Goal: Task Accomplishment & Management: Complete application form

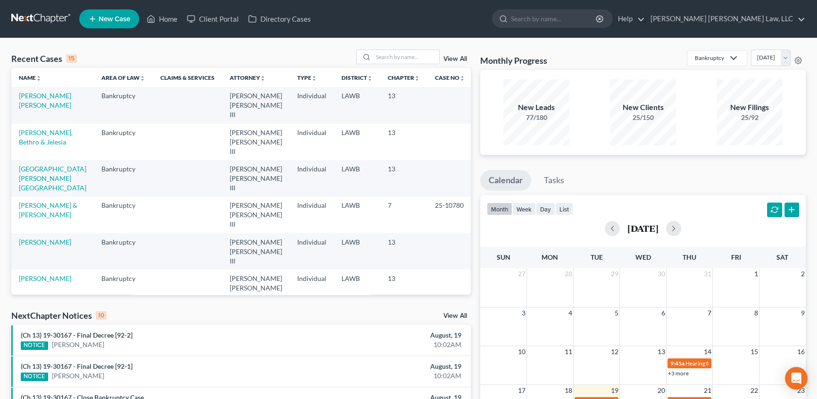
scroll to position [42, 0]
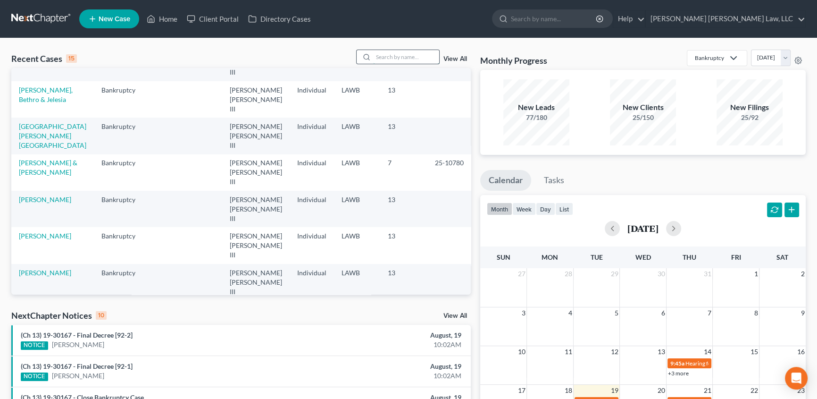
click at [388, 61] on input "search" at bounding box center [406, 57] width 66 height 14
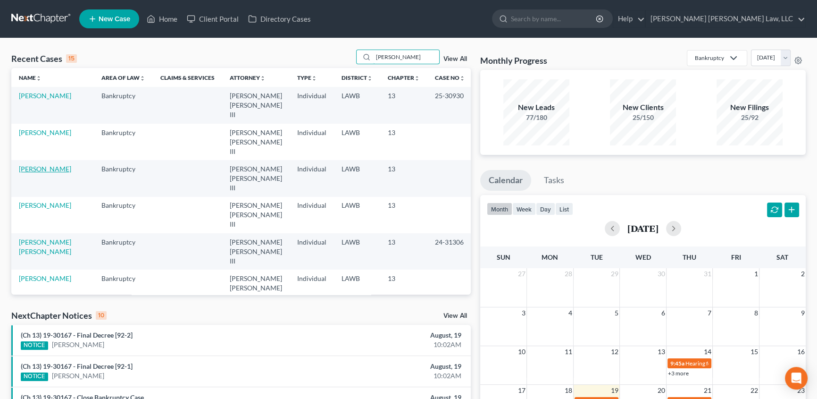
type input "jackson"
click at [49, 165] on link "Jackson, Felica" at bounding box center [45, 169] width 52 height 8
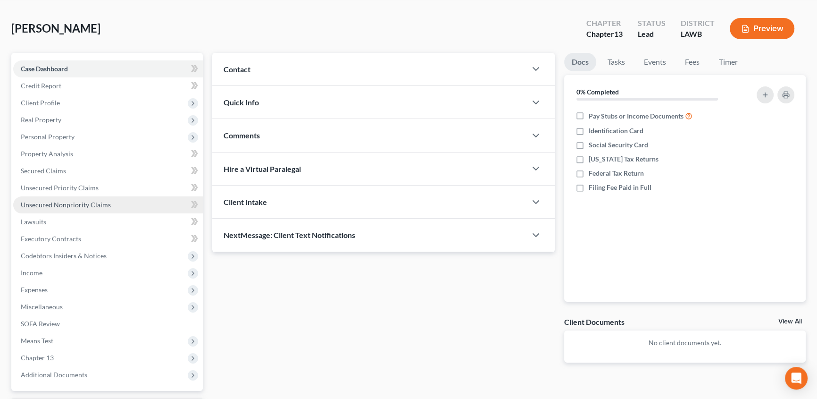
scroll to position [42, 0]
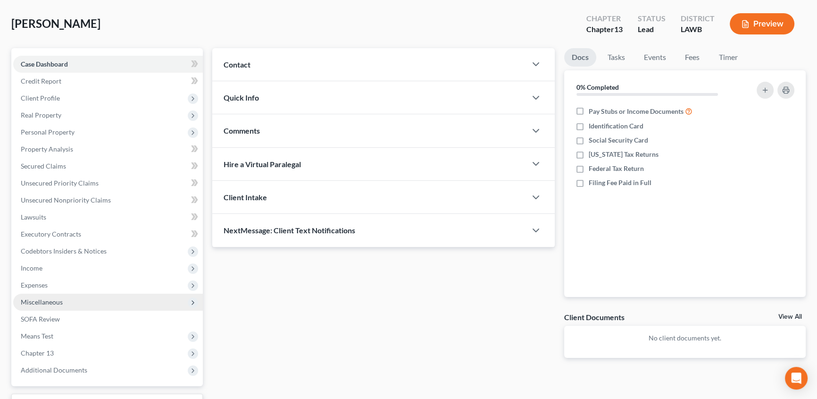
drag, startPoint x: 49, startPoint y: 297, endPoint x: 114, endPoint y: 299, distance: 65.1
click at [49, 298] on span "Miscellaneous" at bounding box center [42, 302] width 42 height 8
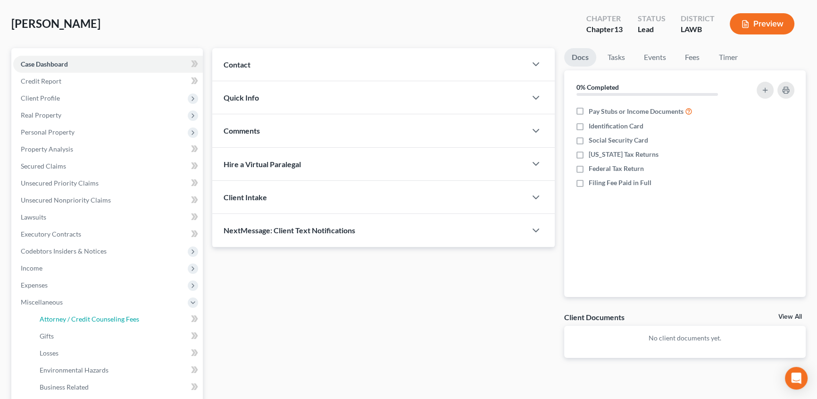
click at [85, 317] on span "Attorney / Credit Counseling Fees" at bounding box center [90, 319] width 100 height 8
select select "1"
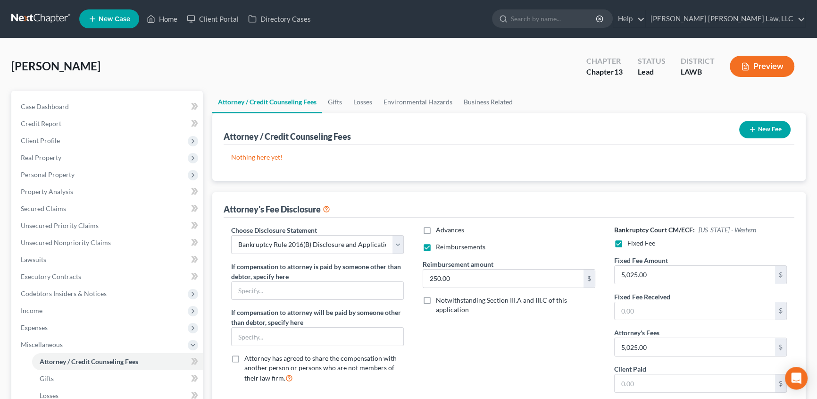
click at [755, 128] on button "New Fee" at bounding box center [764, 129] width 51 height 17
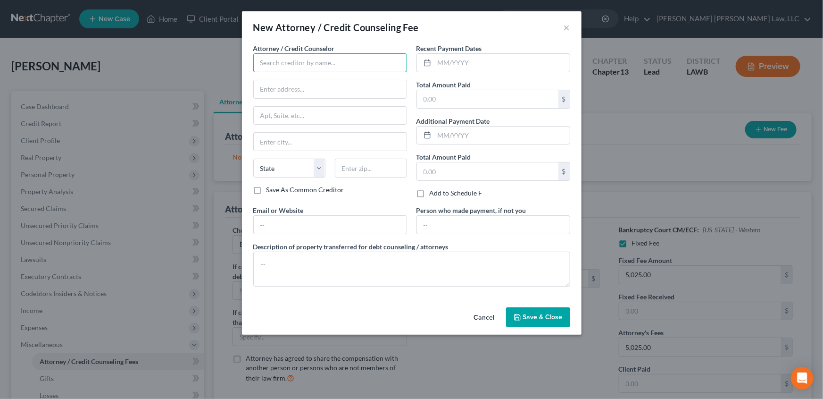
click at [267, 67] on input "text" at bounding box center [330, 62] width 154 height 19
click at [271, 79] on div "E Orum Young Law, LLC" at bounding box center [310, 79] width 98 height 9
type input "E Orum Young Law, LLC"
type input "200 Washington Street"
type input "Monroe"
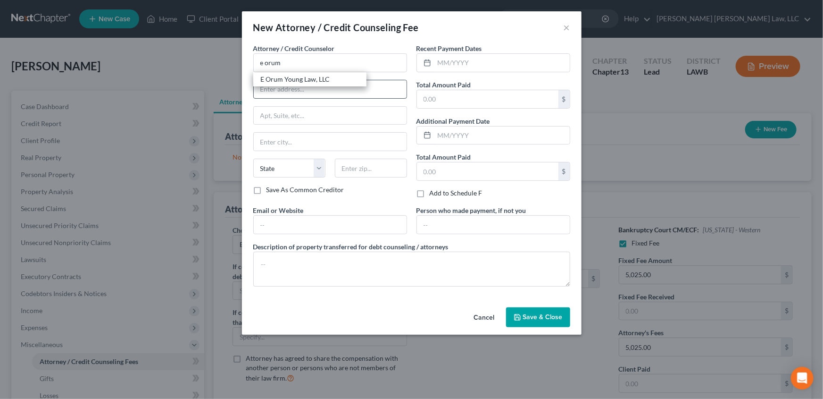
select select "19"
type input "71201"
click at [452, 66] on input "text" at bounding box center [502, 63] width 135 height 18
type input "08/18/2025"
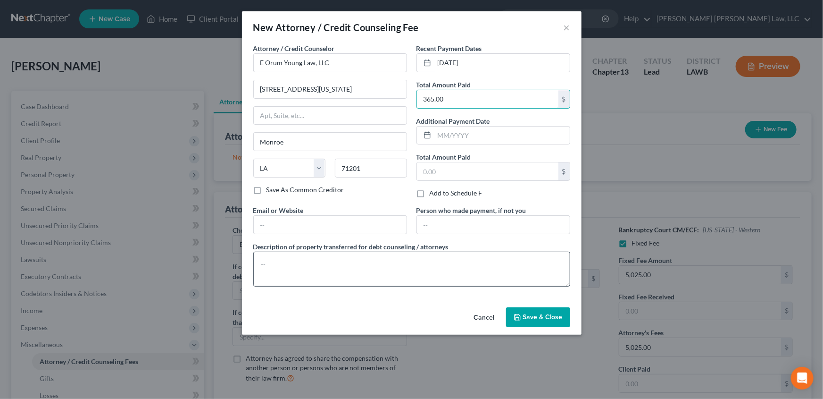
type input "365.00"
click at [283, 257] on textarea at bounding box center [411, 268] width 317 height 35
type textarea "filing fee, credit report, credit debt counseling"
click at [521, 311] on button "Save & Close" at bounding box center [538, 317] width 64 height 20
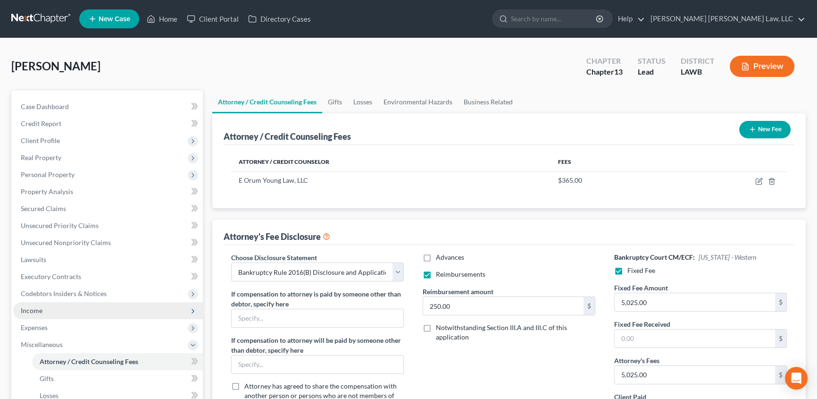
click at [42, 305] on span "Income" at bounding box center [108, 310] width 190 height 17
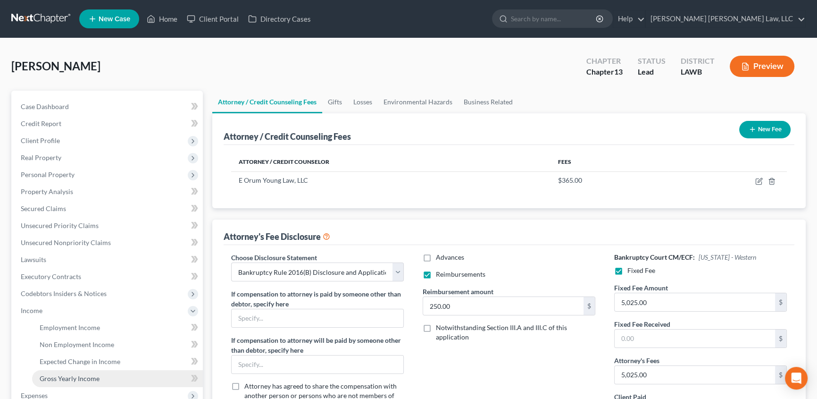
click at [43, 374] on span "Gross Yearly Income" at bounding box center [70, 378] width 60 height 8
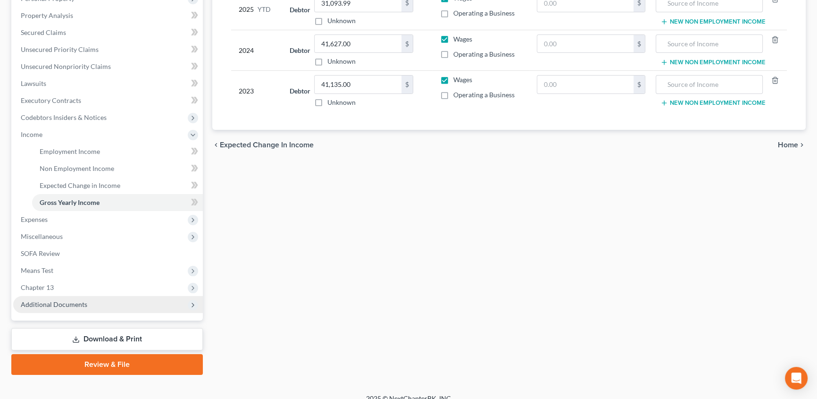
scroll to position [187, 0]
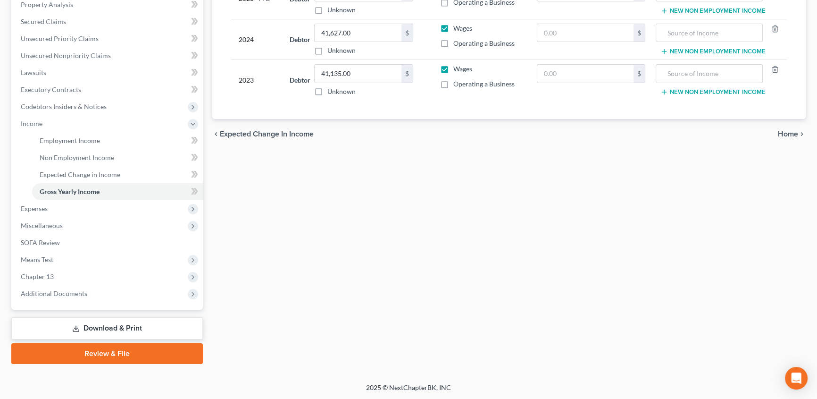
click at [139, 329] on link "Download & Print" at bounding box center [107, 328] width 192 height 22
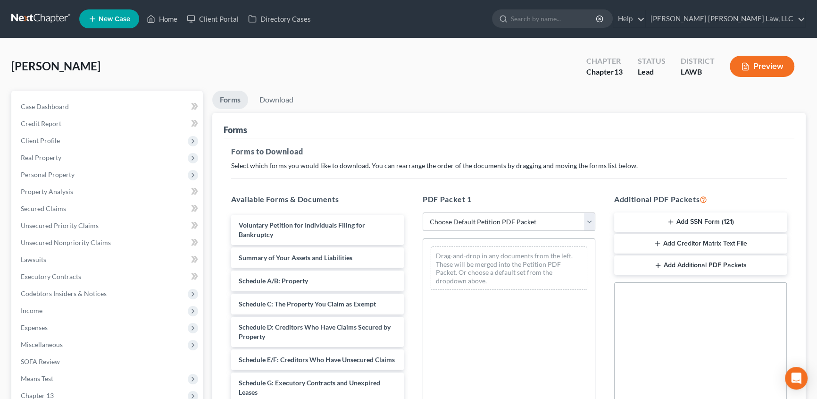
click at [452, 222] on select "Choose Default Petition PDF Packet Complete Bankruptcy Petition (all forms and …" at bounding box center [509, 221] width 173 height 19
select select "0"
click at [423, 212] on select "Choose Default Petition PDF Packet Complete Bankruptcy Petition (all forms and …" at bounding box center [509, 221] width 173 height 19
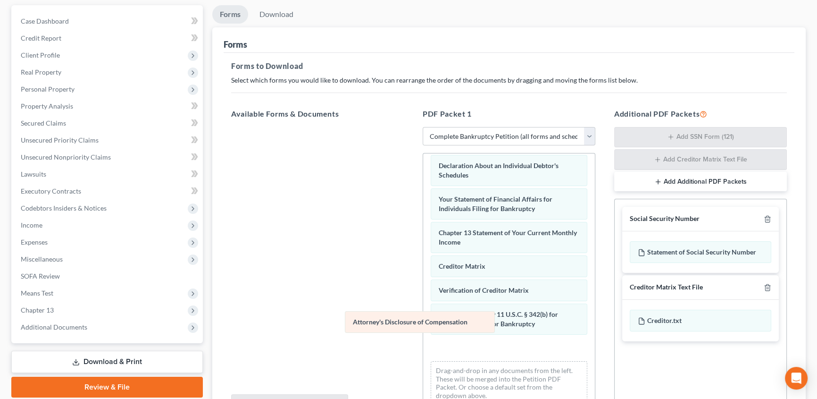
scroll to position [268, 0]
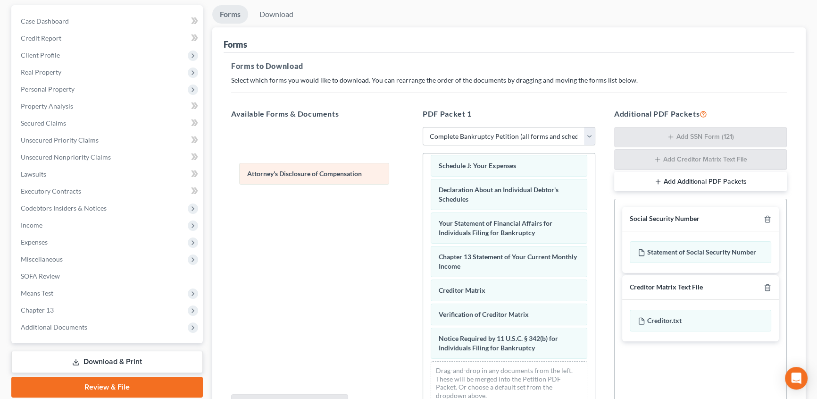
drag, startPoint x: 476, startPoint y: 349, endPoint x: 290, endPoint y: 176, distance: 254.1
click at [423, 176] on div "Attorney's Disclosure of Compensation Voluntary Petition for Individuals Filing…" at bounding box center [509, 152] width 172 height 519
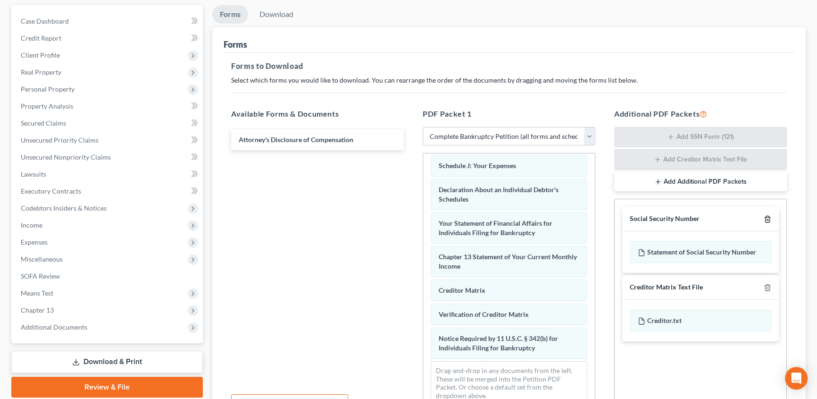
click at [765, 217] on polyline "button" at bounding box center [768, 217] width 6 height 0
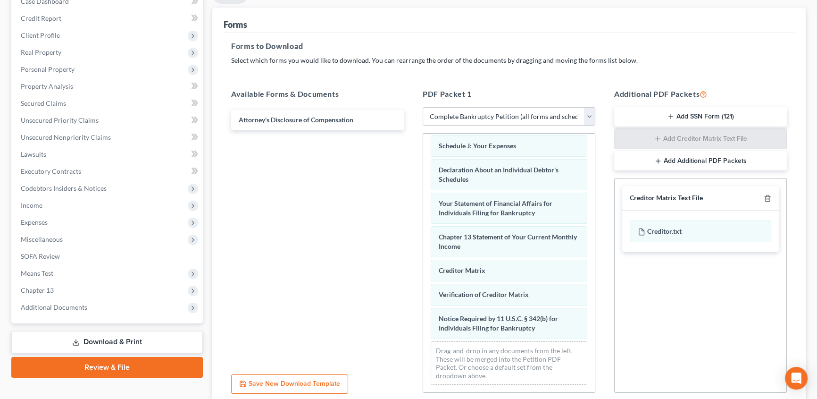
scroll to position [42, 0]
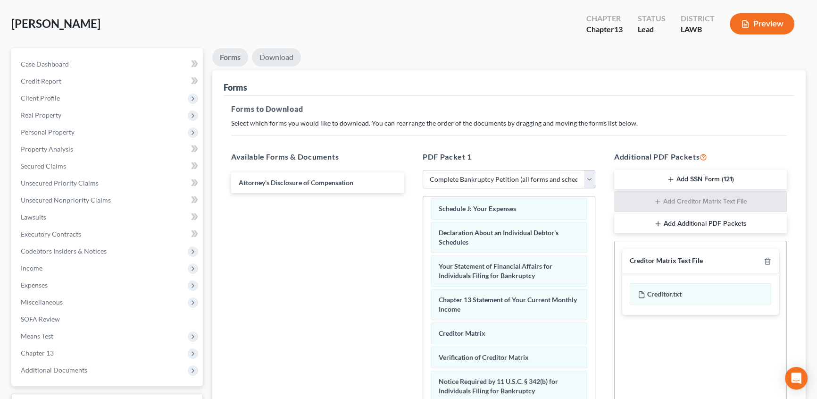
drag, startPoint x: 279, startPoint y: 59, endPoint x: 239, endPoint y: 104, distance: 61.2
click at [279, 58] on link "Download" at bounding box center [276, 57] width 49 height 18
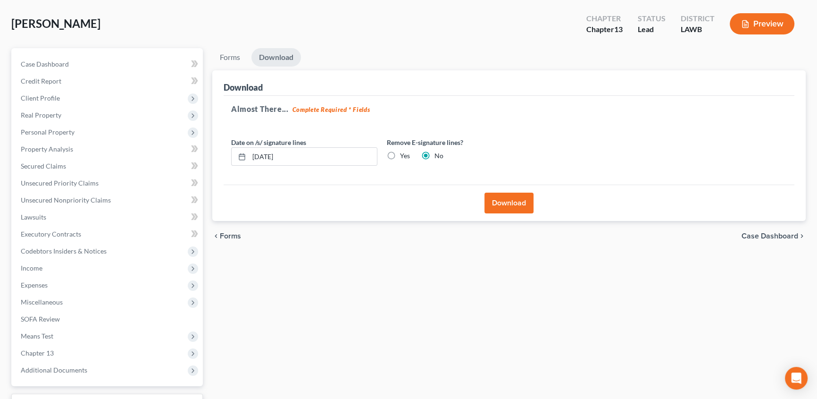
drag, startPoint x: 496, startPoint y: 198, endPoint x: 298, endPoint y: 214, distance: 199.3
click at [496, 198] on button "Download" at bounding box center [509, 202] width 49 height 21
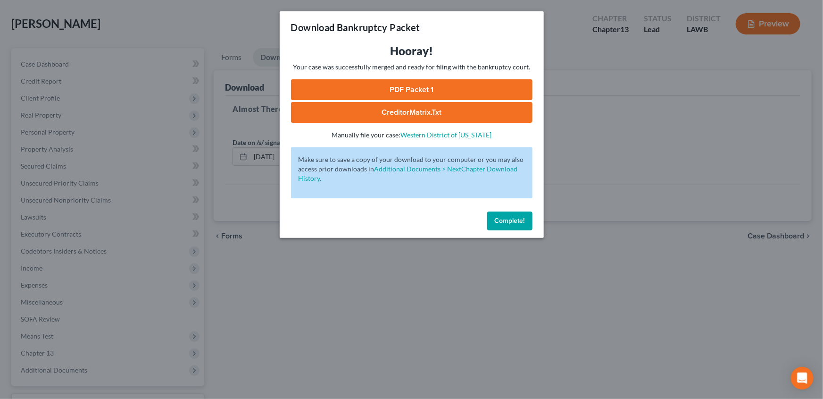
click at [412, 86] on link "PDF Packet 1" at bounding box center [412, 89] width 242 height 21
click at [514, 226] on button "Complete!" at bounding box center [509, 220] width 45 height 19
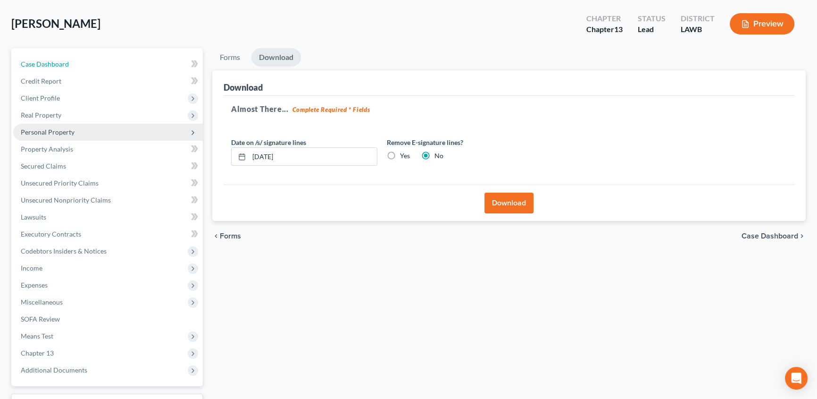
click at [45, 67] on link "Case Dashboard" at bounding box center [108, 64] width 190 height 17
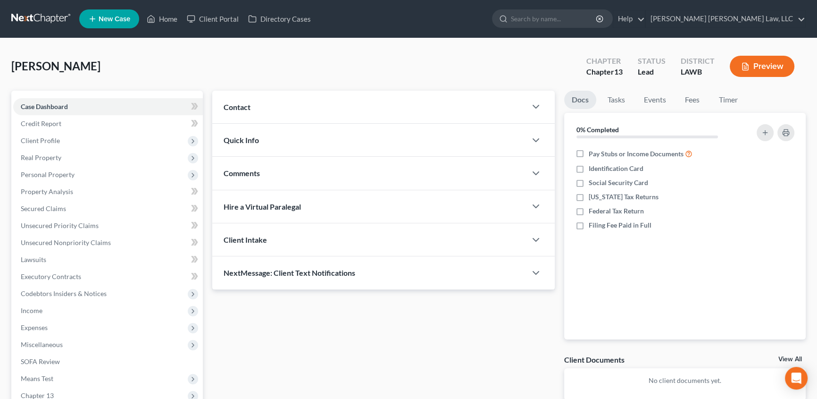
click at [288, 174] on div "Comments" at bounding box center [369, 173] width 314 height 33
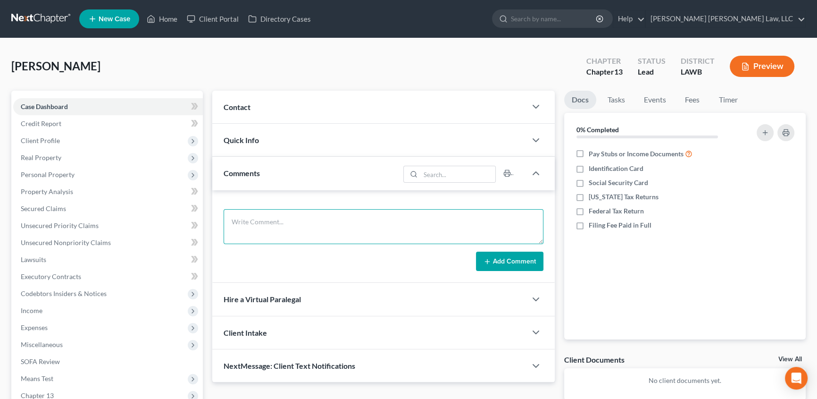
click at [245, 222] on textarea at bounding box center [384, 226] width 320 height 35
type textarea "submitted for review"
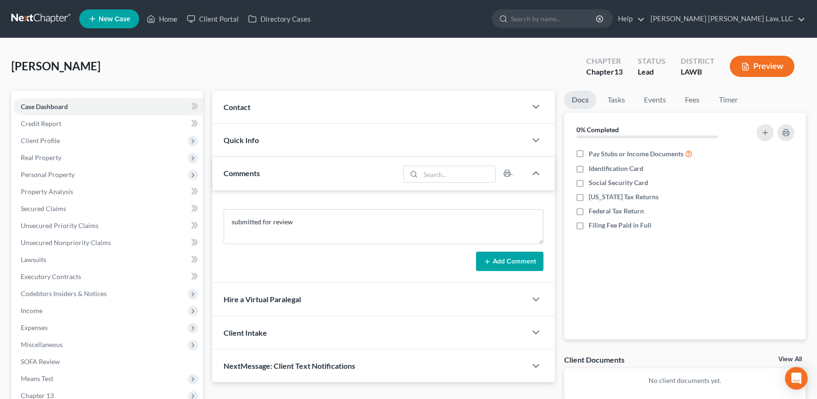
click at [518, 265] on button "Add Comment" at bounding box center [509, 261] width 67 height 20
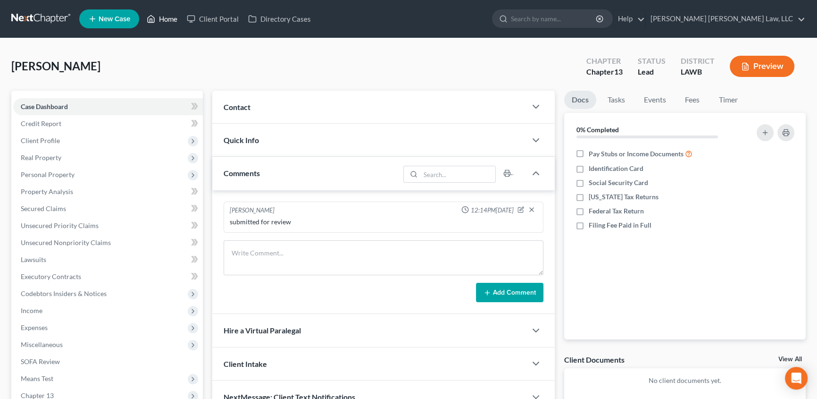
click at [165, 15] on link "Home" at bounding box center [162, 18] width 40 height 17
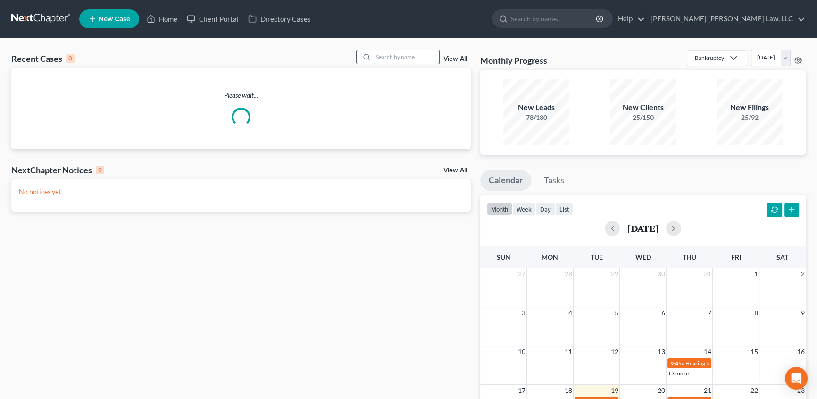
click at [395, 56] on input "search" at bounding box center [406, 57] width 66 height 14
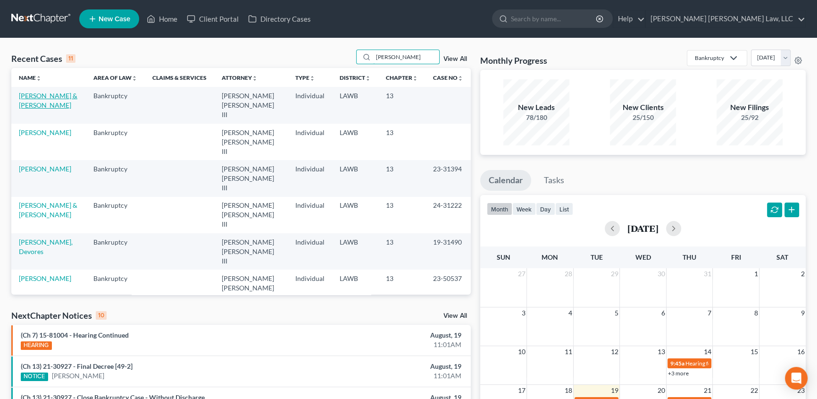
type input "barr"
click at [31, 95] on link "[PERSON_NAME] & [PERSON_NAME]" at bounding box center [48, 100] width 59 height 17
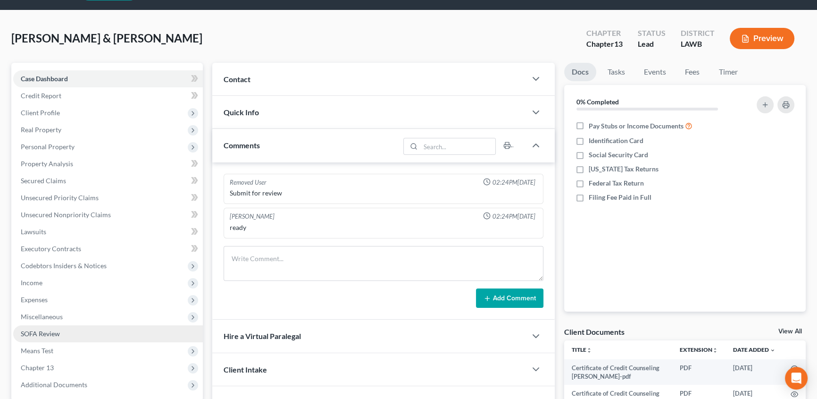
scroll to position [42, 0]
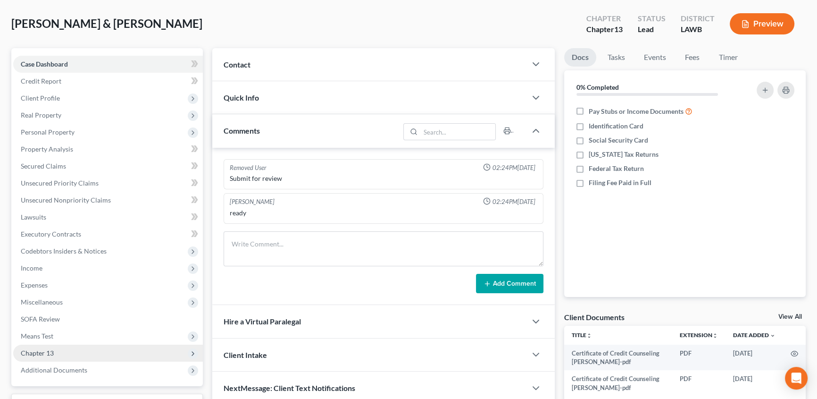
click at [25, 349] on span "Chapter 13" at bounding box center [37, 353] width 33 height 8
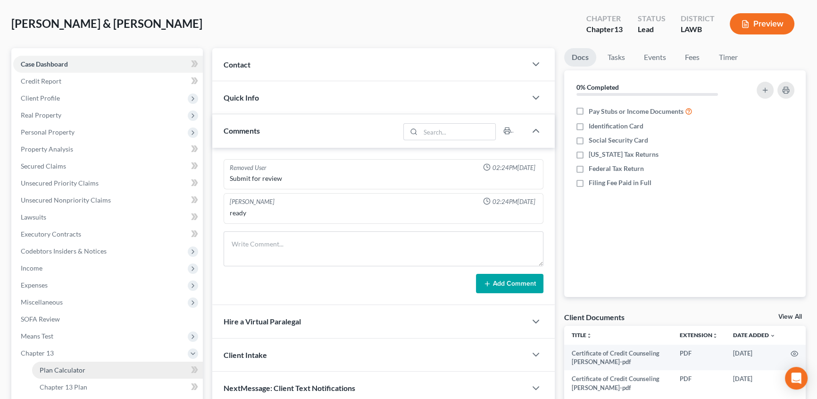
click at [47, 367] on span "Plan Calculator" at bounding box center [63, 370] width 46 height 8
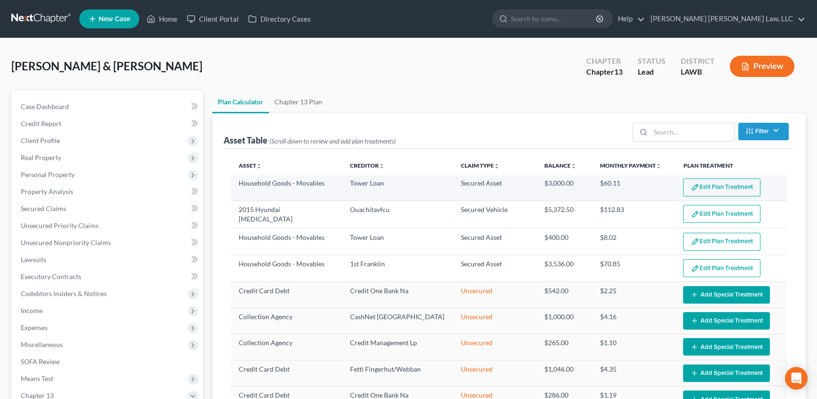
scroll to position [42, 0]
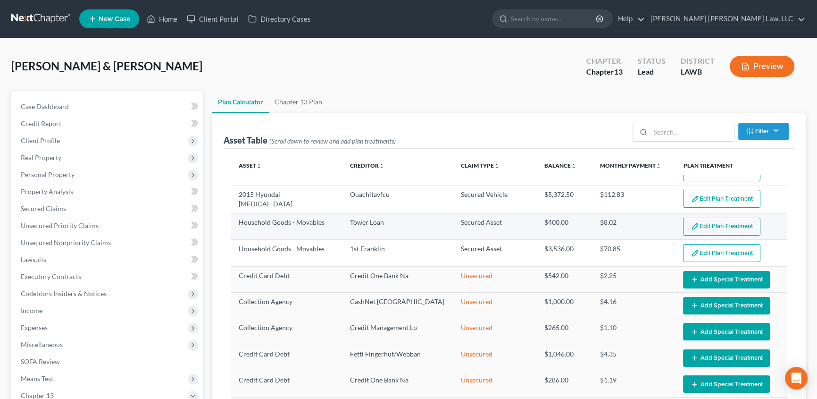
select select "59"
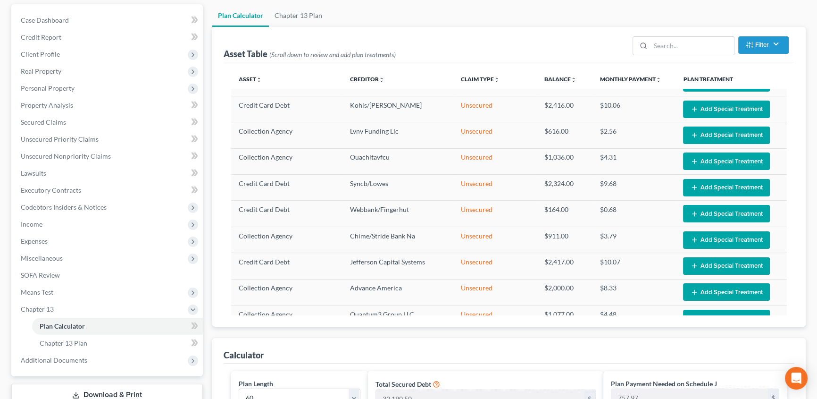
scroll to position [0, 0]
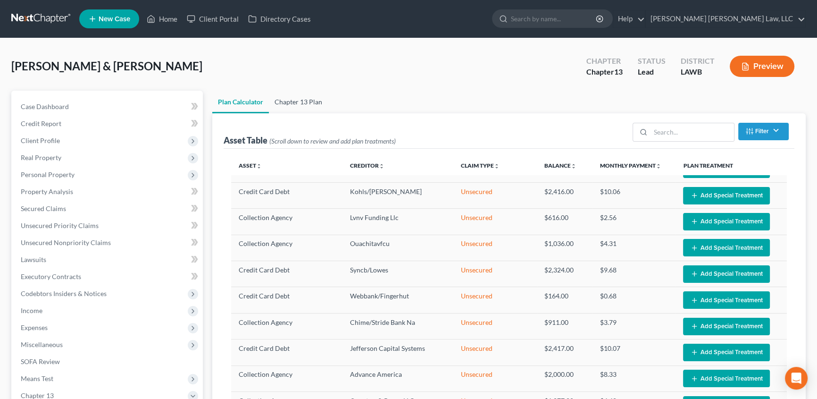
drag, startPoint x: 307, startPoint y: 100, endPoint x: 368, endPoint y: 139, distance: 73.0
click at [307, 100] on link "Chapter 13 Plan" at bounding box center [298, 102] width 59 height 23
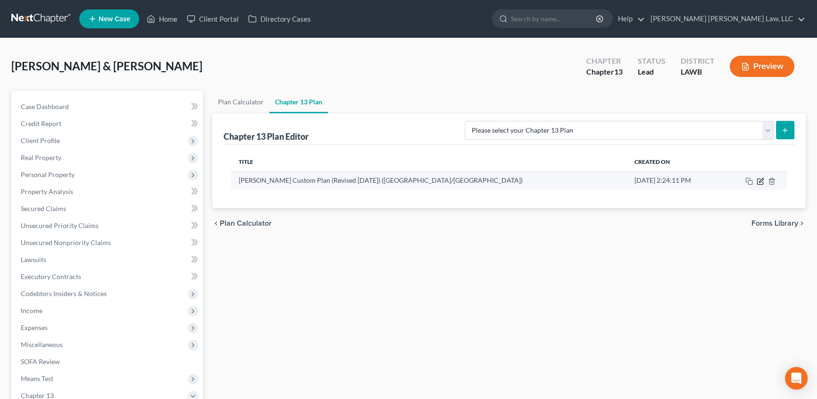
click at [762, 181] on icon "button" at bounding box center [761, 181] width 8 height 8
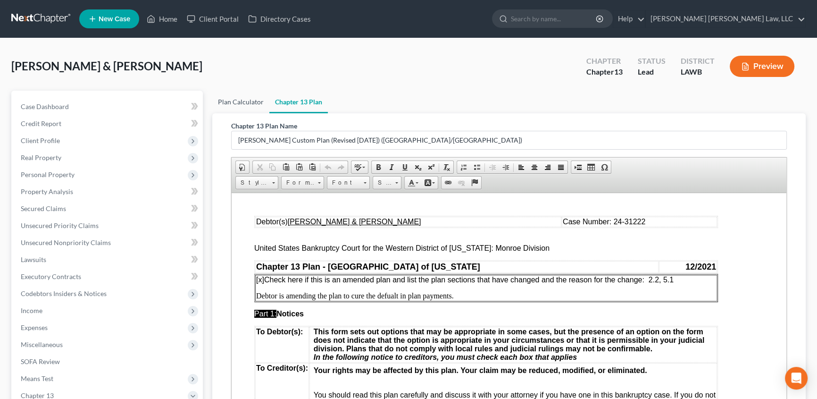
click at [235, 102] on link "Plan Calculator" at bounding box center [240, 102] width 57 height 23
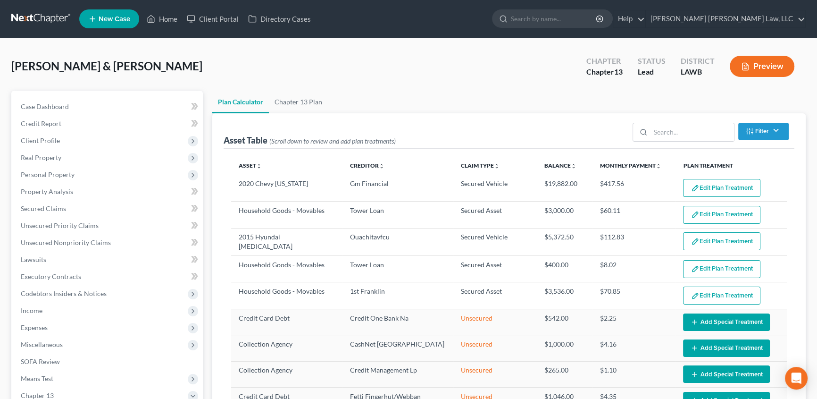
select select "59"
click at [289, 104] on link "Chapter 13 Plan" at bounding box center [298, 102] width 59 height 23
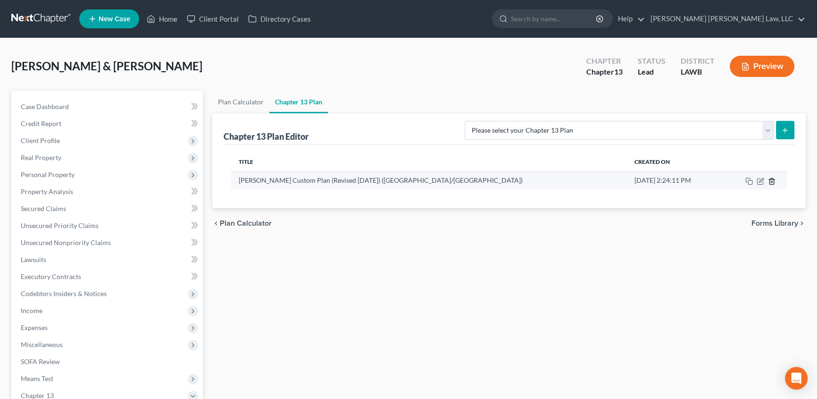
click at [772, 181] on line "button" at bounding box center [772, 182] width 0 height 2
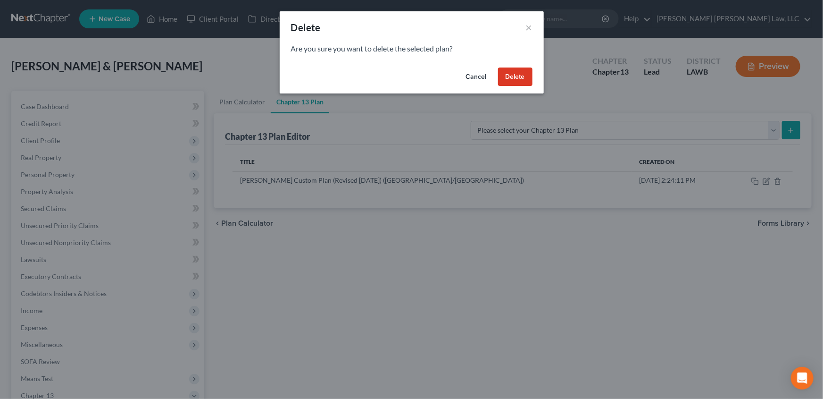
click at [520, 80] on button "Delete" at bounding box center [515, 76] width 34 height 19
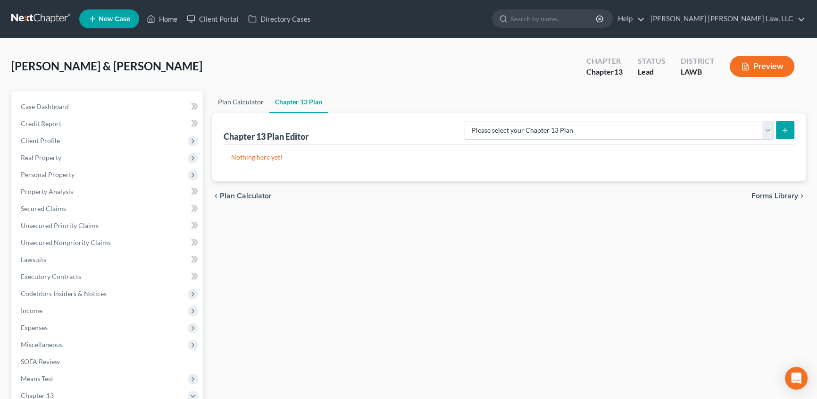
click at [238, 102] on link "Plan Calculator" at bounding box center [240, 102] width 57 height 23
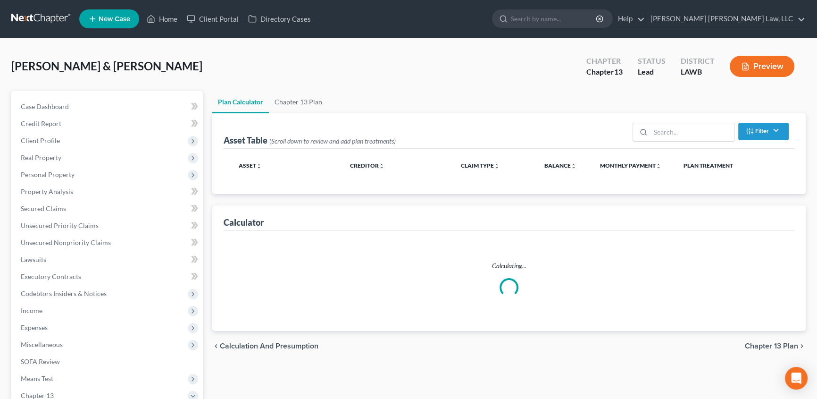
select select "59"
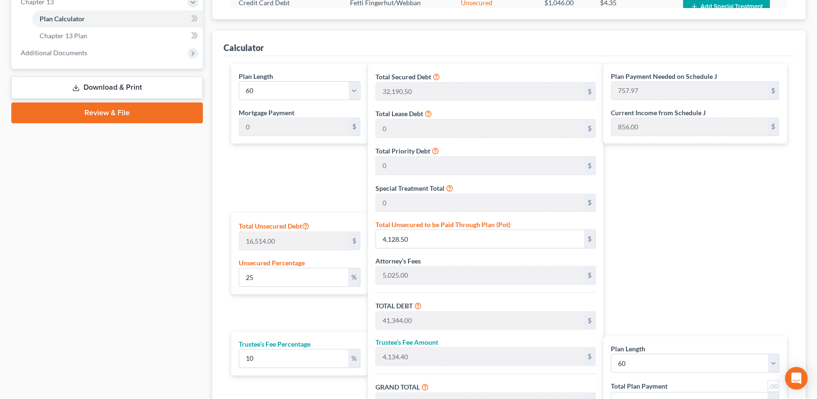
scroll to position [511, 0]
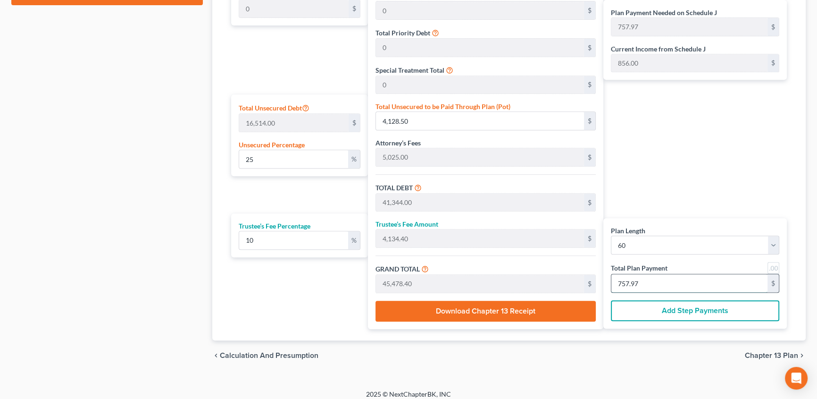
click at [648, 283] on input "757.97" at bounding box center [689, 283] width 156 height 18
type input "0"
type input "436.36"
type input "43.63"
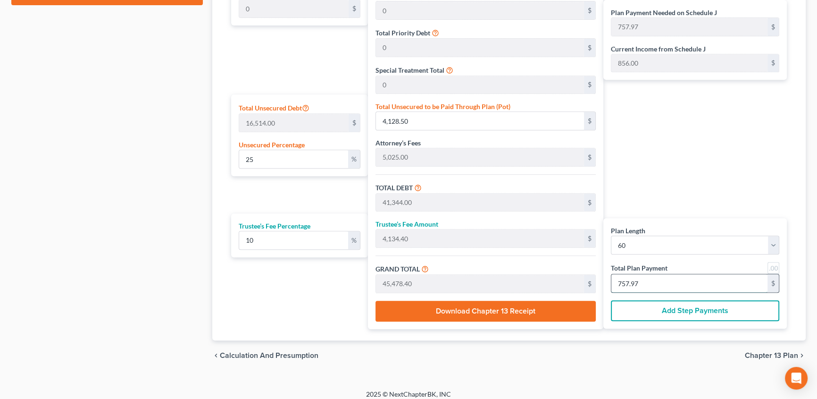
type input "480.00"
type input "8"
type input "4,636.36"
type input "463.63"
type input "5,100.00"
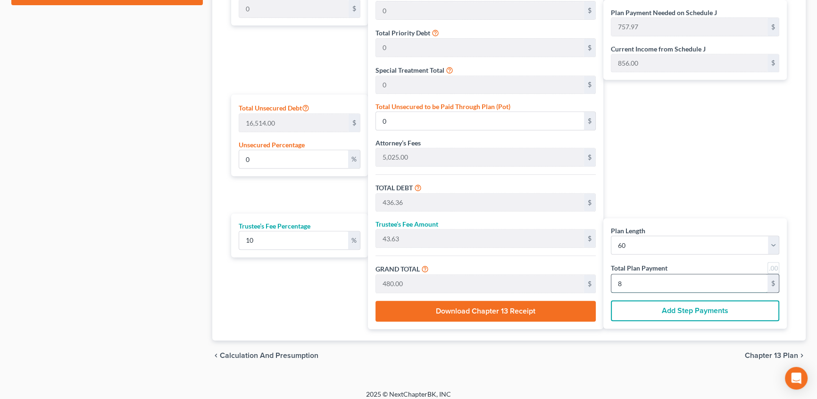
type input "85"
type input "57.38"
type input "9,475.40"
type input "46,690.90"
type input "4,669.09"
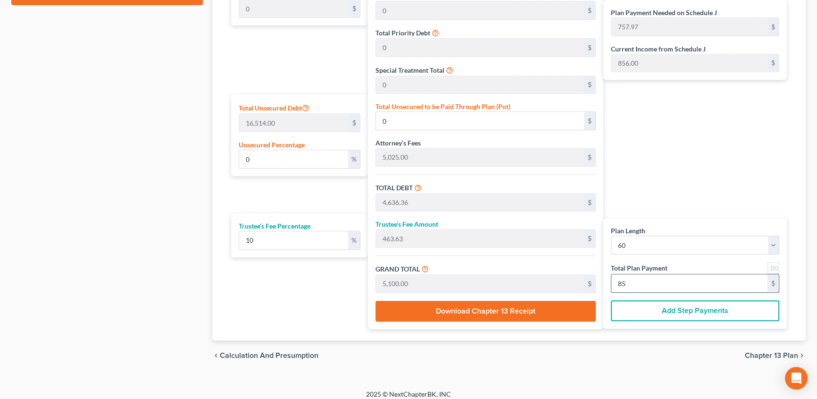
type input "51,360.00"
type input "856.00"
click at [775, 355] on span "Chapter 13 Plan" at bounding box center [771, 355] width 53 height 8
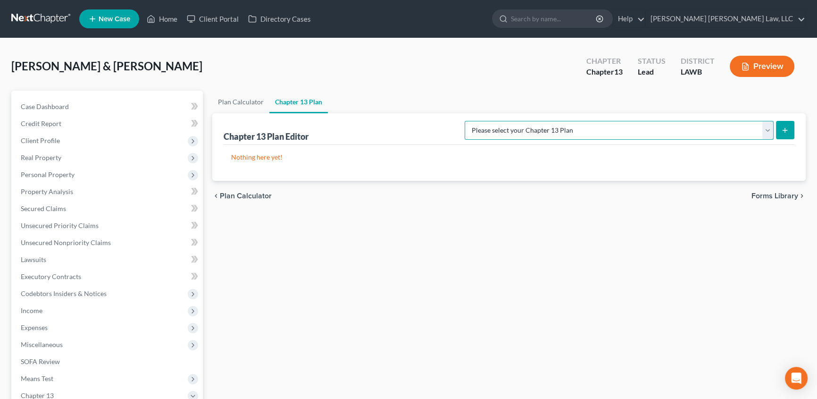
click at [642, 131] on select "Please select your Chapter 13 Plan E. Orum Custom Plan (Revised 12/1/2021) E. O…" at bounding box center [619, 130] width 309 height 19
select select "1"
click at [563, 121] on select "Please select your Chapter 13 Plan E. Orum Custom Plan (Revised 12/1/2021) E. O…" at bounding box center [619, 130] width 309 height 19
click at [781, 127] on icon "submit" at bounding box center [785, 130] width 8 height 8
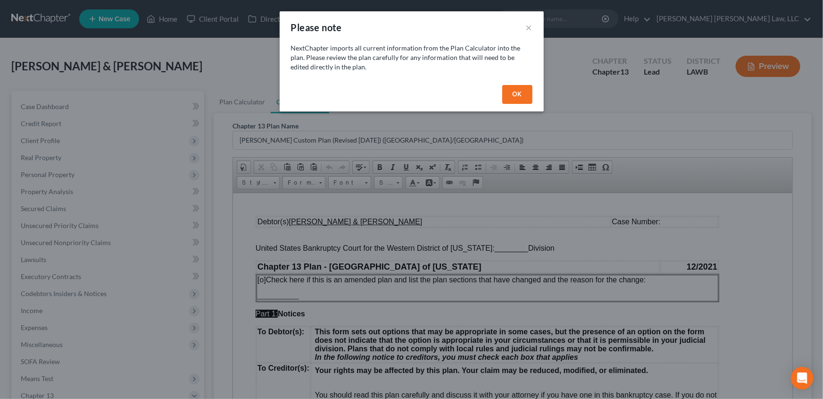
click at [524, 92] on button "OK" at bounding box center [517, 94] width 30 height 19
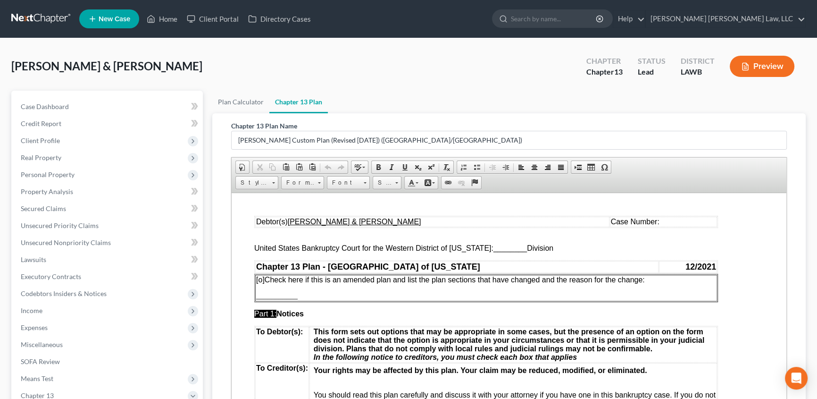
click at [494, 247] on span "________" at bounding box center [510, 247] width 33 height 8
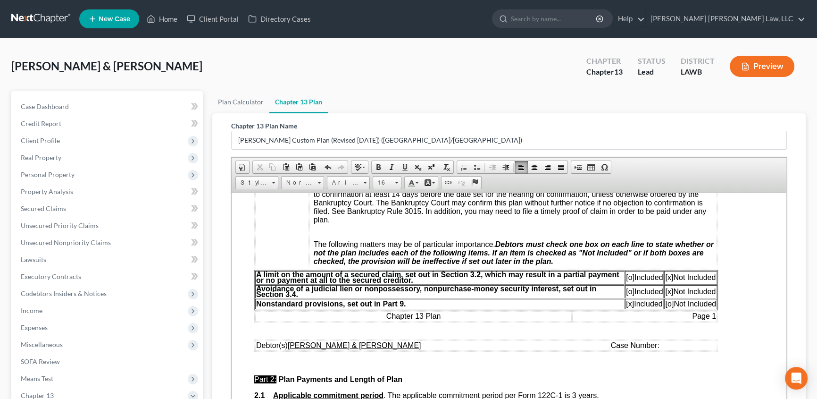
scroll to position [257, 0]
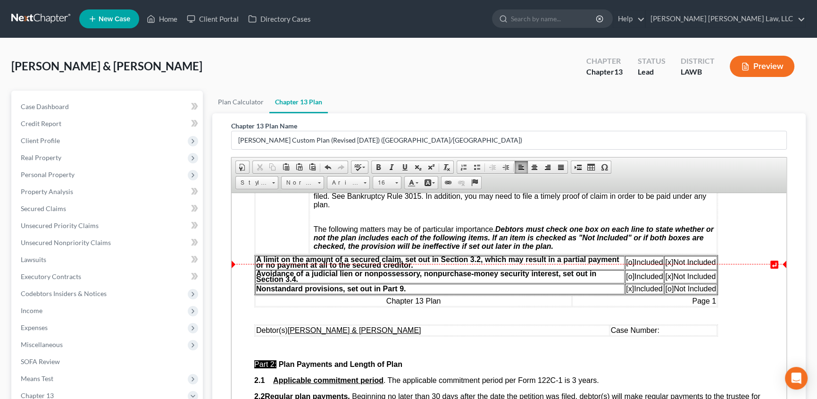
click at [628, 266] on span "[o]" at bounding box center [630, 262] width 8 height 8
click at [666, 266] on span "[x]" at bounding box center [669, 262] width 8 height 8
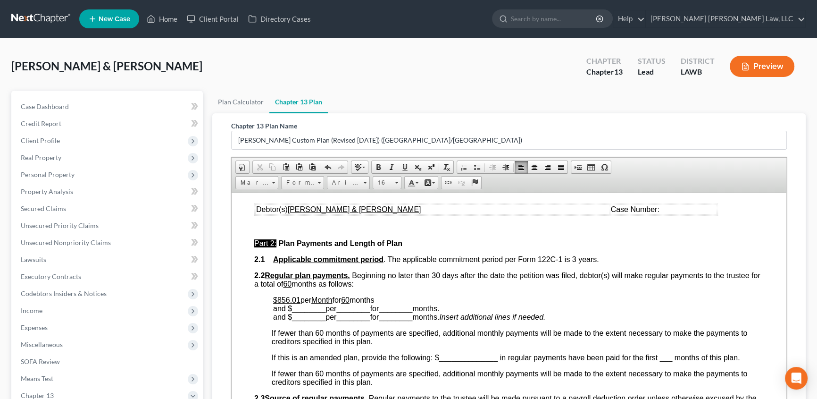
scroll to position [386, 0]
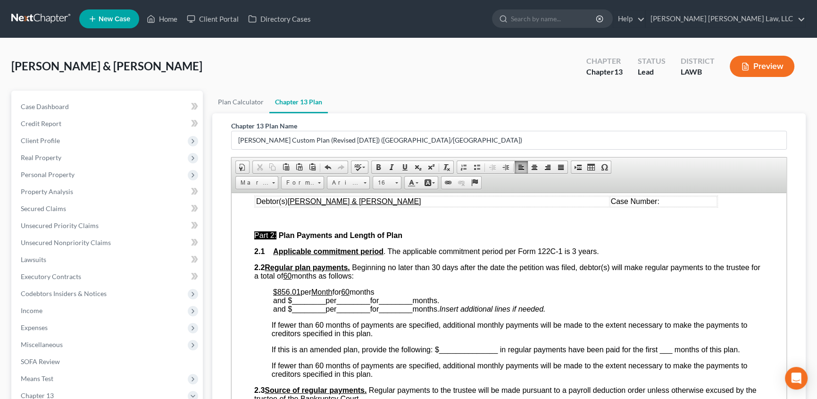
click at [295, 295] on u "$856.01" at bounding box center [286, 291] width 27 height 8
click at [397, 306] on p "$856.00 per Month for 60 months and $ ________ per ________ for ________ months…" at bounding box center [518, 299] width 491 height 25
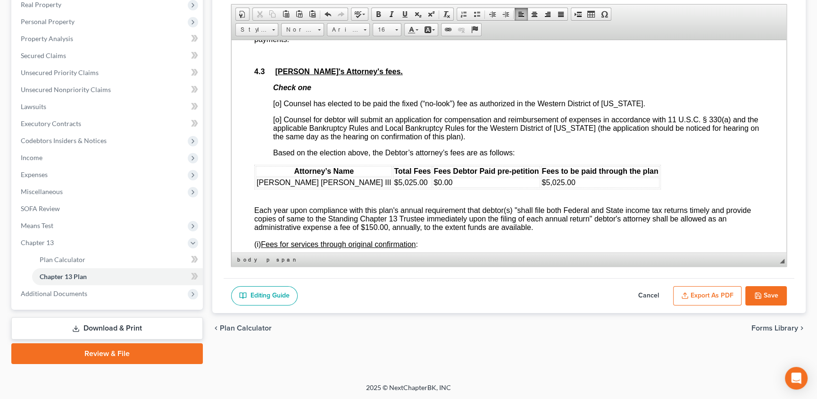
scroll to position [1801, 0]
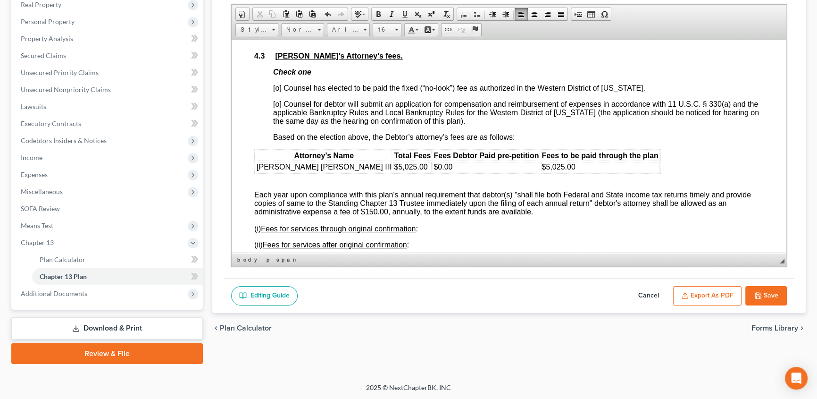
click at [277, 92] on span "[o] Counsel has elected to be paid the fixed (“no-look”) fee as authorized in t…" at bounding box center [459, 88] width 372 height 8
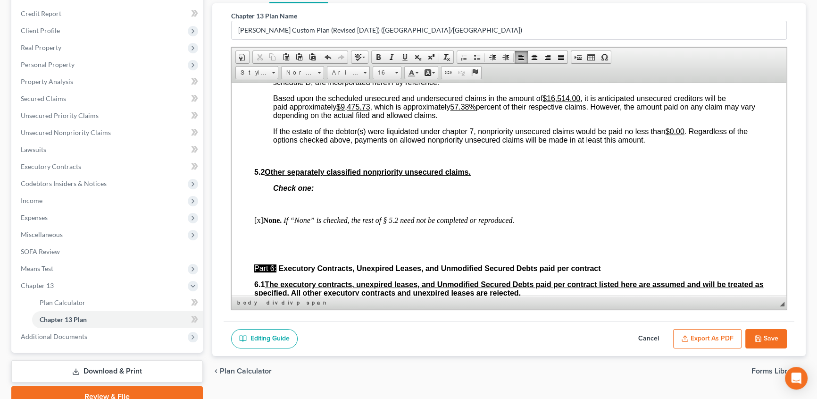
scroll to position [2444, 0]
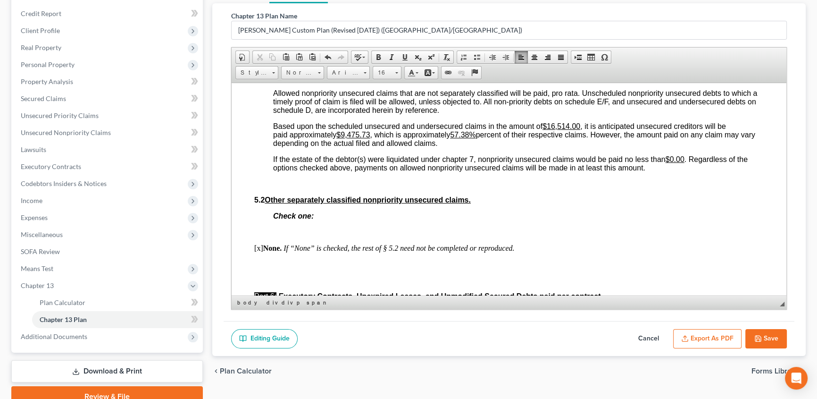
click at [560, 130] on u "$16,514.00" at bounding box center [562, 126] width 38 height 8
click at [343, 138] on u "$9,475.73" at bounding box center [352, 134] width 33 height 8
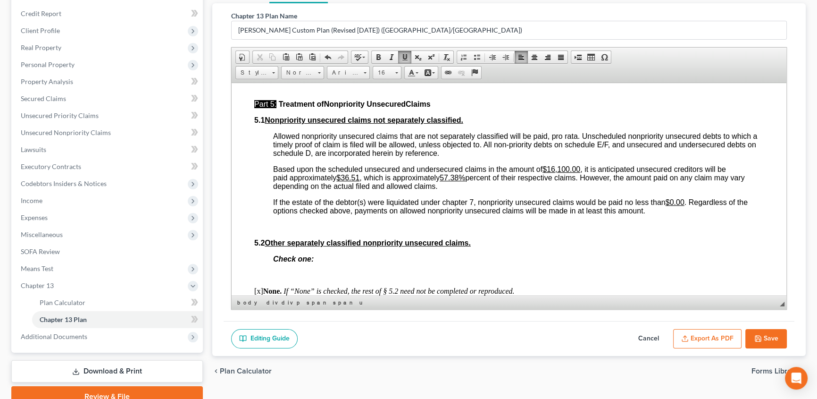
click at [465, 181] on u "57.38%" at bounding box center [452, 177] width 25 height 8
click at [464, 181] on u "57.380.23%" at bounding box center [460, 177] width 40 height 8
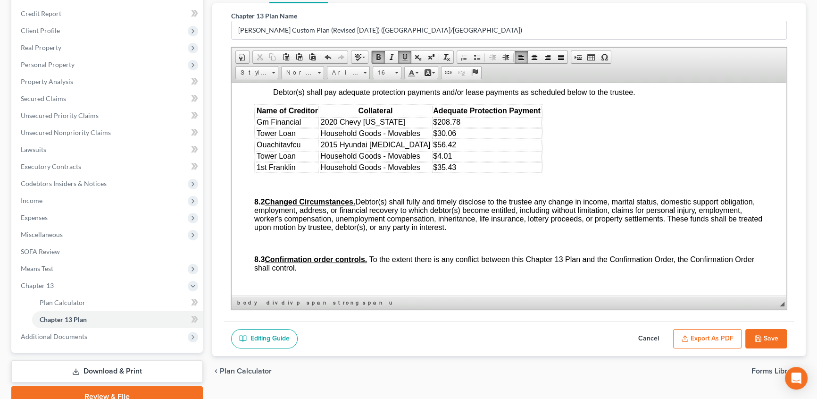
scroll to position [2916, 0]
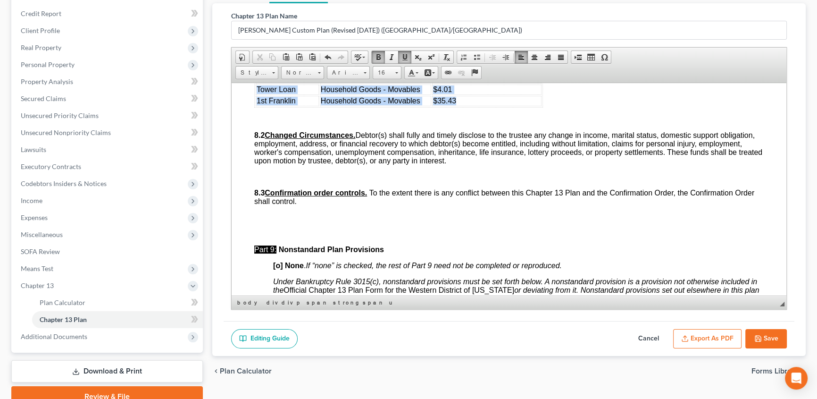
drag, startPoint x: 257, startPoint y: 142, endPoint x: 461, endPoint y: 197, distance: 211.6
click at [461, 107] on table "Name of Creditor Collateral Adequate Protection Payment Gm Financial 2020 Chevy…" at bounding box center [398, 72] width 289 height 70
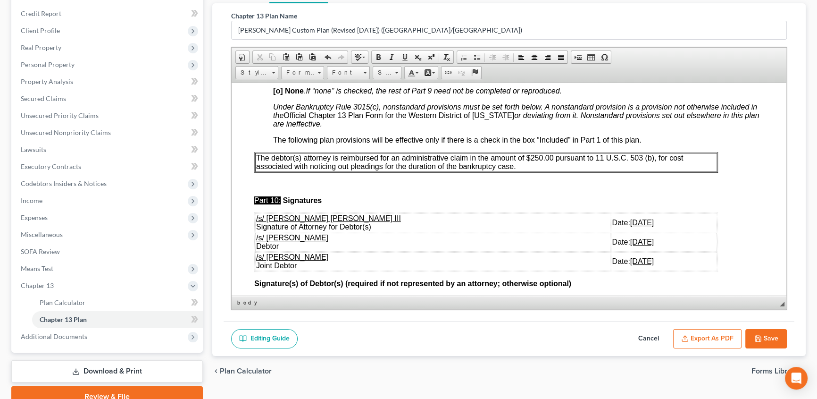
scroll to position [3045, 0]
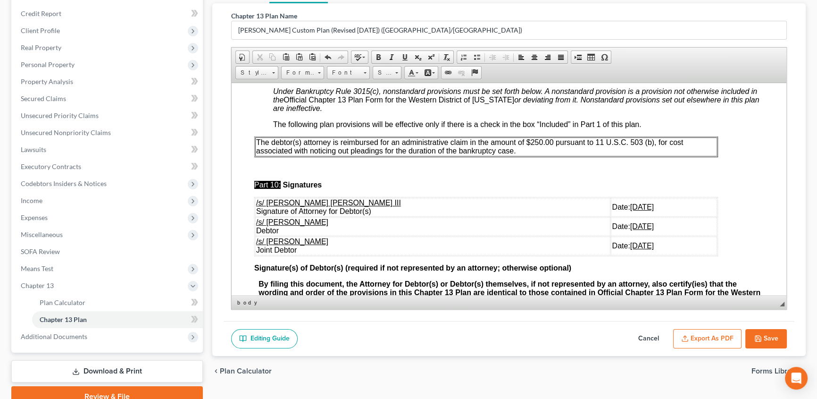
click at [532, 155] on p "The debtor(s) attorney is reimbursed for an administrative claim in the amount …" at bounding box center [486, 146] width 460 height 17
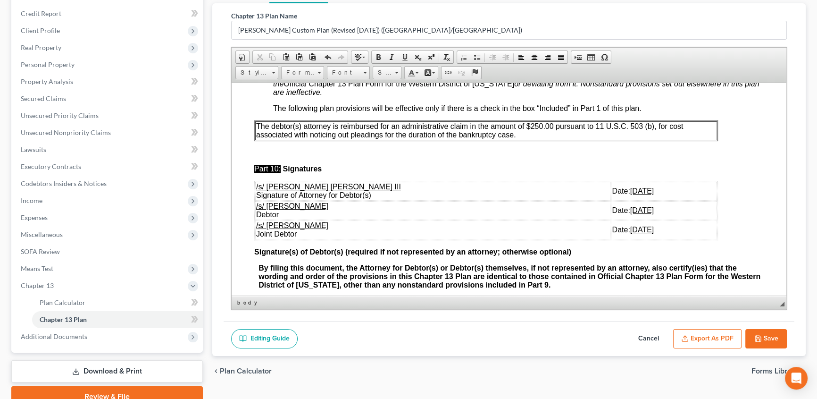
scroll to position [3029, 0]
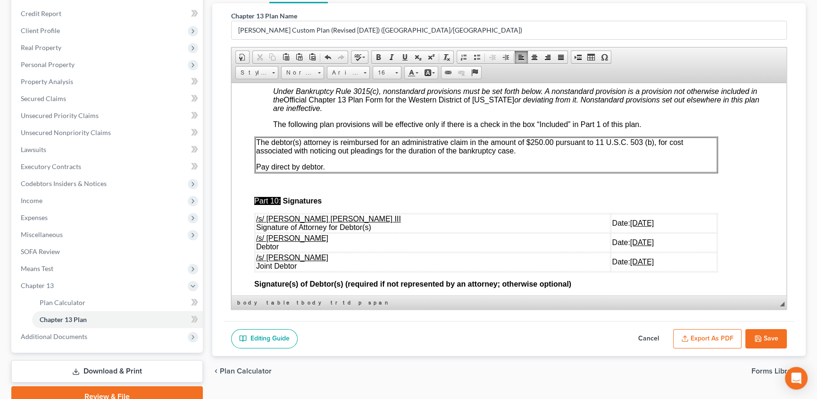
click at [766, 338] on button "Save" at bounding box center [766, 339] width 42 height 20
select select "1"
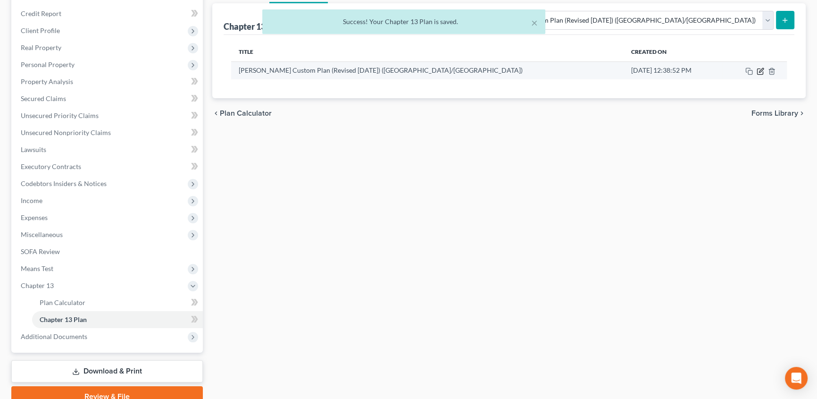
click at [760, 72] on icon "button" at bounding box center [761, 71] width 8 height 8
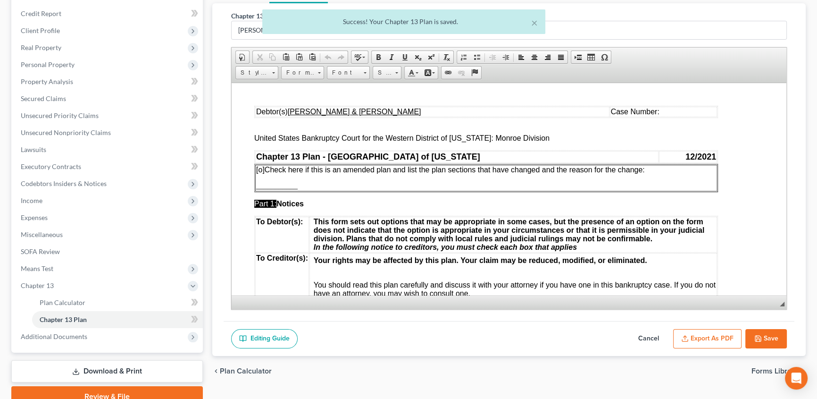
scroll to position [0, 0]
click at [699, 334] on button "Export as PDF" at bounding box center [707, 339] width 68 height 20
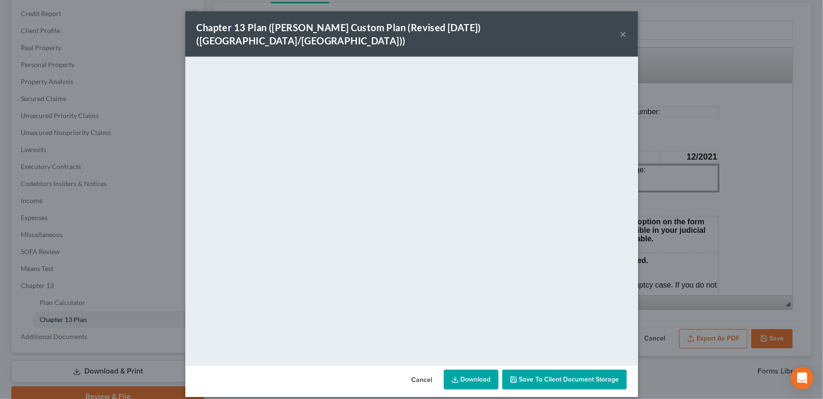
click at [622, 28] on button "×" at bounding box center [623, 33] width 7 height 11
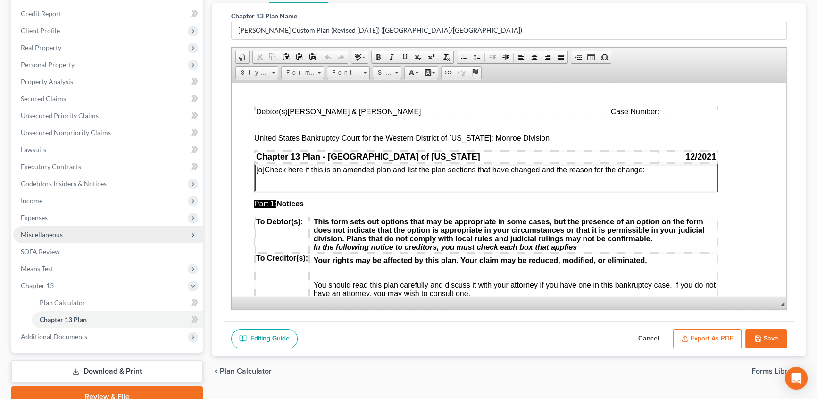
click at [42, 237] on span "Miscellaneous" at bounding box center [108, 234] width 190 height 17
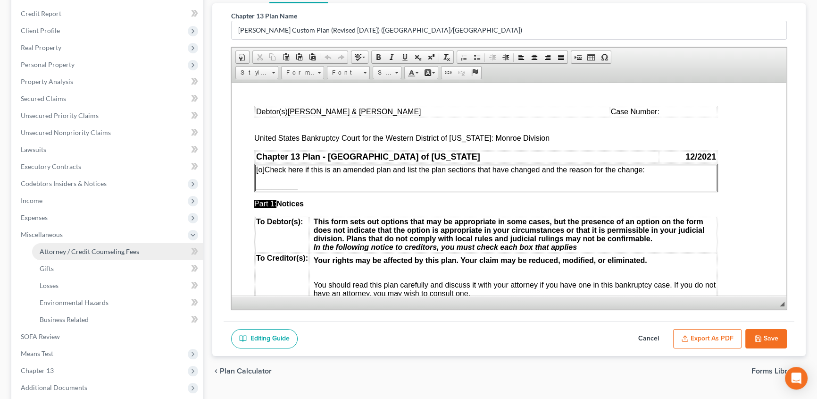
click at [64, 247] on span "Attorney / Credit Counseling Fees" at bounding box center [90, 251] width 100 height 8
select select "1"
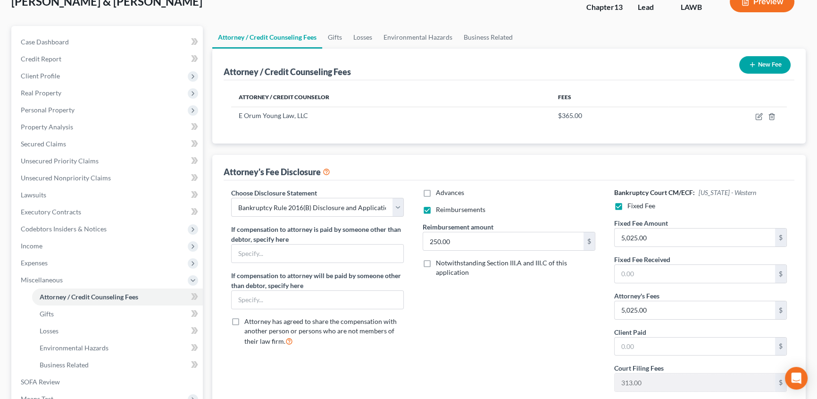
scroll to position [85, 0]
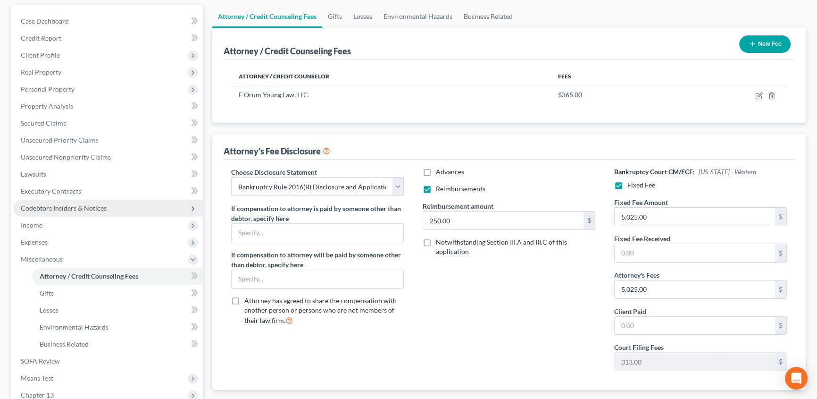
click at [105, 209] on span "Codebtors Insiders & Notices" at bounding box center [108, 208] width 190 height 17
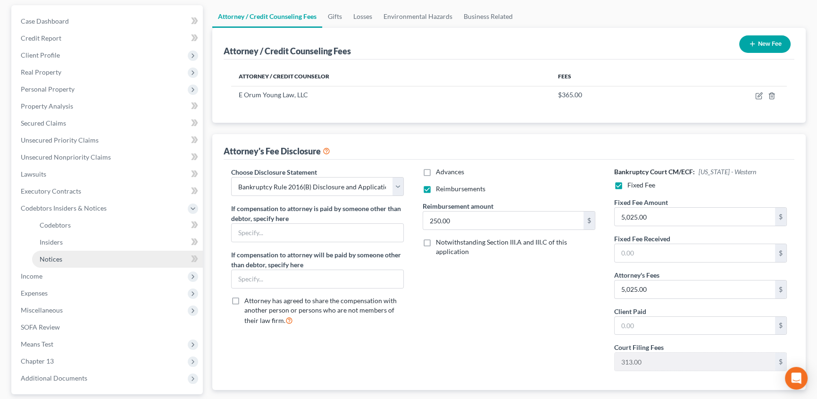
click at [55, 256] on span "Notices" at bounding box center [51, 259] width 23 height 8
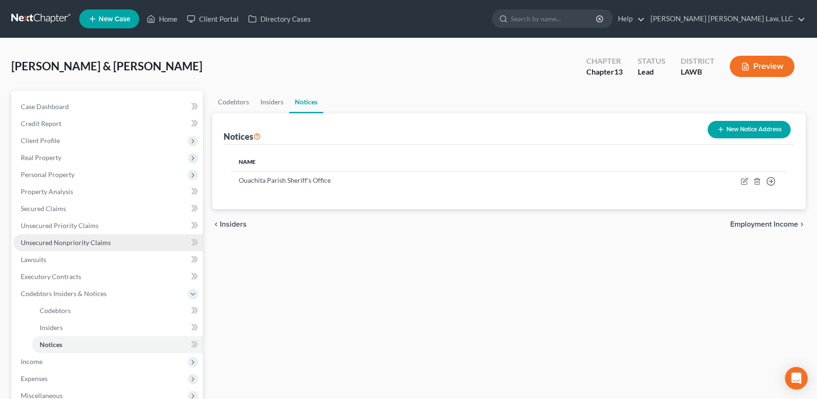
click at [56, 235] on link "Unsecured Nonpriority Claims" at bounding box center [108, 242] width 190 height 17
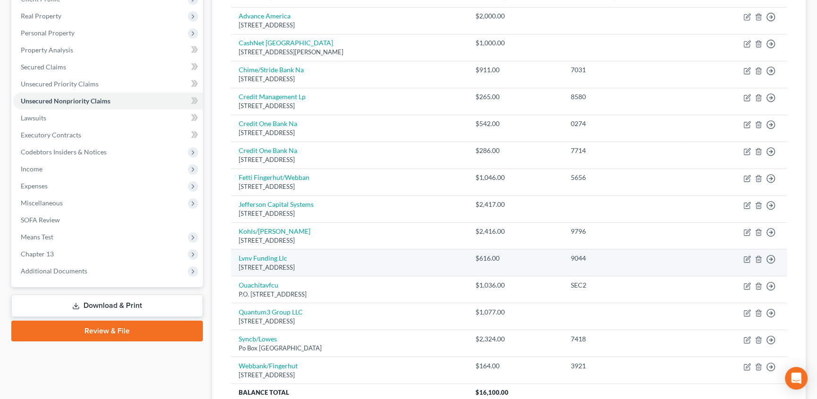
scroll to position [42, 0]
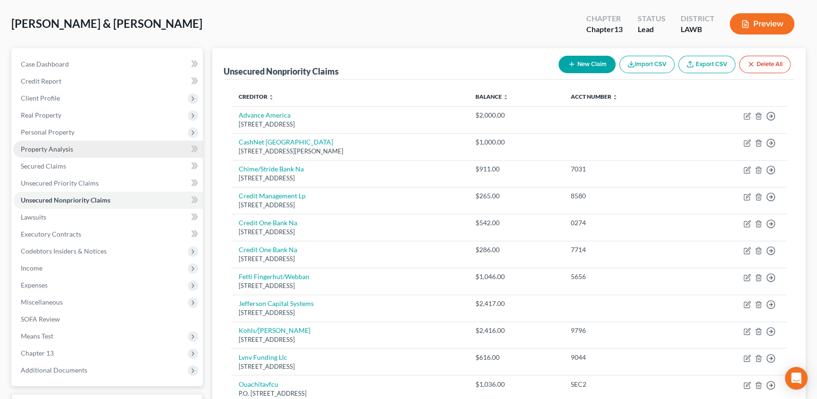
click at [47, 146] on span "Property Analysis" at bounding box center [47, 149] width 52 height 8
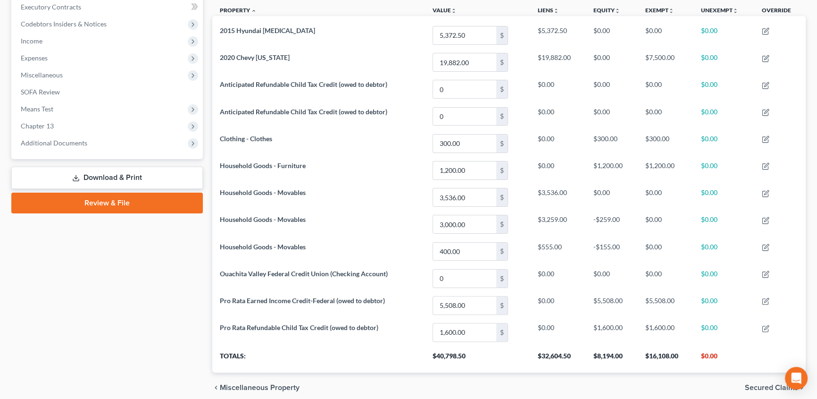
scroll to position [264, 0]
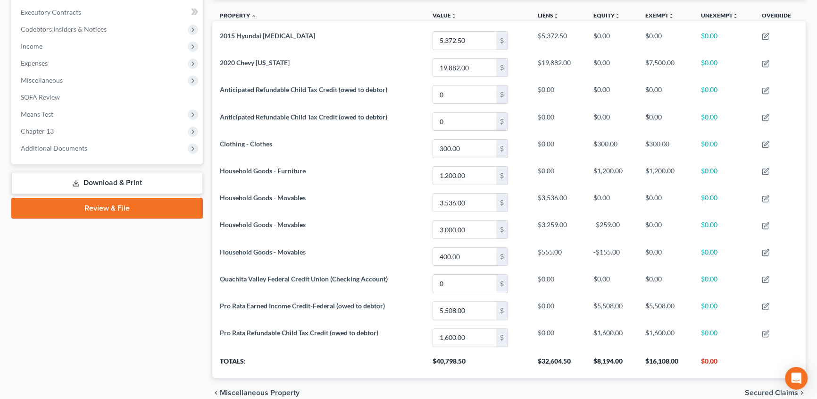
click at [142, 181] on link "Download & Print" at bounding box center [107, 183] width 192 height 22
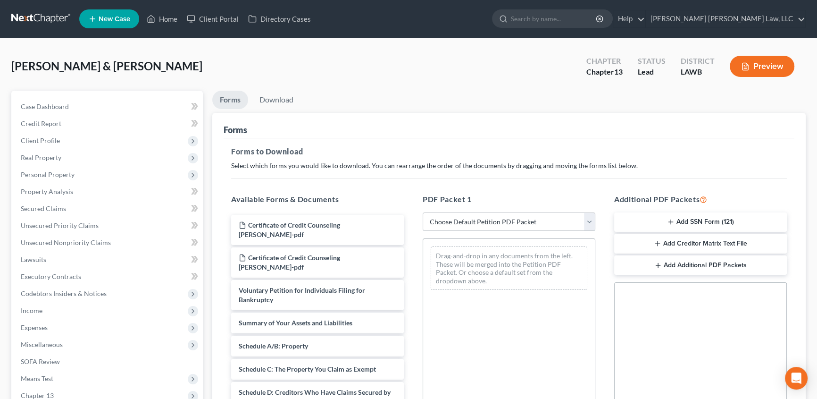
click at [464, 220] on select "Choose Default Petition PDF Packet Complete Bankruptcy Petition (all forms and …" at bounding box center [509, 221] width 173 height 19
select select "0"
click at [423, 212] on select "Choose Default Petition PDF Packet Complete Bankruptcy Petition (all forms and …" at bounding box center [509, 221] width 173 height 19
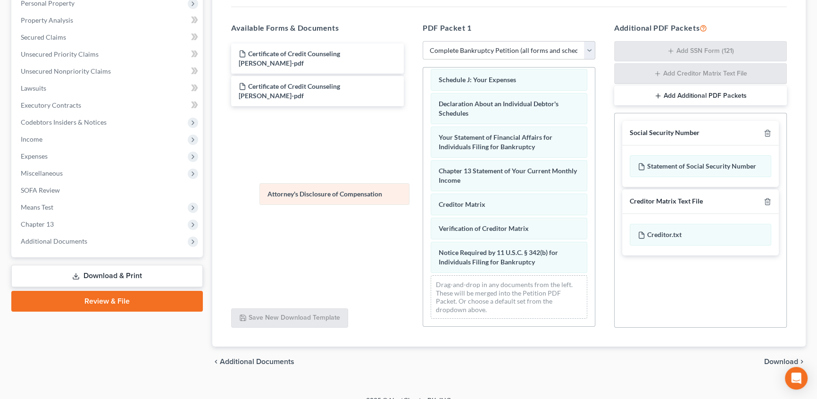
scroll to position [268, 0]
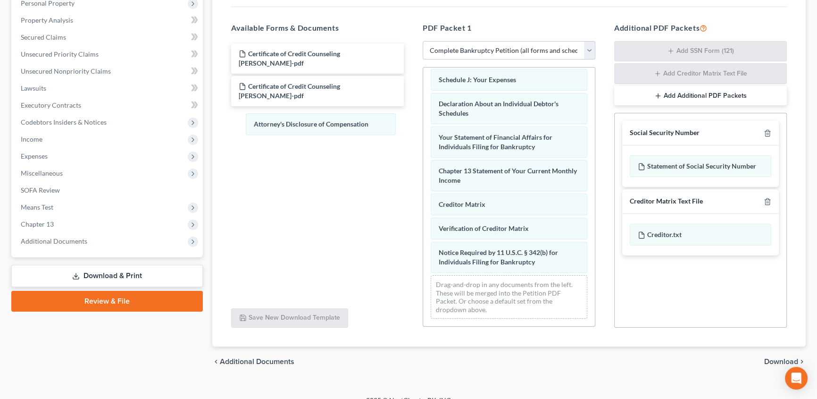
drag, startPoint x: 509, startPoint y: 262, endPoint x: 361, endPoint y: 174, distance: 172.0
click at [423, 124] on div "Attorney's Disclosure of Compensation Voluntary Petition for Individuals Filing…" at bounding box center [509, 66] width 172 height 519
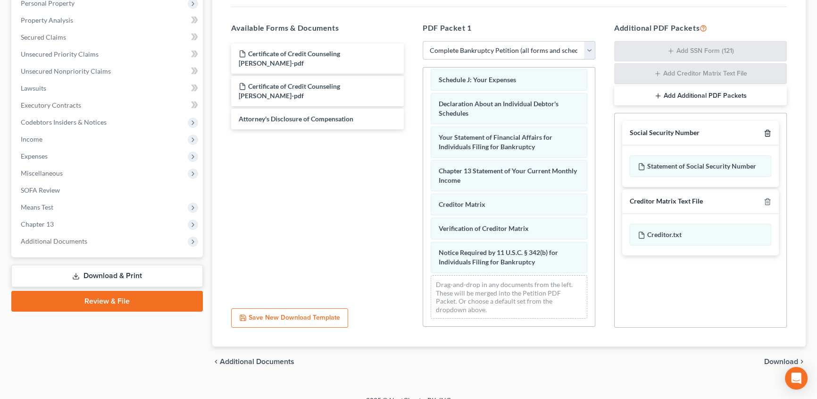
click at [767, 131] on icon "button" at bounding box center [768, 133] width 8 height 8
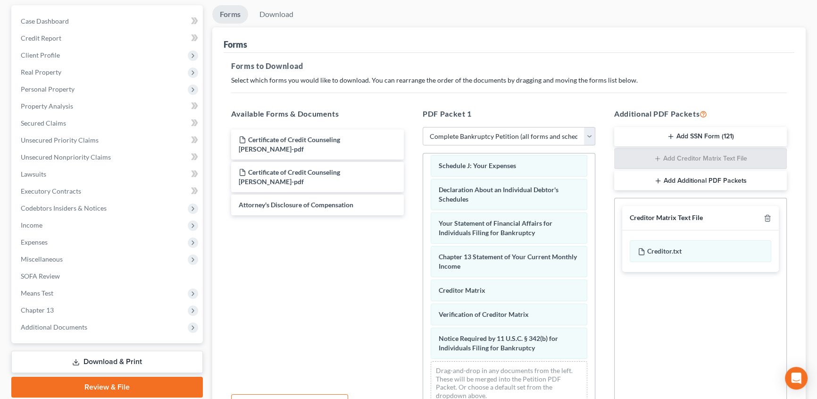
scroll to position [85, 0]
click at [281, 10] on link "Download" at bounding box center [276, 14] width 49 height 18
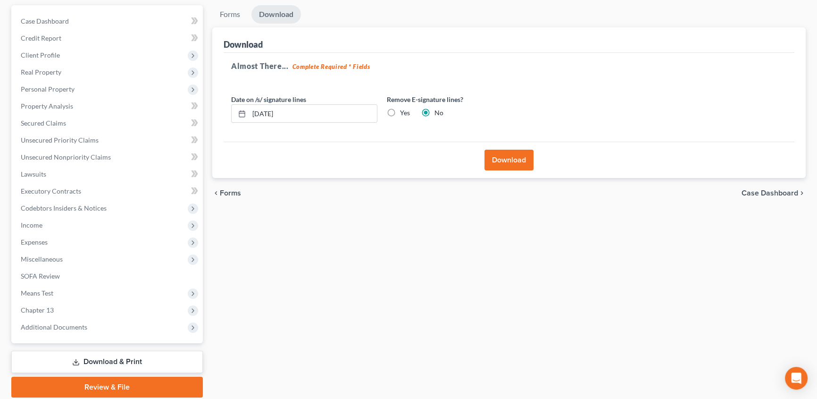
click at [514, 161] on button "Download" at bounding box center [509, 160] width 49 height 21
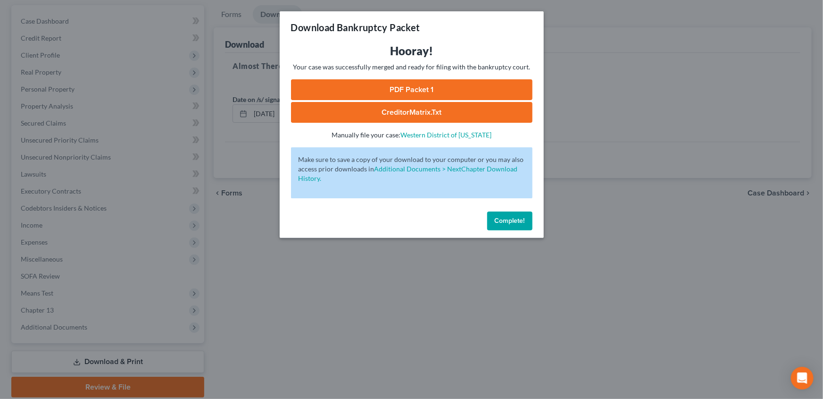
click at [418, 87] on link "PDF Packet 1" at bounding box center [412, 89] width 242 height 21
click at [510, 223] on span "Complete!" at bounding box center [510, 221] width 30 height 8
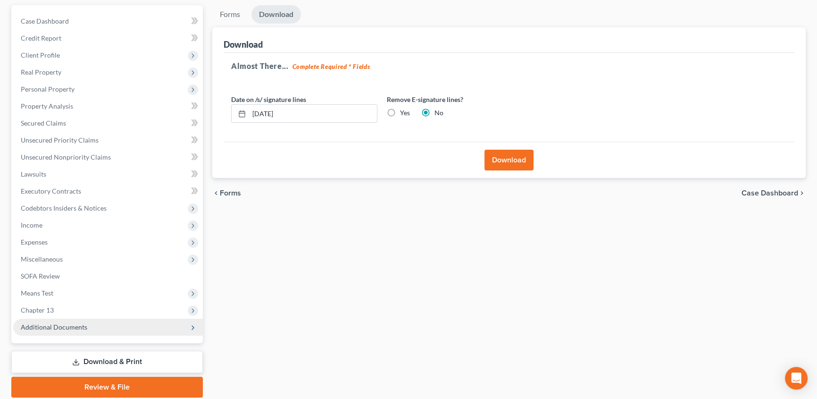
click at [49, 328] on span "Additional Documents" at bounding box center [54, 327] width 67 height 8
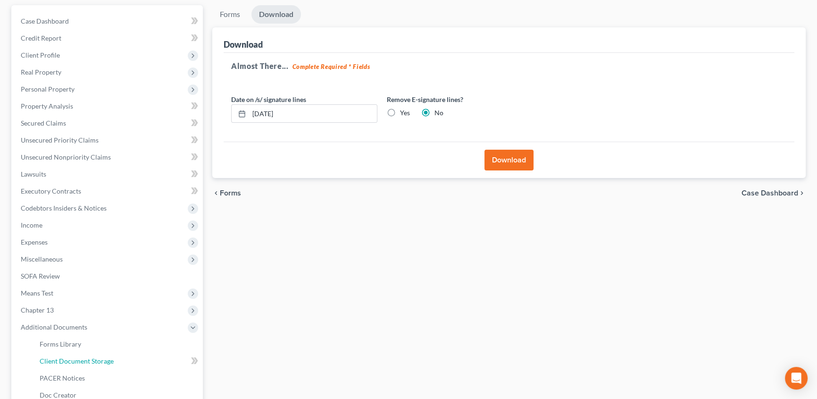
click at [72, 360] on span "Client Document Storage" at bounding box center [77, 361] width 74 height 8
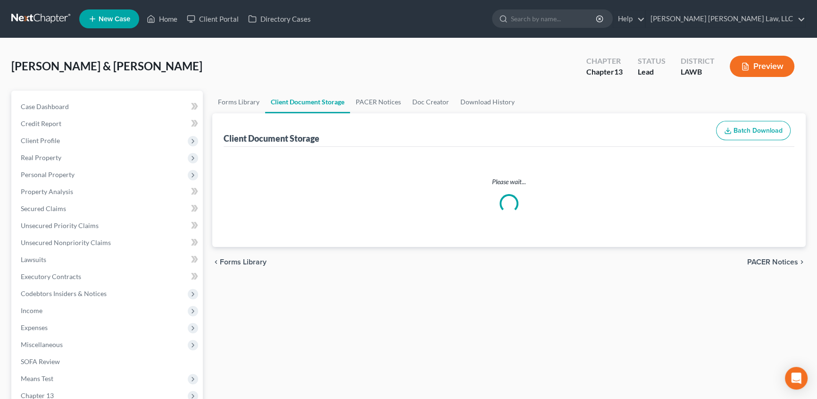
select select "9"
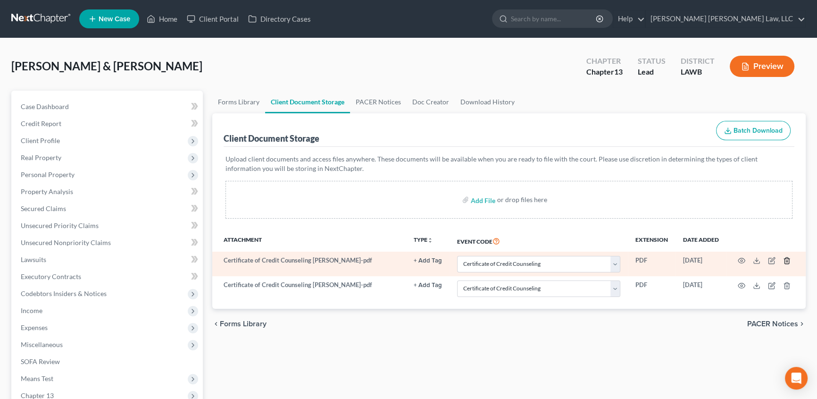
click at [786, 257] on icon "button" at bounding box center [787, 261] width 8 height 8
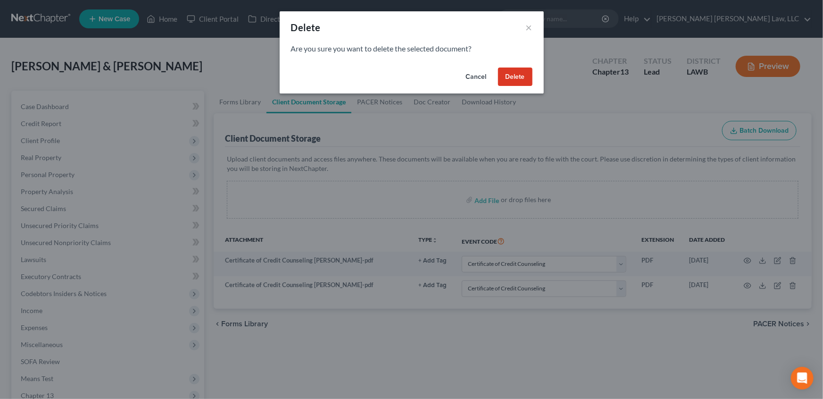
click at [524, 80] on button "Delete" at bounding box center [515, 76] width 34 height 19
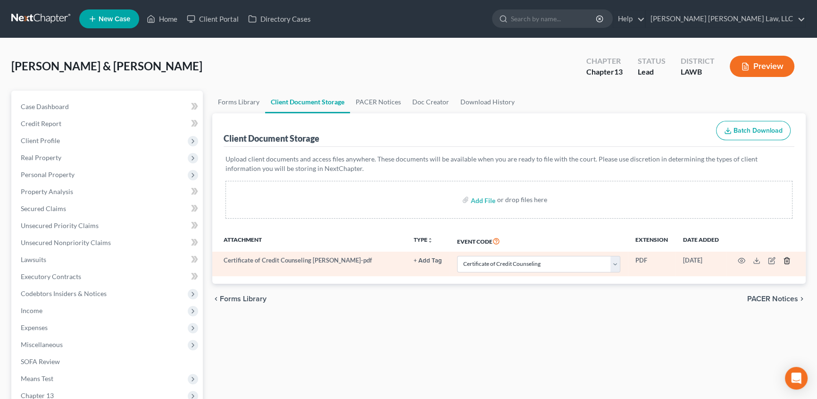
click at [786, 258] on icon "button" at bounding box center [787, 261] width 8 height 8
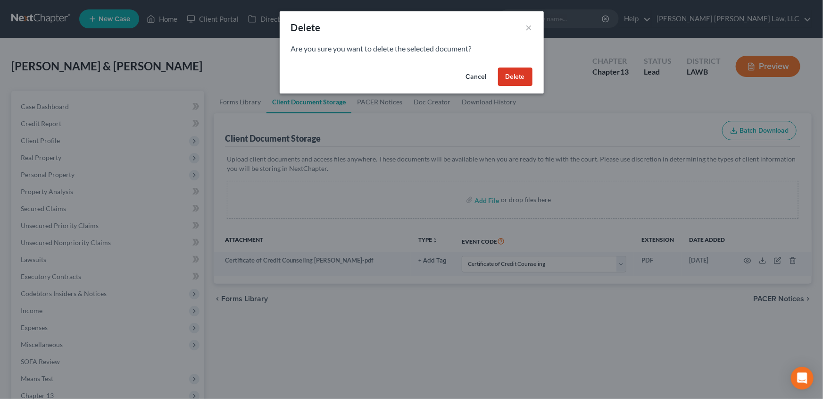
click at [515, 80] on button "Delete" at bounding box center [515, 76] width 34 height 19
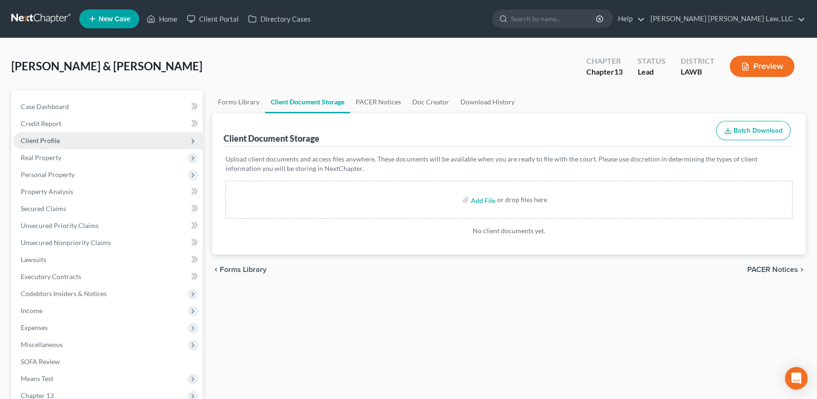
click at [45, 141] on span "Client Profile" at bounding box center [40, 140] width 39 height 8
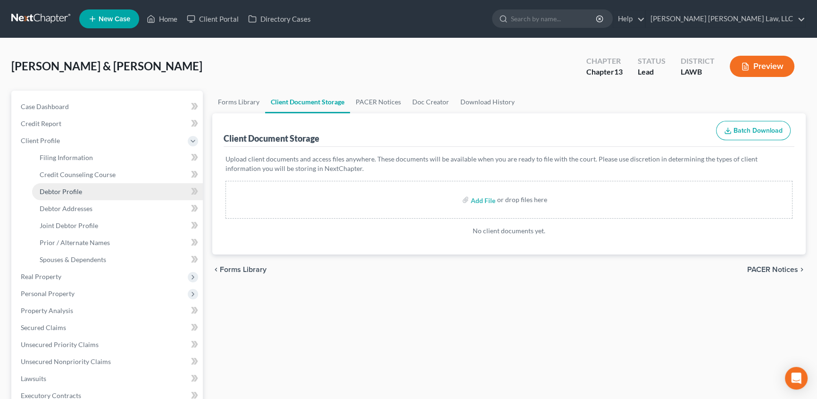
click at [63, 189] on span "Debtor Profile" at bounding box center [61, 191] width 42 height 8
select select "2"
select select "3"
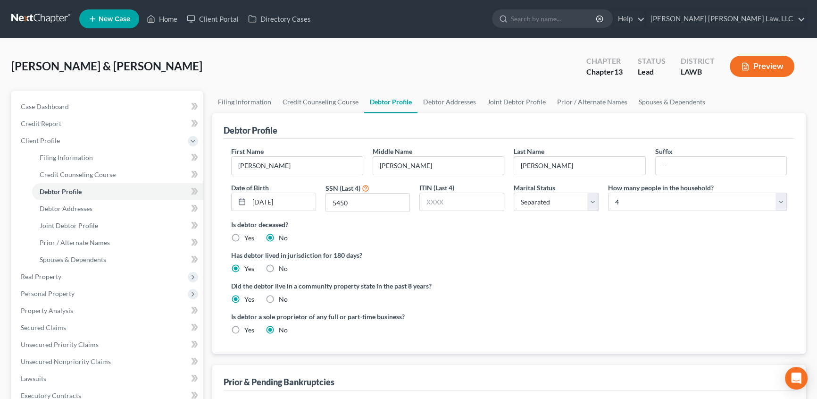
radio input "true"
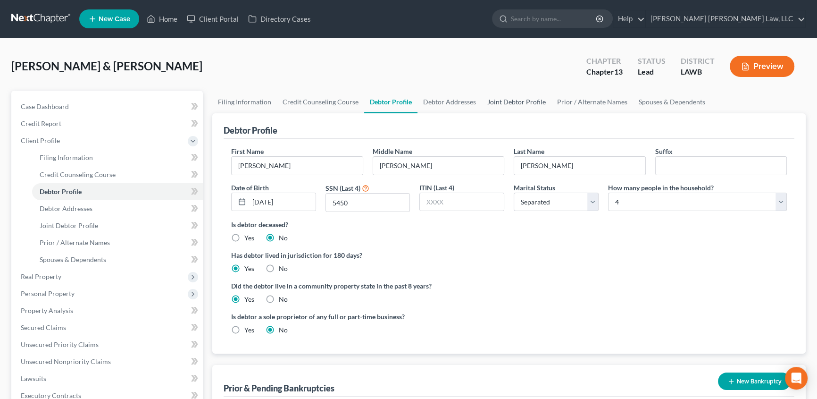
click at [522, 97] on link "Joint Debtor Profile" at bounding box center [517, 102] width 70 height 23
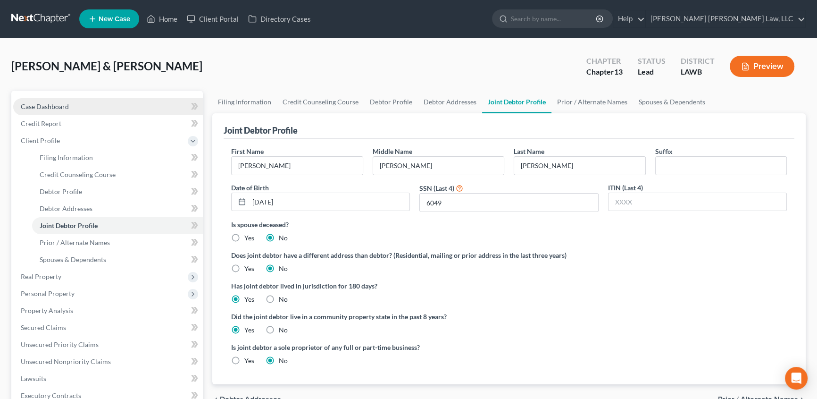
click at [42, 103] on span "Case Dashboard" at bounding box center [45, 106] width 48 height 8
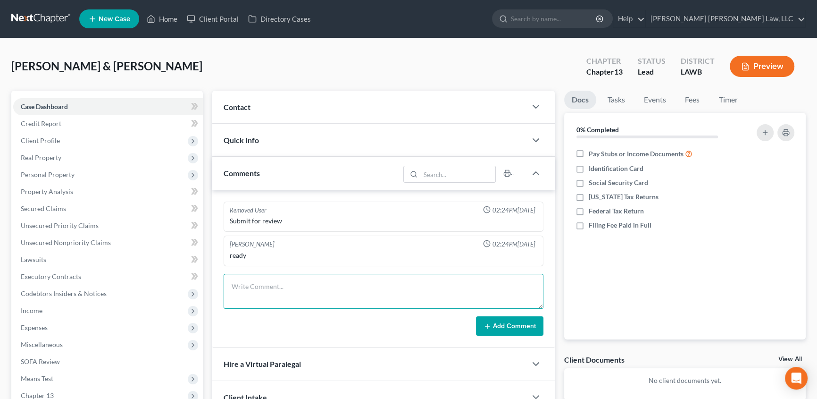
click at [234, 284] on textarea at bounding box center [384, 291] width 320 height 35
type textarea "REPO, submitted for review"
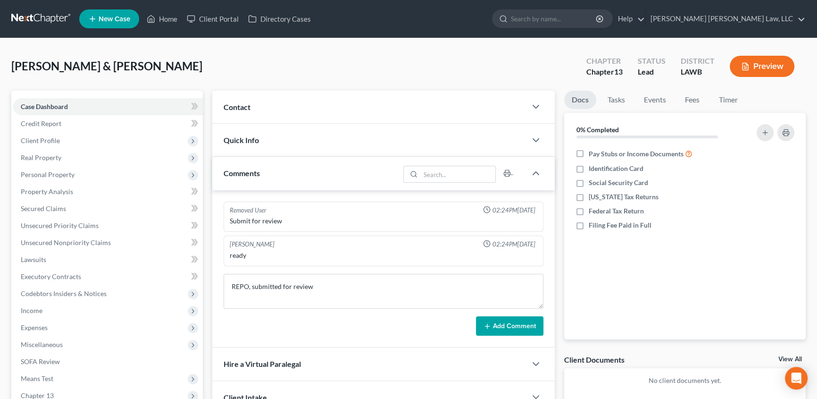
click at [501, 324] on button "Add Comment" at bounding box center [509, 326] width 67 height 20
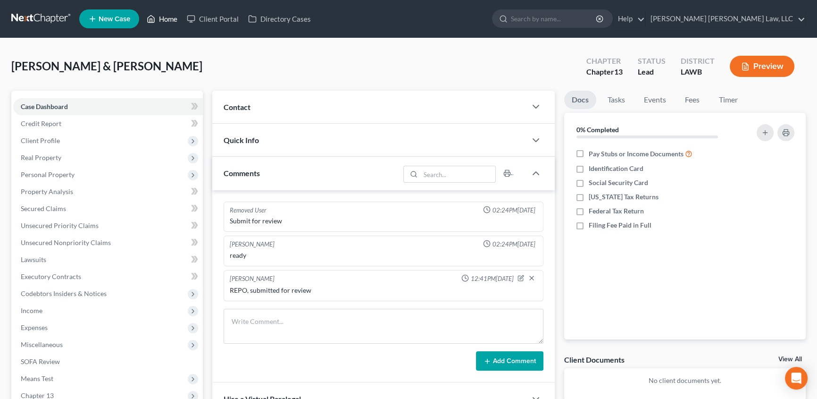
click at [176, 18] on link "Home" at bounding box center [162, 18] width 40 height 17
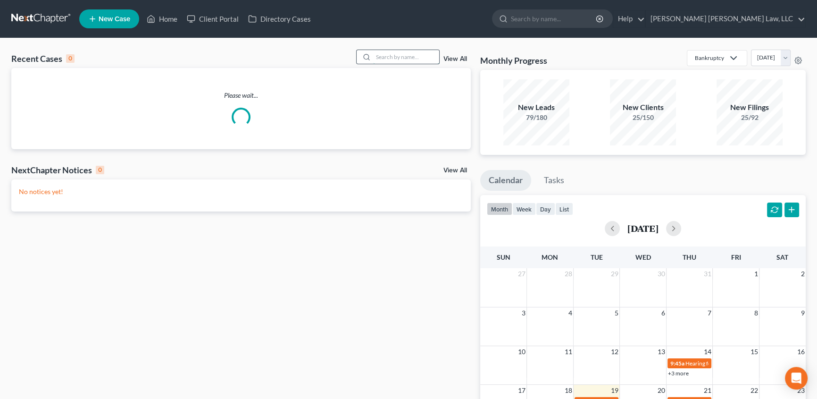
click at [399, 56] on input "search" at bounding box center [406, 57] width 66 height 14
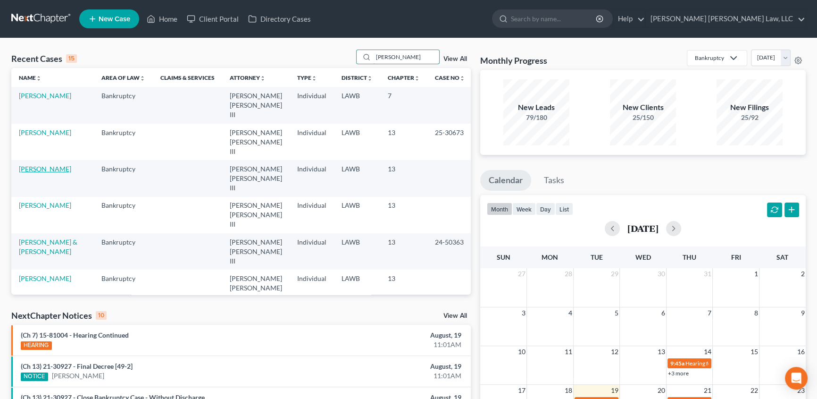
type input "jackson"
drag, startPoint x: 39, startPoint y: 150, endPoint x: 55, endPoint y: 150, distance: 16.0
click at [40, 165] on link "Jackson, Felica" at bounding box center [45, 169] width 52 height 8
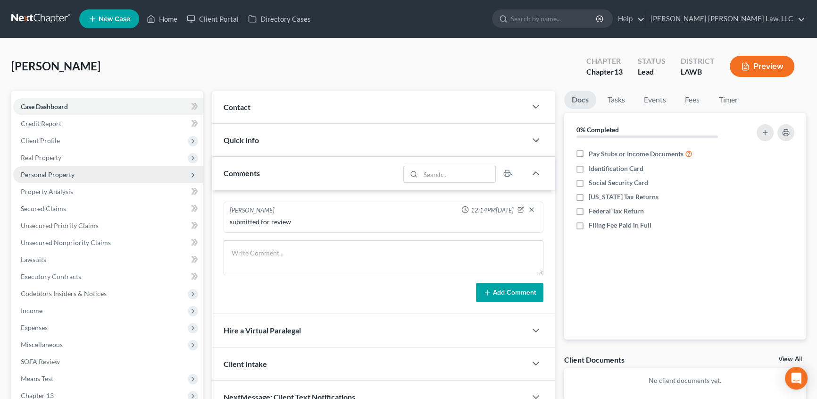
click at [40, 174] on span "Personal Property" at bounding box center [48, 174] width 54 height 8
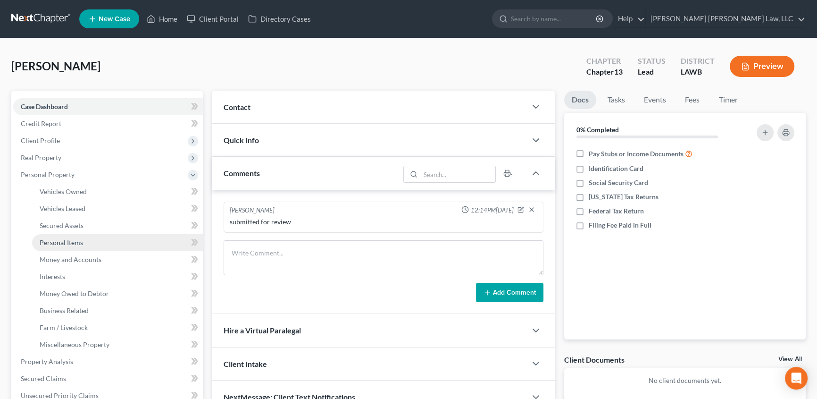
click at [68, 244] on span "Personal Items" at bounding box center [61, 242] width 43 height 8
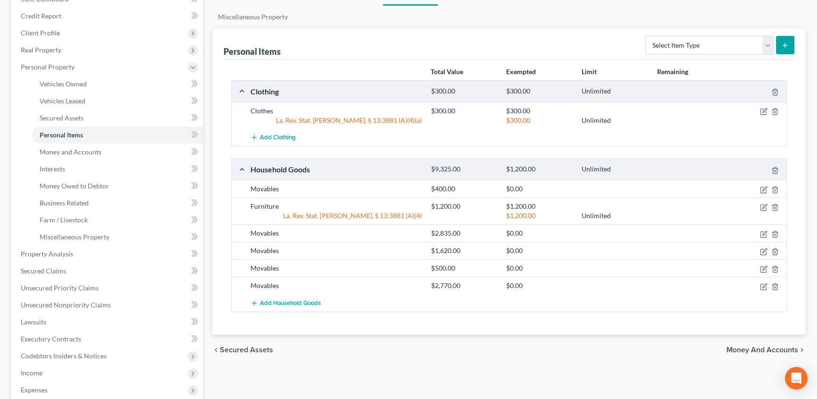
scroll to position [128, 0]
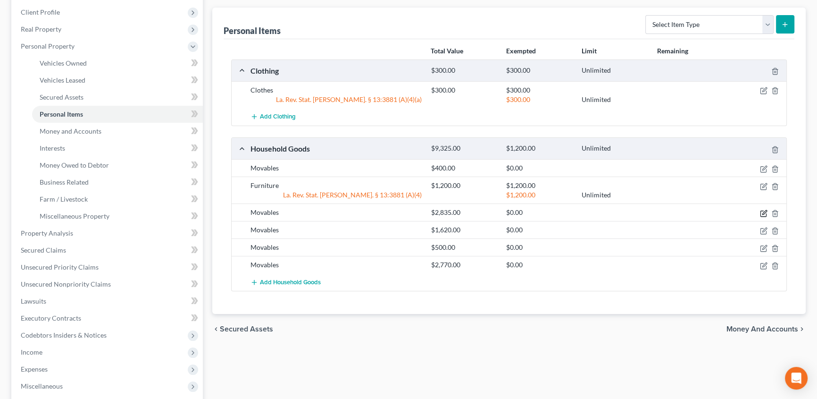
click at [764, 212] on icon "button" at bounding box center [764, 212] width 4 height 4
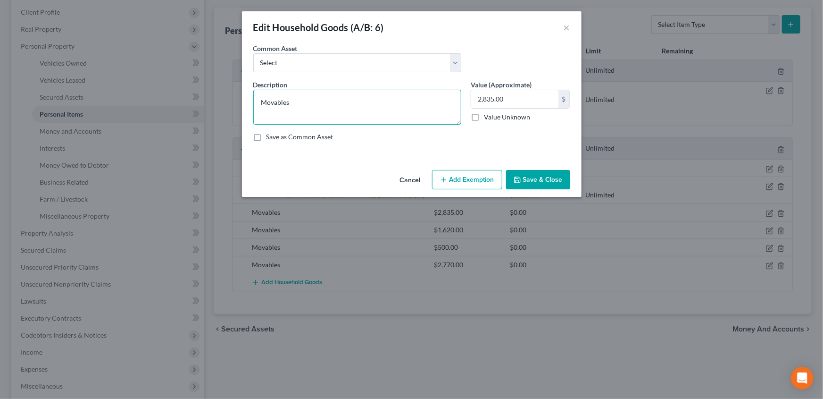
click at [311, 109] on textarea "Movables" at bounding box center [357, 107] width 208 height 35
type textarea "Movables, Washer and Dryer"
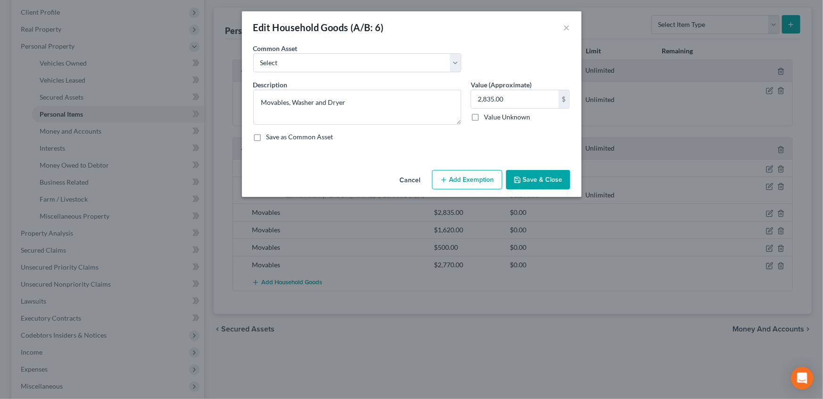
click at [533, 179] on button "Save & Close" at bounding box center [538, 180] width 64 height 20
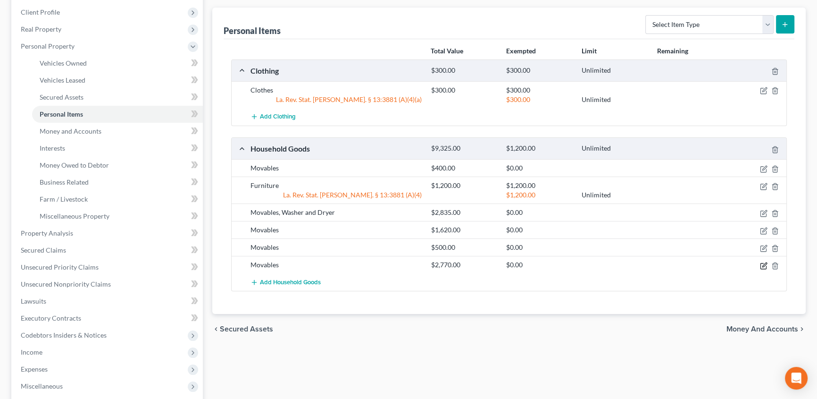
click at [761, 264] on icon "button" at bounding box center [764, 266] width 8 height 8
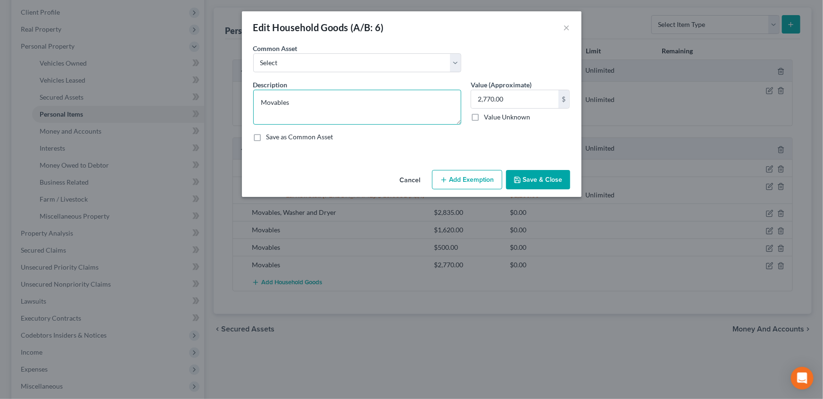
click at [293, 101] on textarea "Movables" at bounding box center [357, 107] width 208 height 35
type textarea "Movables, tv, watch"
click at [541, 182] on button "Save & Close" at bounding box center [538, 180] width 64 height 20
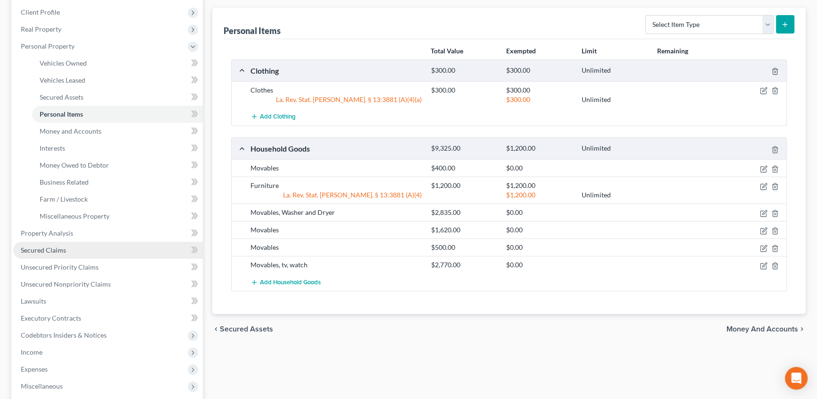
click at [50, 249] on span "Secured Claims" at bounding box center [43, 250] width 45 height 8
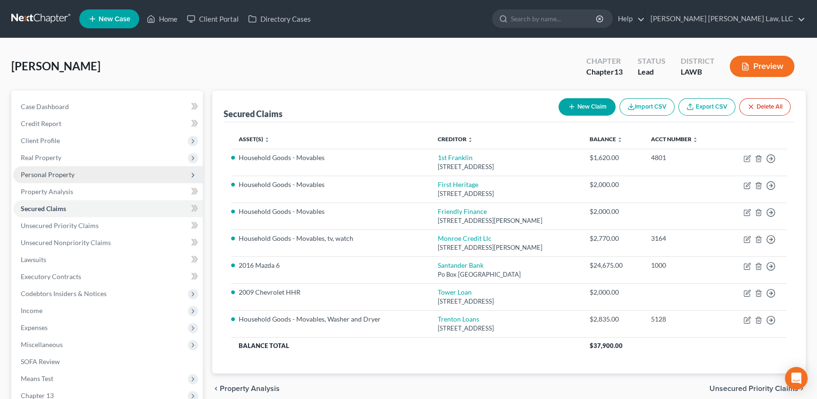
click at [57, 172] on span "Personal Property" at bounding box center [48, 174] width 54 height 8
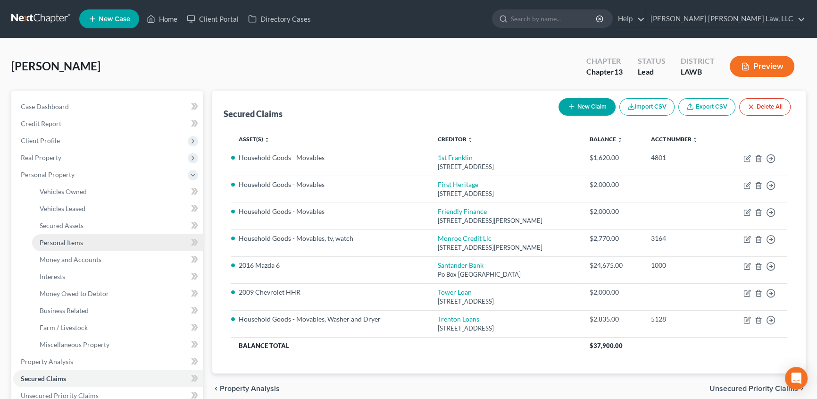
click at [60, 240] on span "Personal Items" at bounding box center [61, 242] width 43 height 8
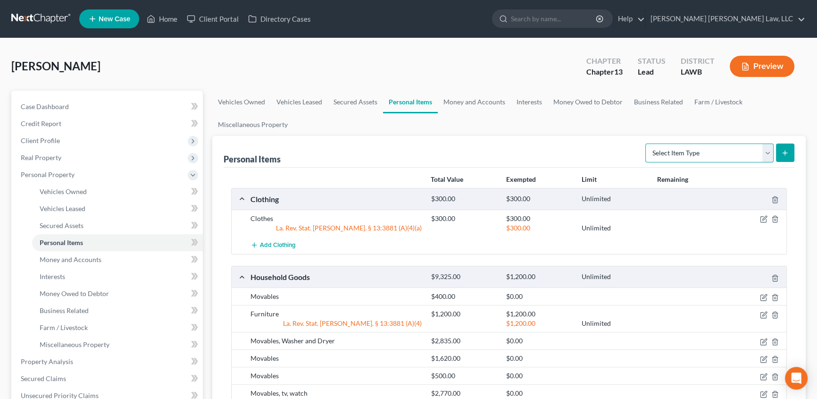
click at [770, 152] on select "Select Item Type Clothing (A/B: 11) Collectibles Of Value (A/B: 8) Electronics …" at bounding box center [709, 152] width 128 height 19
select select "pets"
click at [647, 143] on select "Select Item Type Clothing (A/B: 11) Collectibles Of Value (A/B: 8) Electronics …" at bounding box center [709, 152] width 128 height 19
click at [783, 155] on icon "submit" at bounding box center [785, 153] width 8 height 8
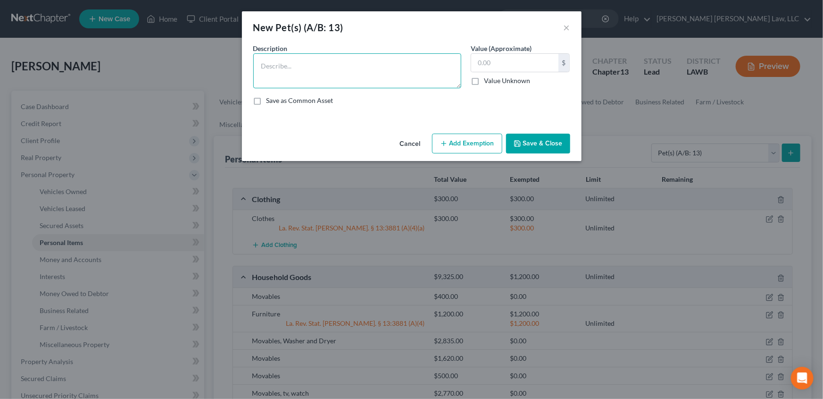
click at [270, 70] on textarea at bounding box center [357, 70] width 208 height 35
type textarea "y"
type textarea "1 Yorkie dog"
click at [460, 151] on button "Add Exemption" at bounding box center [467, 144] width 70 height 20
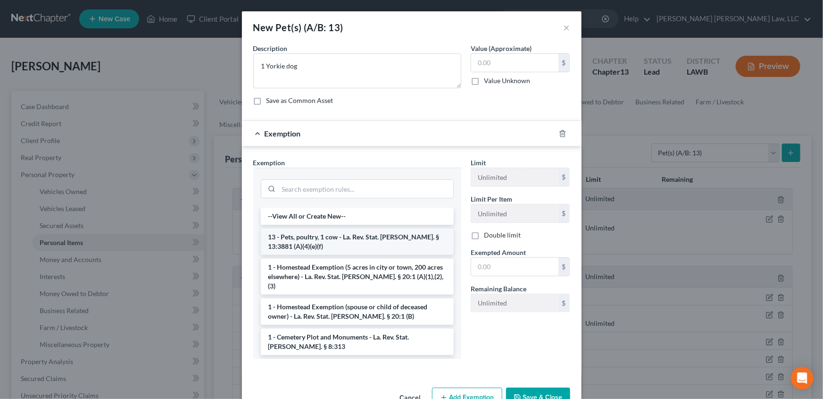
click at [308, 238] on li "13 - Pets, poultry, 1 cow - La. Rev. Stat. Ann. § 13:3881 (A)(4)(e)(f)" at bounding box center [357, 241] width 193 height 26
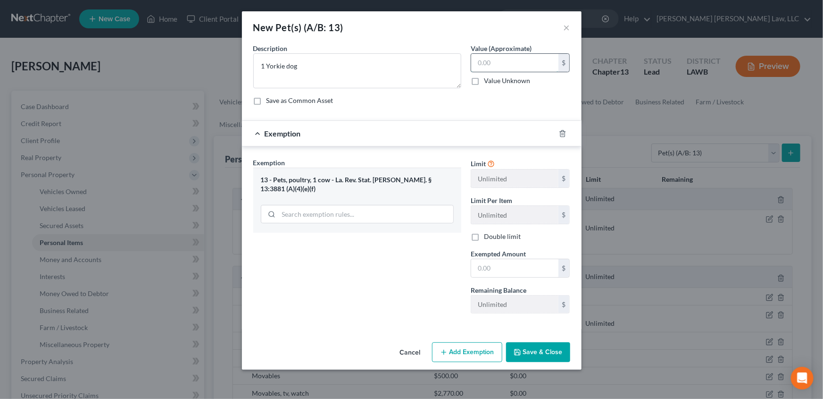
click at [507, 64] on input "text" at bounding box center [514, 63] width 87 height 18
type input "250.00"
click at [493, 264] on input "text" at bounding box center [514, 268] width 87 height 18
type input "250.00"
click at [538, 356] on button "Save & Close" at bounding box center [538, 352] width 64 height 20
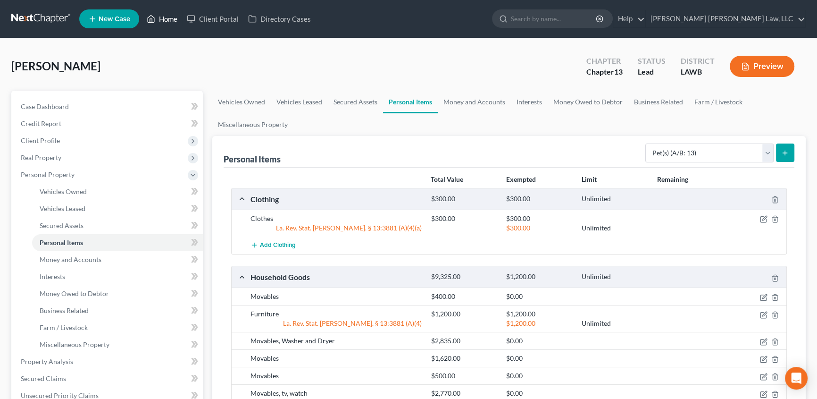
click at [176, 24] on link "Home" at bounding box center [162, 18] width 40 height 17
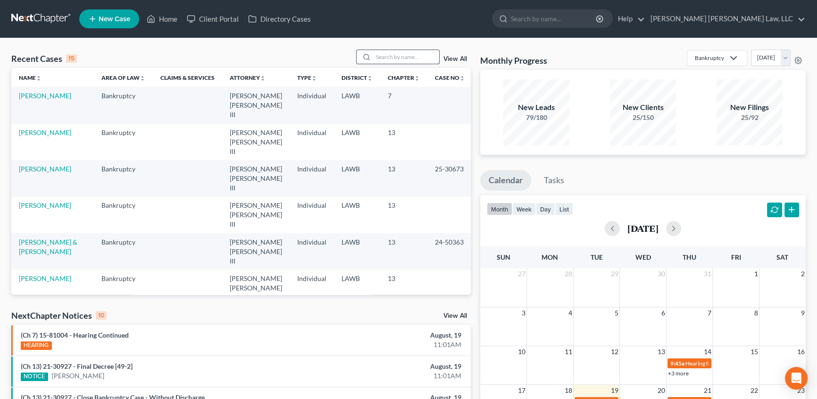
click at [398, 59] on input "search" at bounding box center [406, 57] width 66 height 14
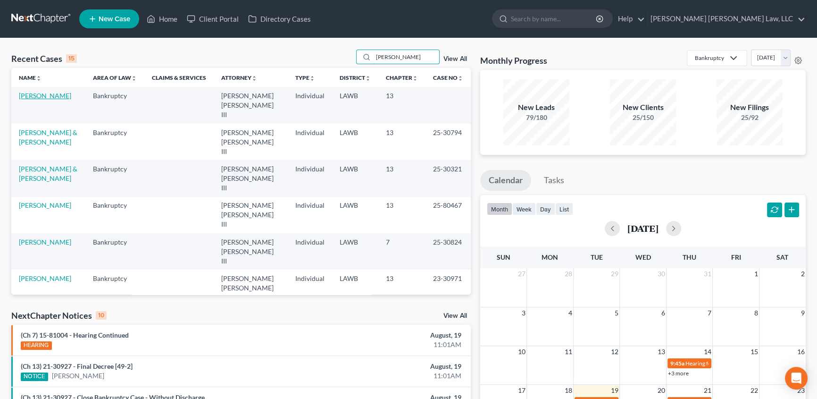
type input "david"
click at [37, 94] on link "David, Traci" at bounding box center [45, 96] width 52 height 8
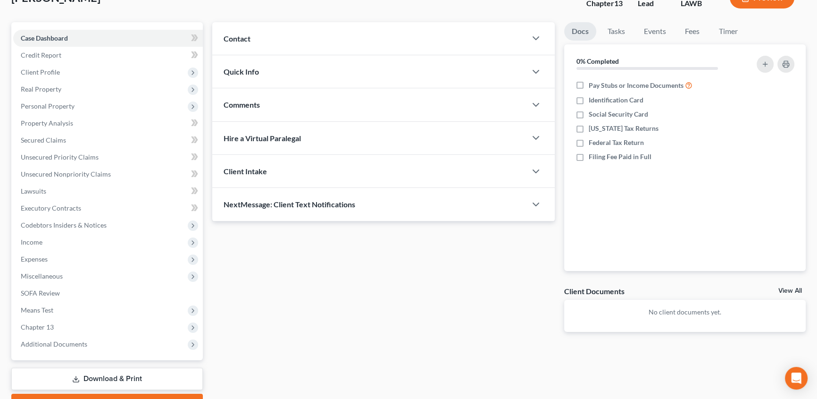
scroll to position [85, 0]
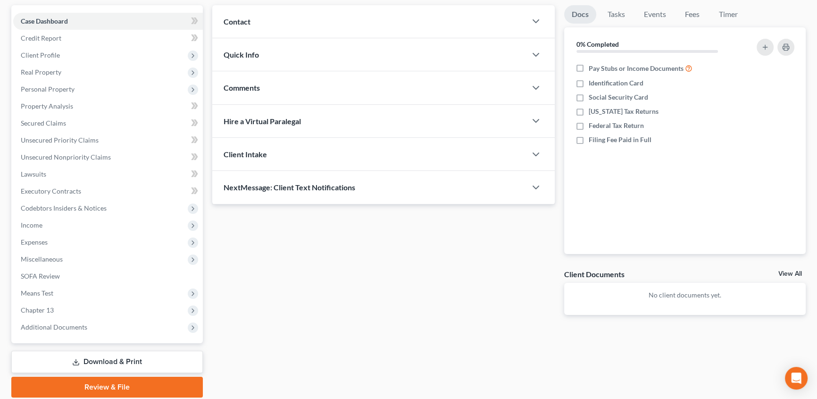
click at [102, 360] on link "Download & Print" at bounding box center [107, 362] width 192 height 22
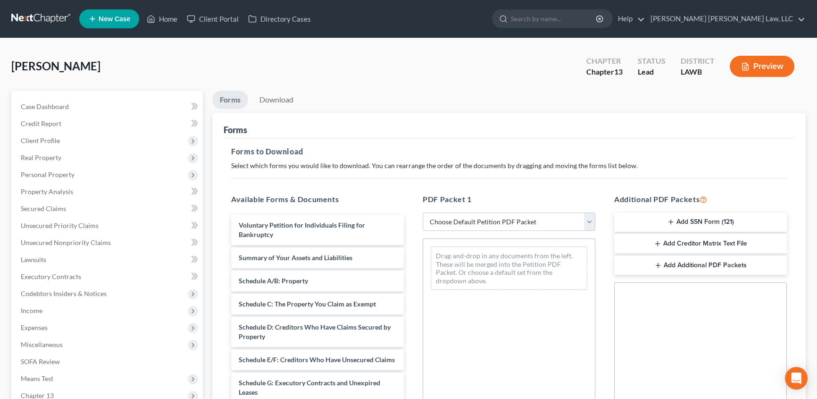
click at [460, 226] on select "Choose Default Petition PDF Packet Complete Bankruptcy Petition (all forms and …" at bounding box center [509, 221] width 173 height 19
select select "15"
click at [423, 212] on select "Choose Default Petition PDF Packet Complete Bankruptcy Petition (all forms and …" at bounding box center [509, 221] width 173 height 19
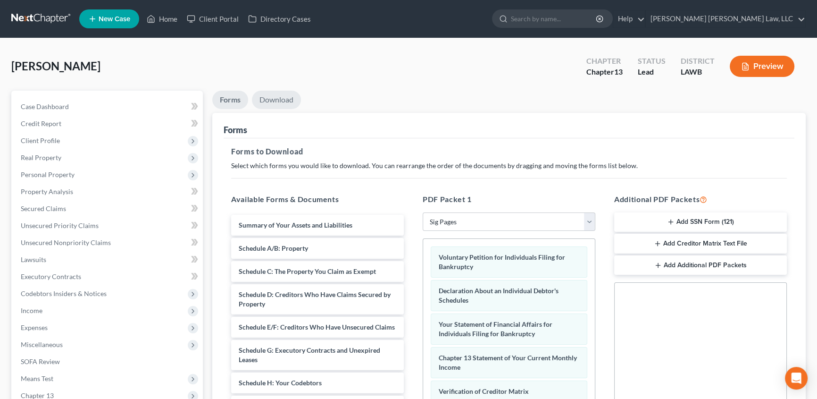
click at [278, 98] on link "Download" at bounding box center [276, 100] width 49 height 18
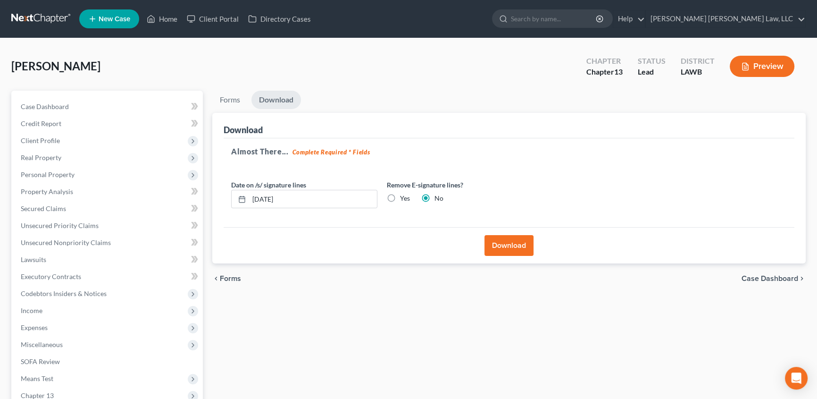
click at [502, 244] on button "Download" at bounding box center [509, 245] width 49 height 21
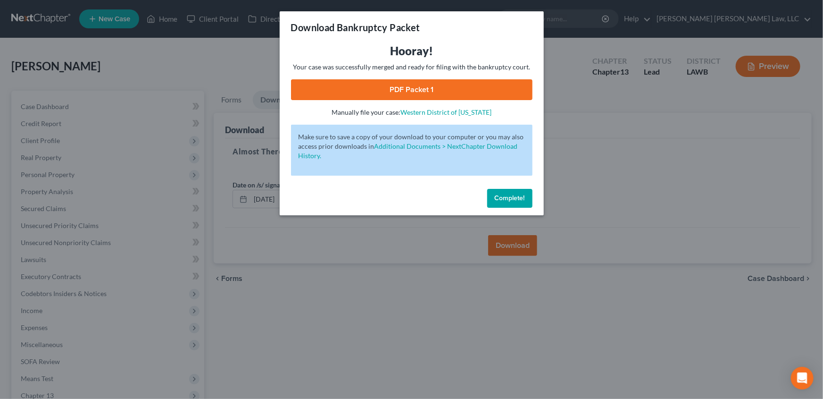
drag, startPoint x: 443, startPoint y: 92, endPoint x: 326, endPoint y: 129, distance: 122.5
click at [443, 92] on link "PDF Packet 1" at bounding box center [412, 89] width 242 height 21
drag, startPoint x: 511, startPoint y: 196, endPoint x: 144, endPoint y: 165, distance: 368.0
click at [511, 196] on span "Complete!" at bounding box center [510, 198] width 30 height 8
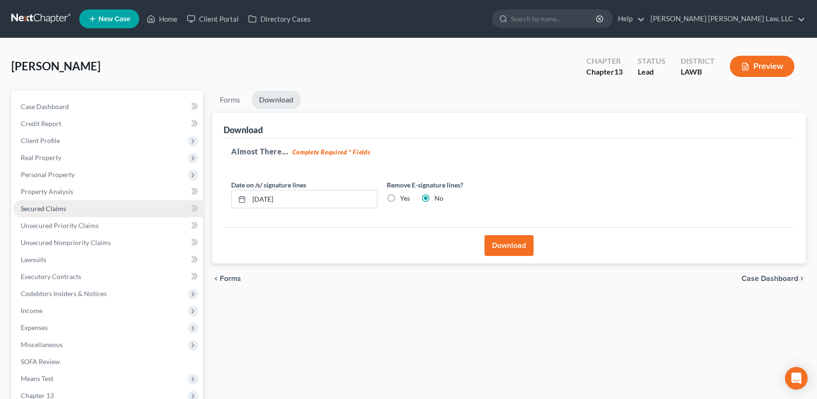
click at [40, 205] on span "Secured Claims" at bounding box center [43, 208] width 45 height 8
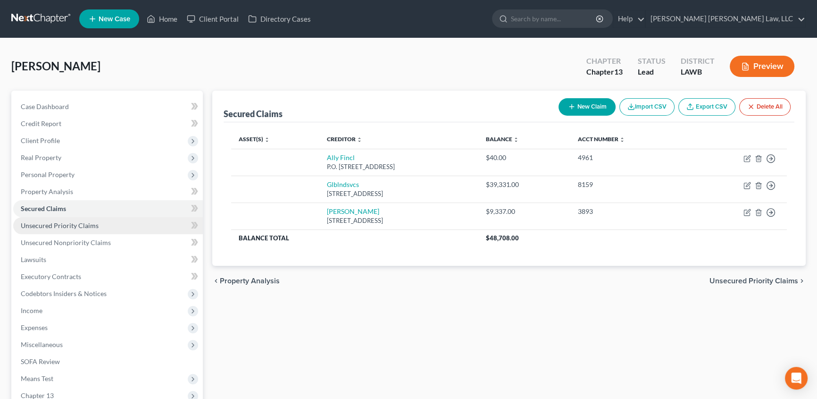
click at [84, 223] on span "Unsecured Priority Claims" at bounding box center [60, 225] width 78 height 8
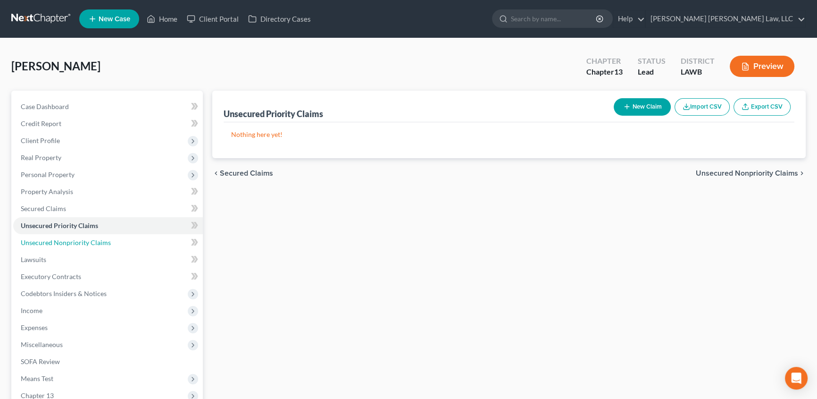
click at [61, 240] on span "Unsecured Nonpriority Claims" at bounding box center [66, 242] width 90 height 8
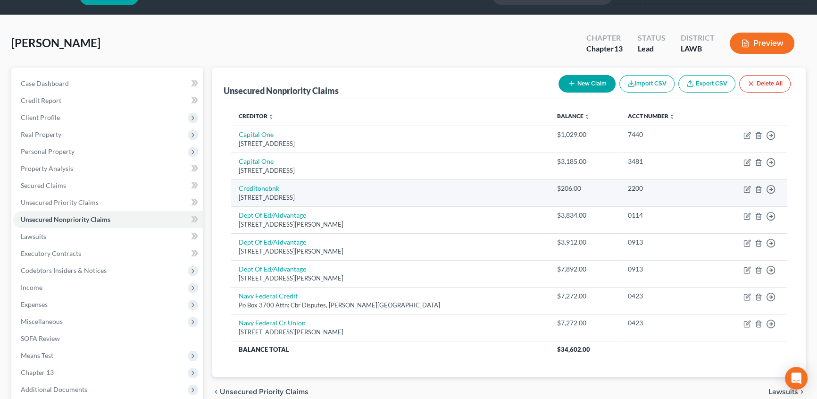
scroll to position [42, 0]
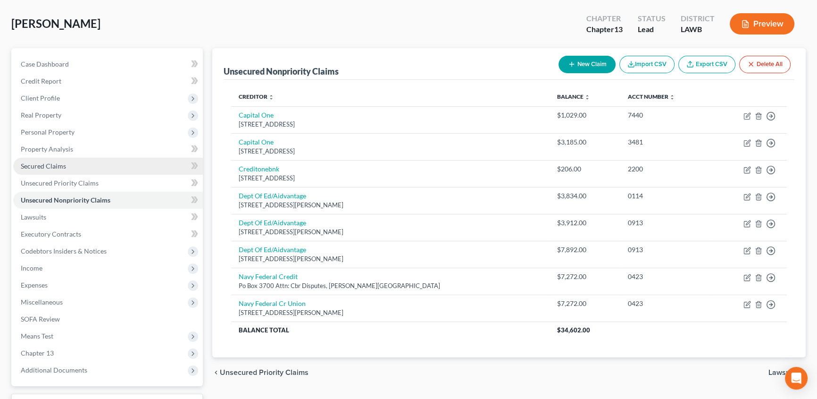
click at [63, 166] on span "Secured Claims" at bounding box center [43, 166] width 45 height 8
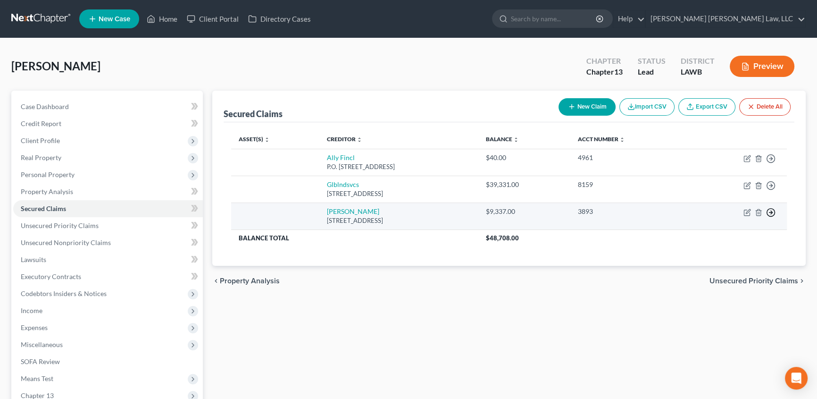
click at [770, 163] on icon "button" at bounding box center [770, 158] width 9 height 9
click at [714, 234] on link "Move to F" at bounding box center [727, 235] width 79 height 16
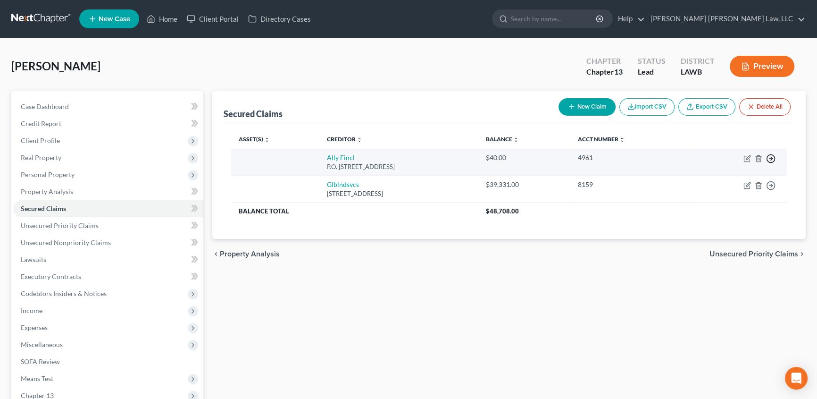
click at [771, 157] on polyline "button" at bounding box center [771, 158] width 1 height 3
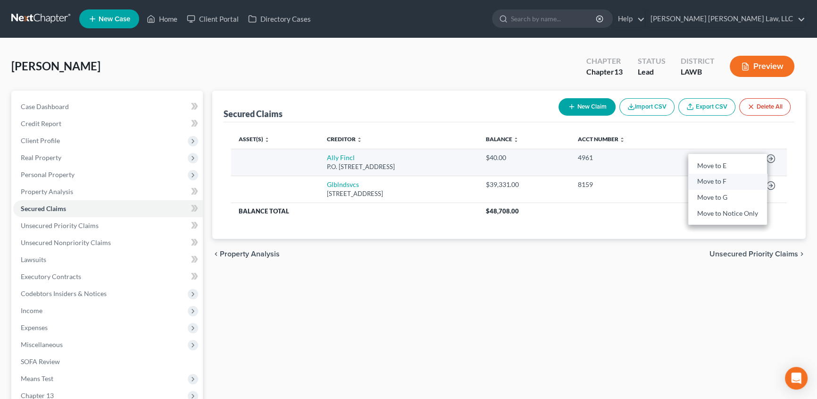
click at [711, 179] on link "Move to F" at bounding box center [727, 182] width 79 height 16
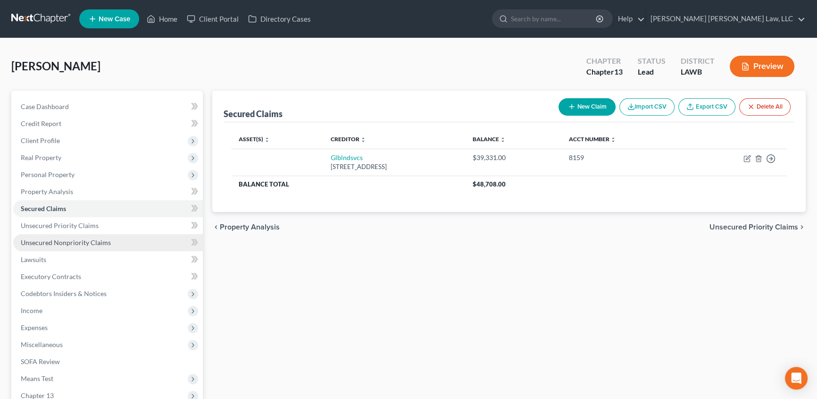
click at [41, 241] on span "Unsecured Nonpriority Claims" at bounding box center [66, 242] width 90 height 8
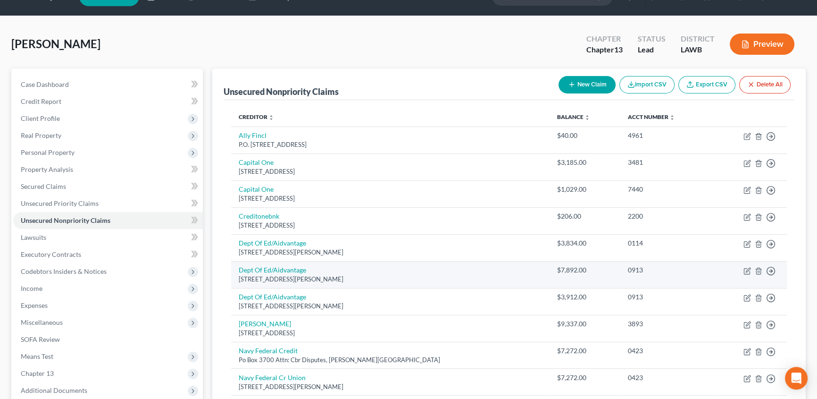
scroll to position [42, 0]
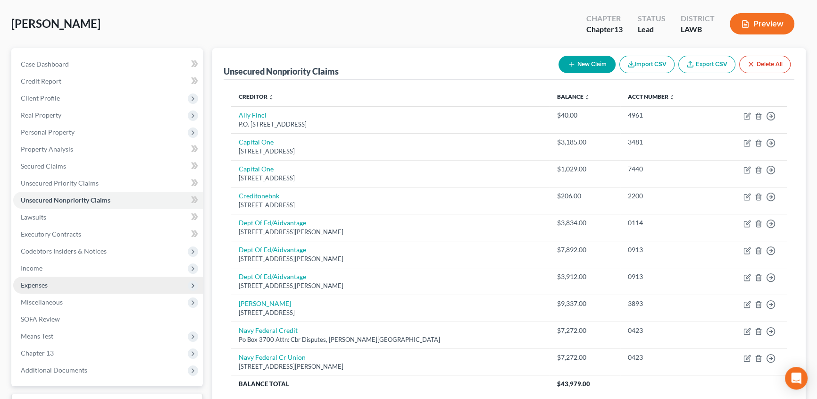
click at [39, 282] on span "Expenses" at bounding box center [34, 285] width 27 height 8
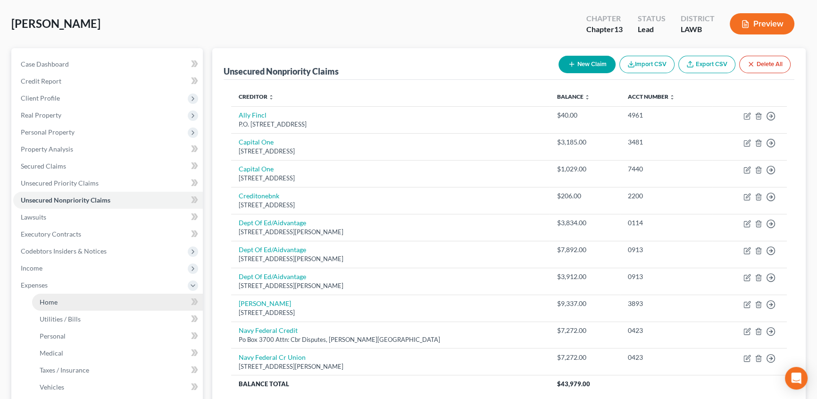
click at [57, 302] on span "Home" at bounding box center [49, 302] width 18 height 8
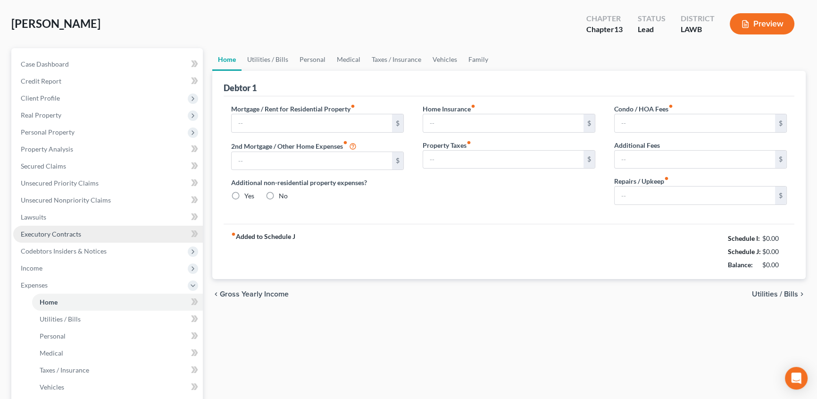
scroll to position [1, 0]
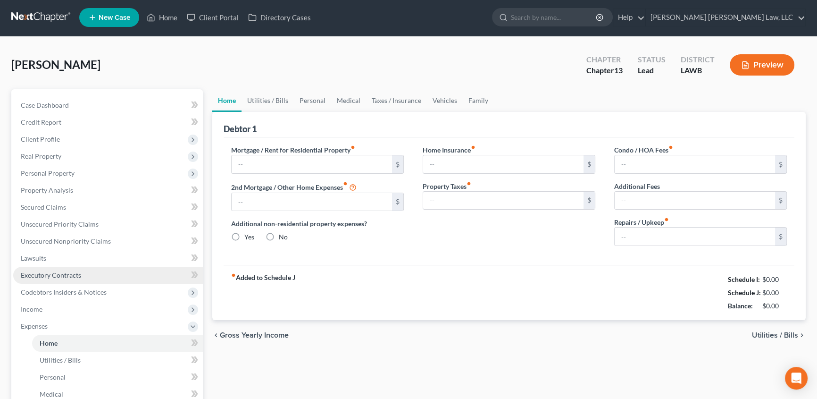
type input "0.00"
radio input "true"
type input "0.00"
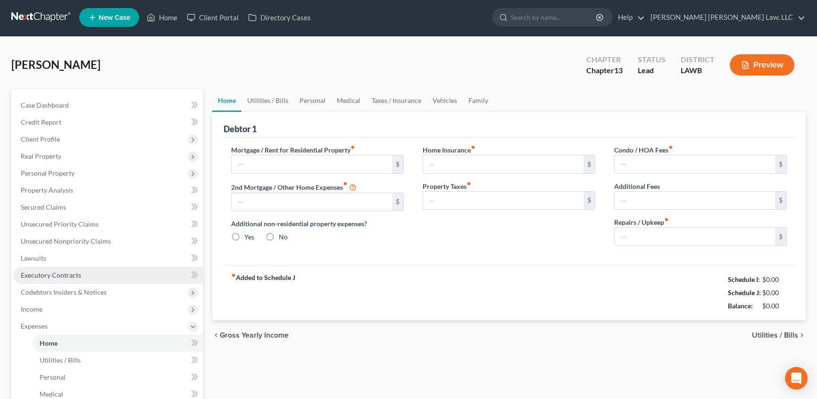
type input "0.00"
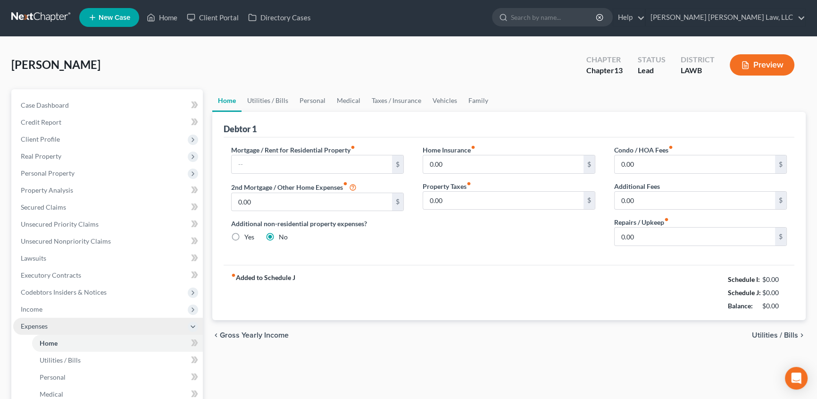
scroll to position [0, 0]
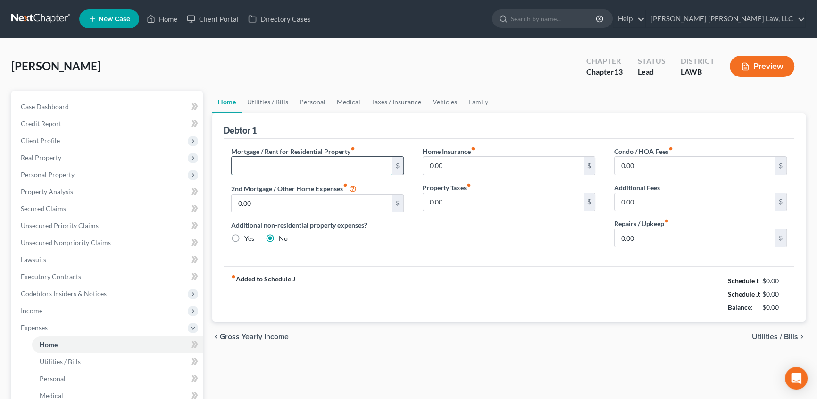
click at [254, 165] on input "text" at bounding box center [312, 166] width 160 height 18
type input "1,000.00"
click at [269, 103] on link "Utilities / Bills" at bounding box center [268, 102] width 52 height 23
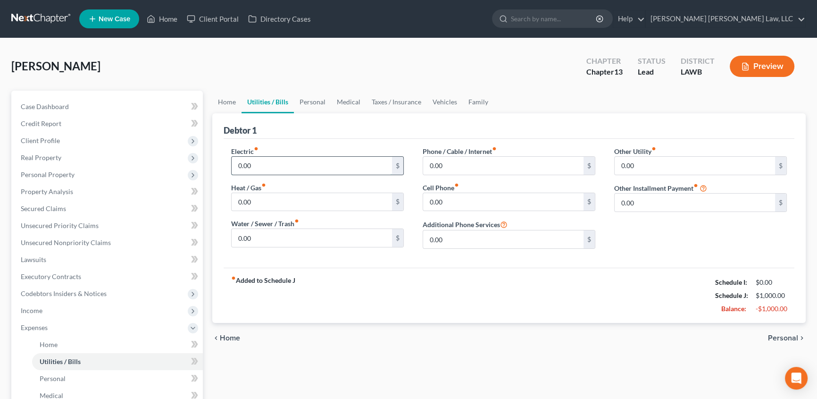
click at [261, 164] on input "0.00" at bounding box center [312, 166] width 160 height 18
type input "250.00"
click at [255, 234] on input "0.00" at bounding box center [312, 238] width 160 height 18
type input "50.00"
click at [446, 202] on input "0.00" at bounding box center [503, 202] width 160 height 18
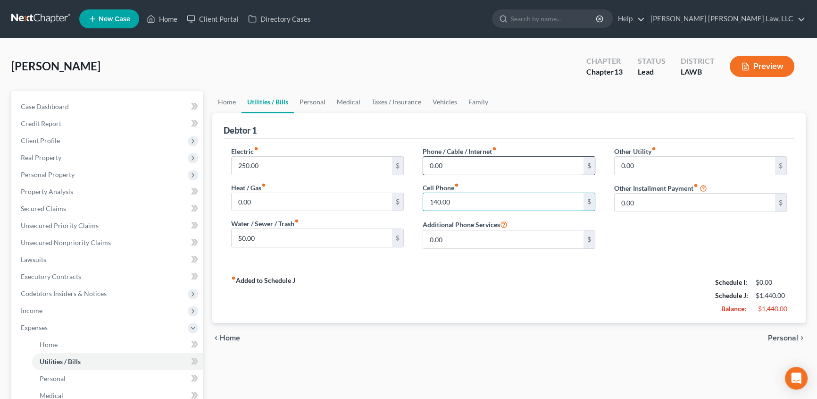
type input "140.00"
click at [456, 166] on input "0.00" at bounding box center [503, 166] width 160 height 18
type input "0"
type input "45.00"
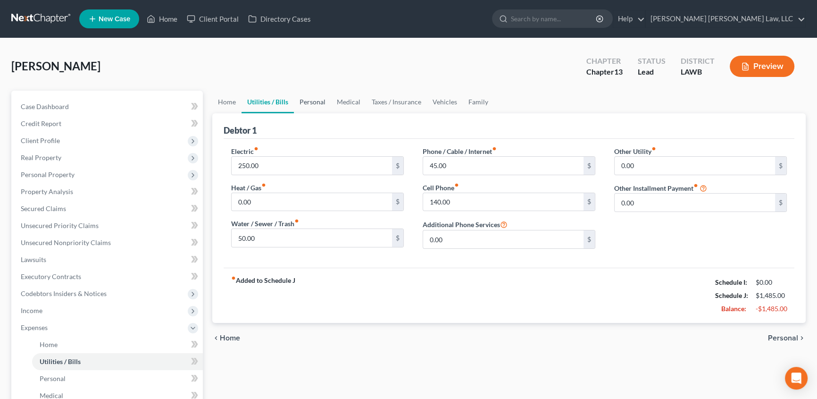
click at [317, 102] on link "Personal" at bounding box center [312, 102] width 37 height 23
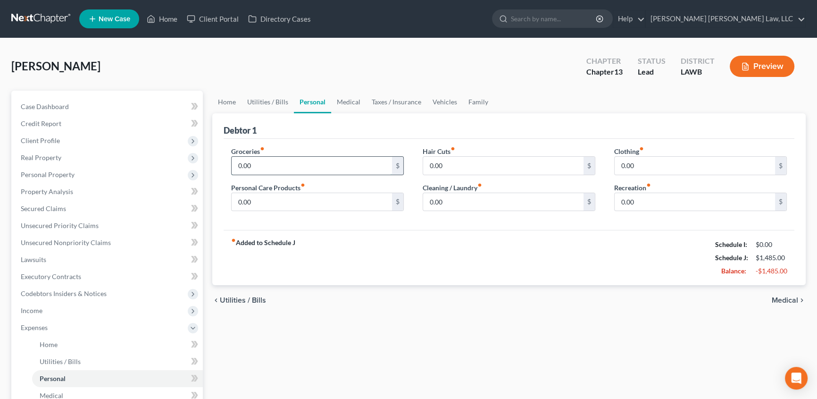
click at [278, 167] on input "0.00" at bounding box center [312, 166] width 160 height 18
type input "500.00"
click at [270, 203] on input "0.00" at bounding box center [312, 202] width 160 height 18
click at [270, 201] on input "0.00" at bounding box center [312, 202] width 160 height 18
type input "0"
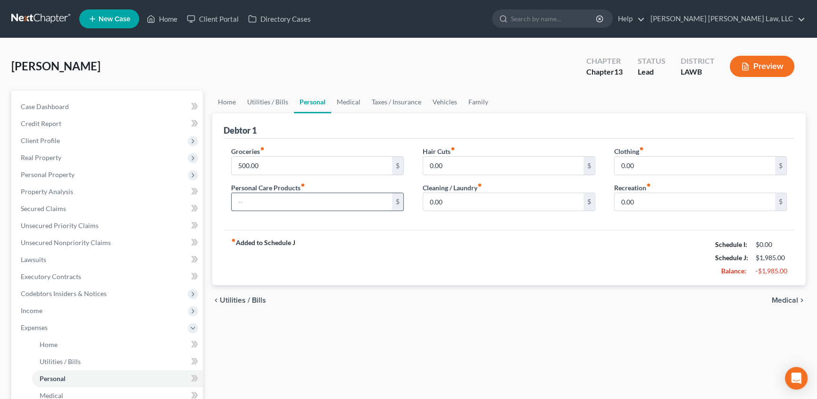
type input "0"
type input "100.00"
click at [478, 102] on link "Family" at bounding box center [478, 102] width 31 height 23
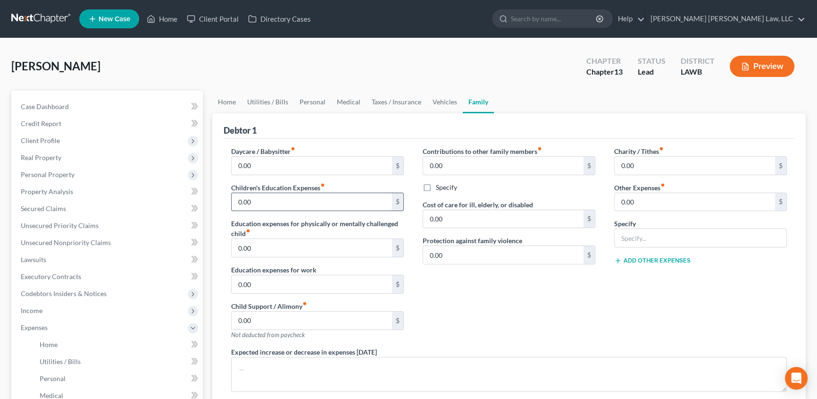
click at [263, 199] on input "0.00" at bounding box center [312, 202] width 160 height 18
type input "6"
click at [270, 164] on input "0.00" at bounding box center [312, 166] width 160 height 18
type input "600.00"
click at [342, 100] on link "Medical" at bounding box center [348, 102] width 35 height 23
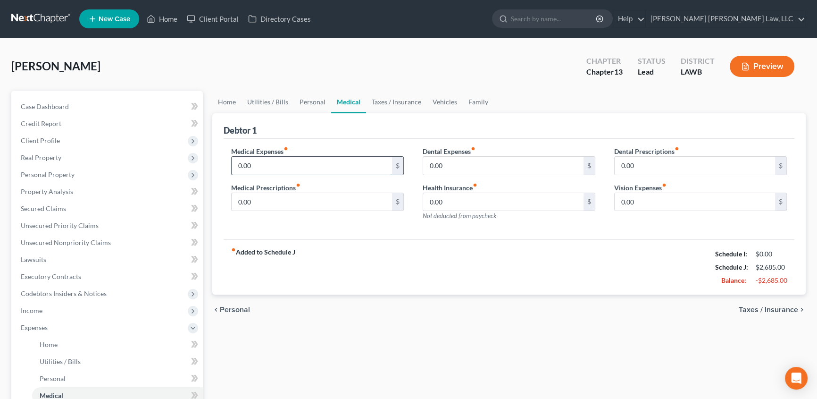
click at [268, 165] on input "0.00" at bounding box center [312, 166] width 160 height 18
type input "40.00"
click at [254, 200] on input "0.00" at bounding box center [312, 202] width 160 height 18
type input "50.00"
click at [438, 98] on link "Vehicles" at bounding box center [445, 102] width 36 height 23
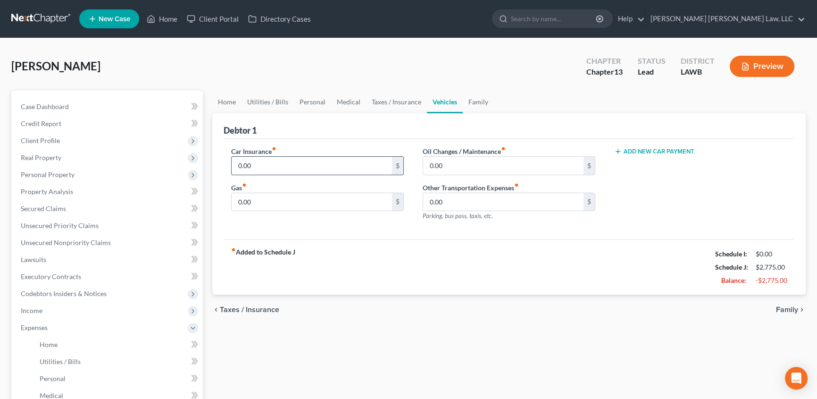
click at [250, 158] on input "0.00" at bounding box center [312, 166] width 160 height 18
type input "128.00"
click at [256, 201] on input "0.00" at bounding box center [312, 202] width 160 height 18
type input "400.00"
click at [455, 160] on input "0.00" at bounding box center [503, 166] width 160 height 18
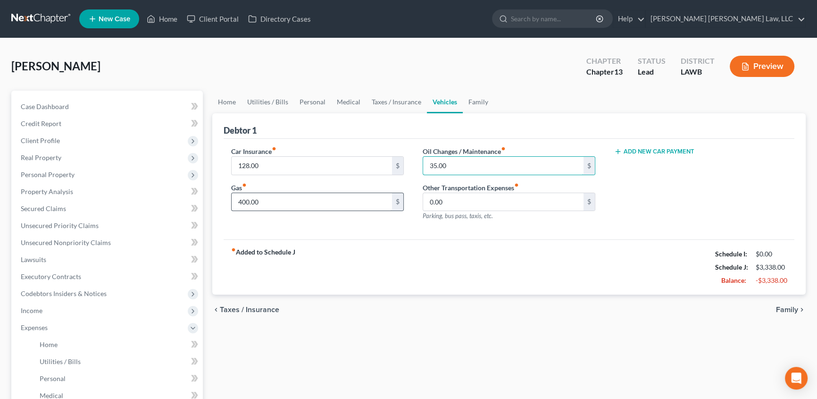
type input "35.00"
click at [283, 202] on input "400.00" at bounding box center [312, 202] width 160 height 18
click at [398, 100] on link "Taxes / Insurance" at bounding box center [396, 102] width 61 height 23
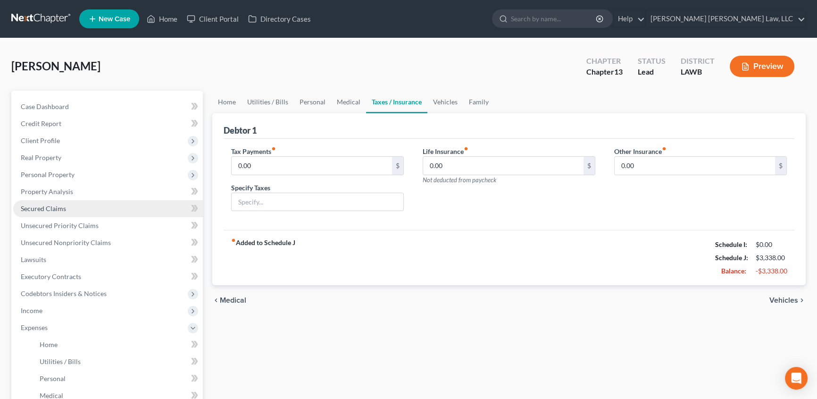
click at [43, 206] on span "Secured Claims" at bounding box center [43, 208] width 45 height 8
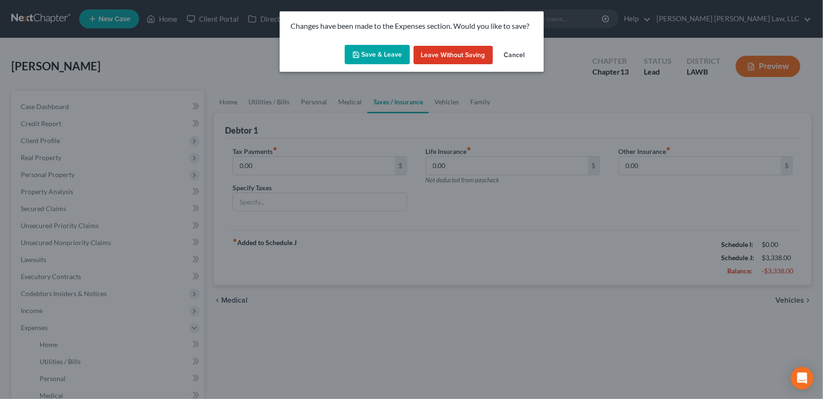
click at [374, 58] on button "Save & Leave" at bounding box center [377, 55] width 65 height 20
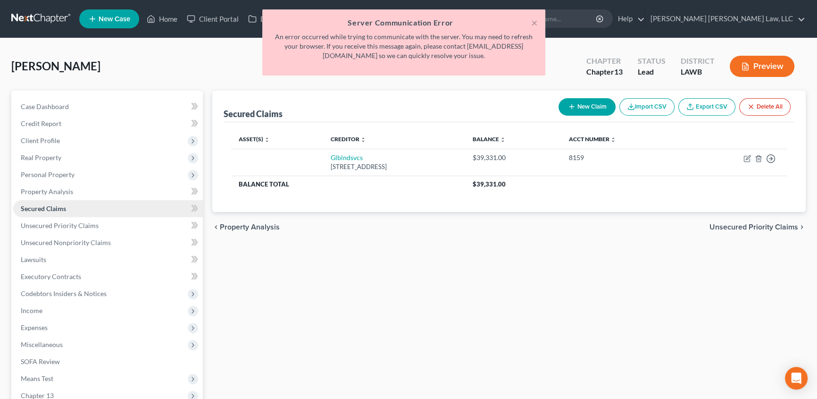
click at [43, 206] on span "Secured Claims" at bounding box center [43, 208] width 45 height 8
click at [53, 225] on span "Unsecured Priority Claims" at bounding box center [60, 225] width 78 height 8
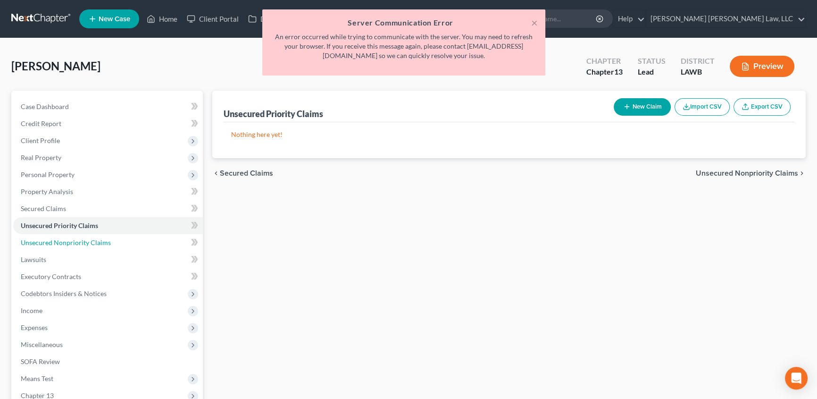
drag, startPoint x: 44, startPoint y: 241, endPoint x: 264, endPoint y: 230, distance: 219.7
click at [44, 241] on span "Unsecured Nonpriority Claims" at bounding box center [66, 242] width 90 height 8
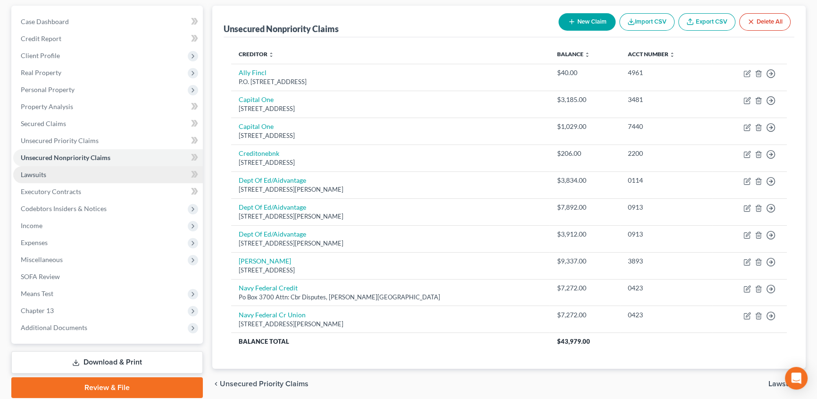
scroll to position [85, 0]
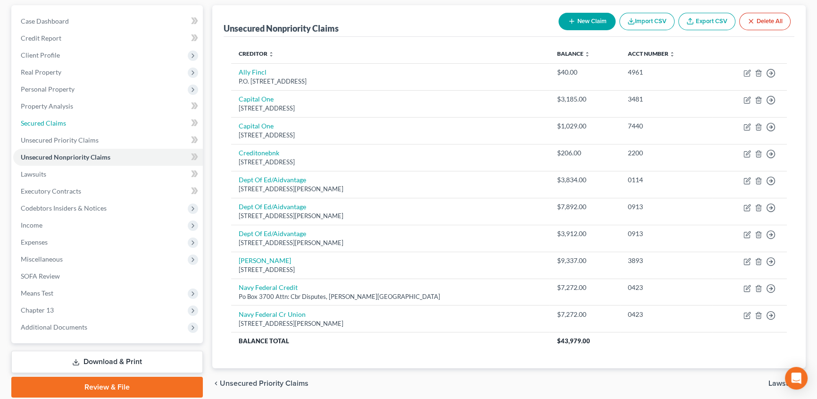
click at [61, 124] on span "Secured Claims" at bounding box center [43, 123] width 45 height 8
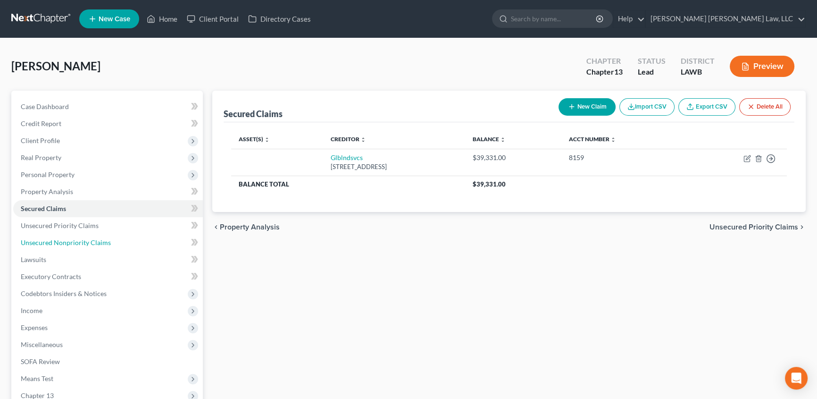
drag, startPoint x: 37, startPoint y: 242, endPoint x: 0, endPoint y: 245, distance: 37.4
click at [37, 242] on span "Unsecured Nonpriority Claims" at bounding box center [66, 242] width 90 height 8
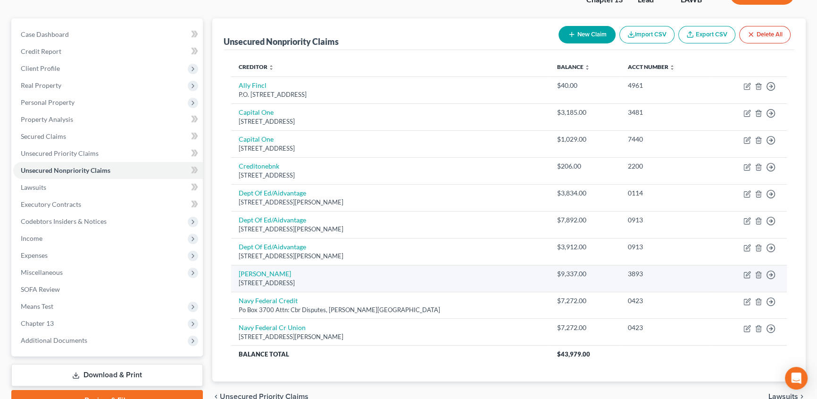
scroll to position [85, 0]
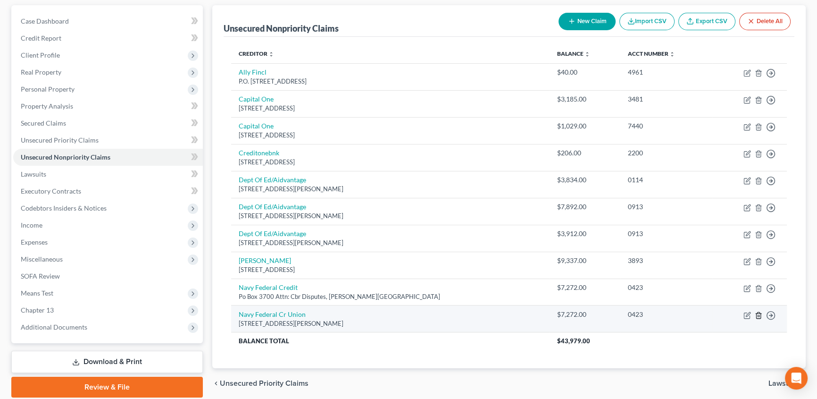
click at [760, 315] on icon "button" at bounding box center [759, 315] width 8 height 8
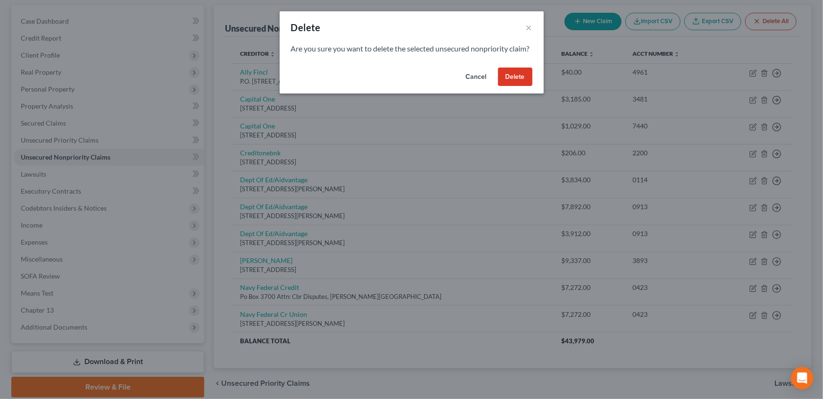
click at [511, 86] on button "Delete" at bounding box center [515, 76] width 34 height 19
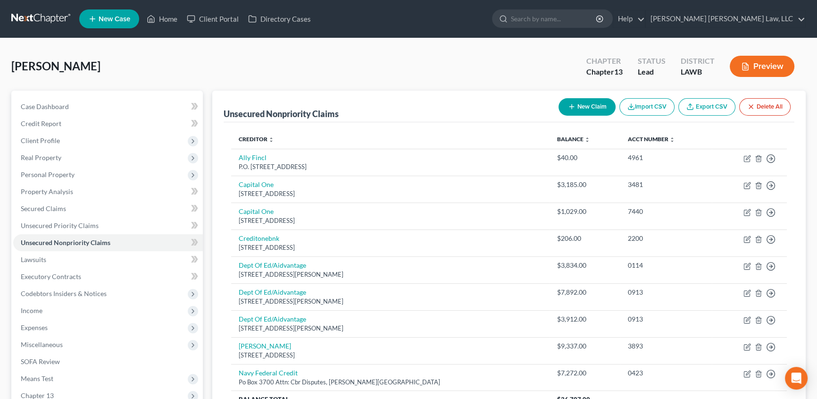
scroll to position [0, 0]
click at [177, 19] on link "Home" at bounding box center [162, 18] width 40 height 17
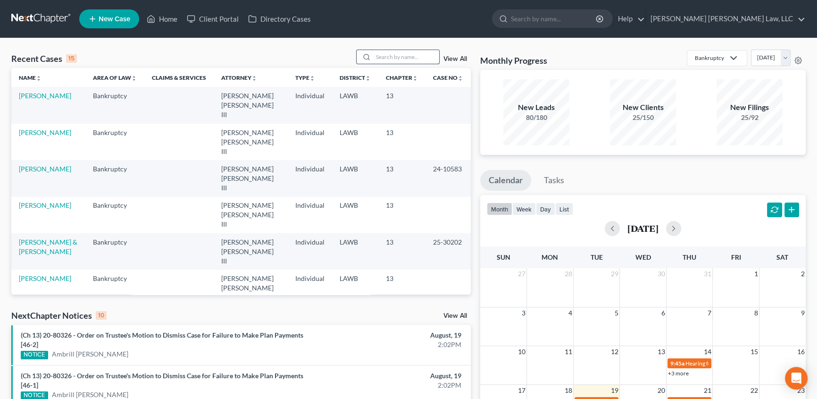
click at [402, 59] on input "search" at bounding box center [406, 57] width 66 height 14
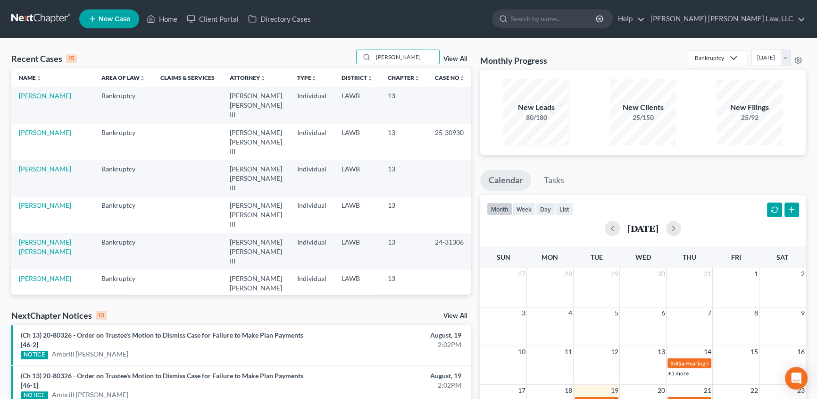
type input "jackson"
click at [38, 97] on link "Jackson, Felica" at bounding box center [45, 96] width 52 height 8
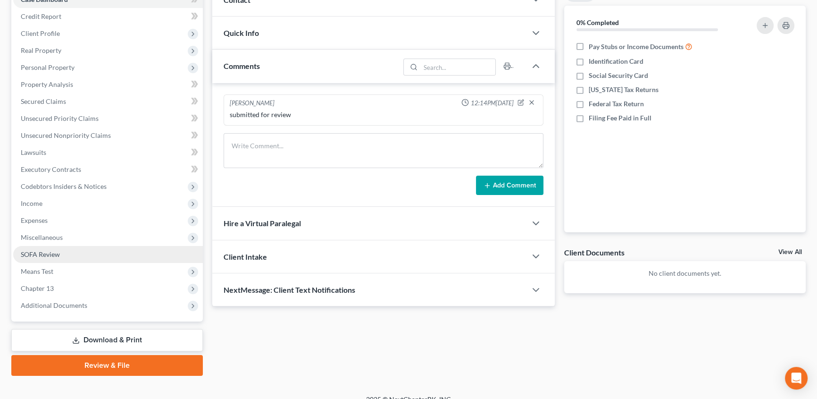
scroll to position [118, 0]
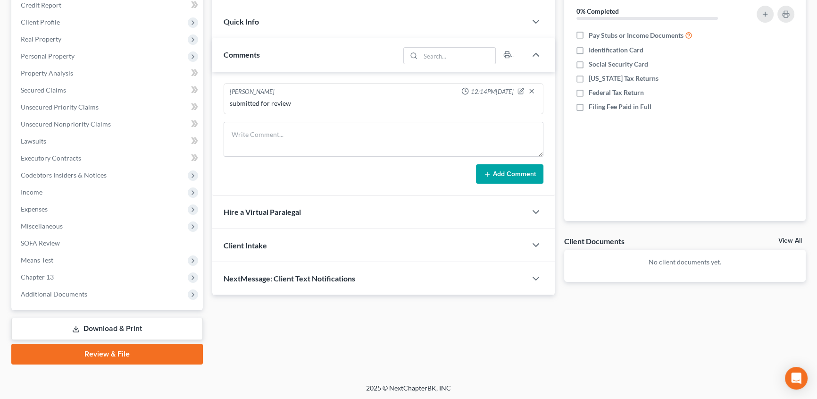
click at [117, 357] on link "Review & File" at bounding box center [107, 353] width 192 height 21
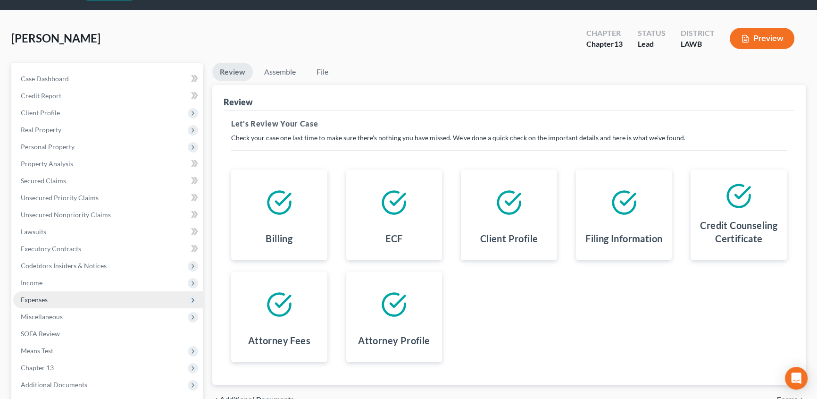
scroll to position [42, 0]
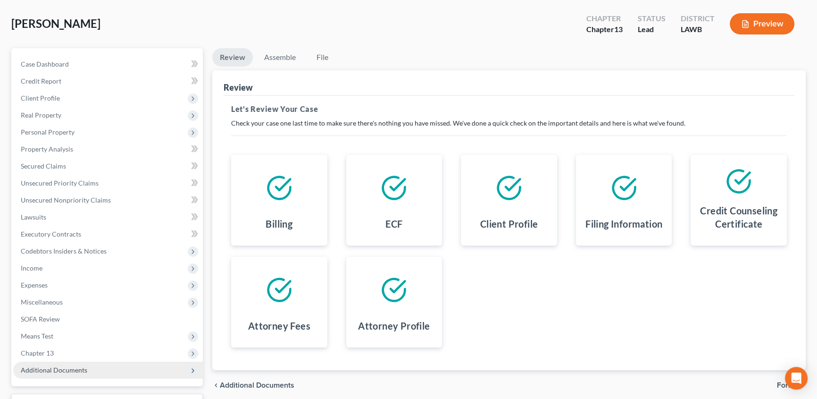
click at [59, 363] on span "Additional Documents" at bounding box center [108, 369] width 190 height 17
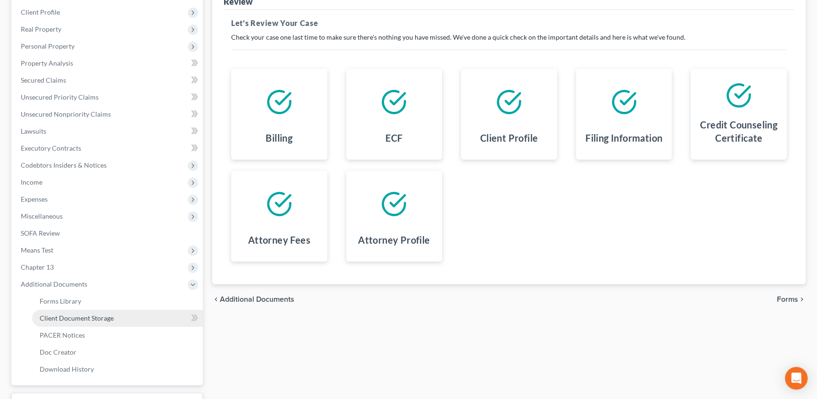
click at [91, 316] on span "Client Document Storage" at bounding box center [77, 318] width 74 height 8
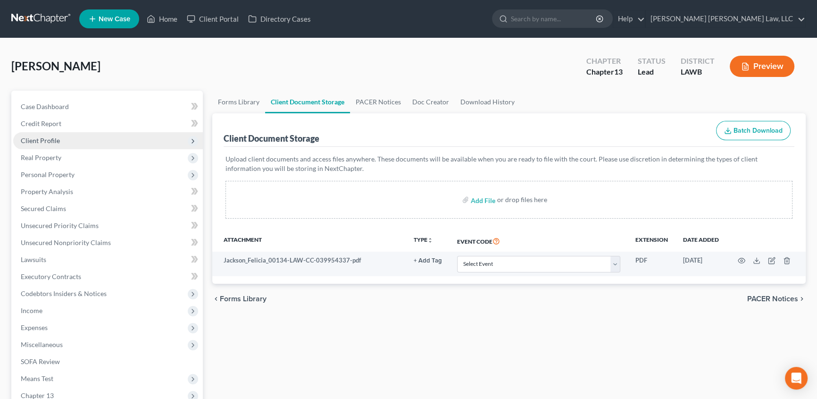
click at [25, 139] on span "Client Profile" at bounding box center [40, 140] width 39 height 8
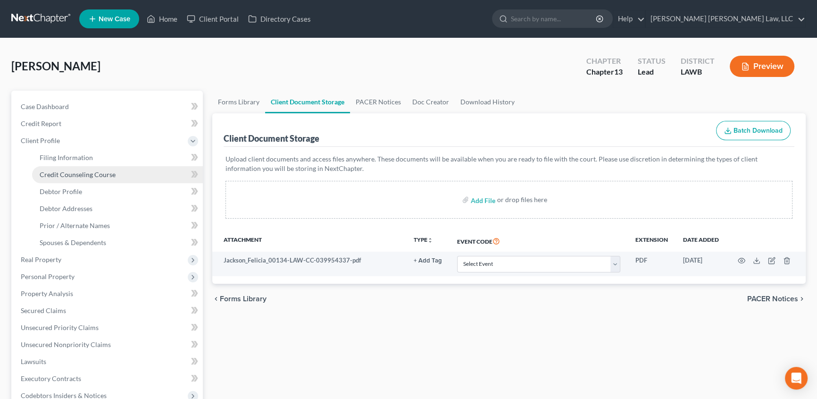
click at [53, 169] on link "Credit Counseling Course" at bounding box center [117, 174] width 171 height 17
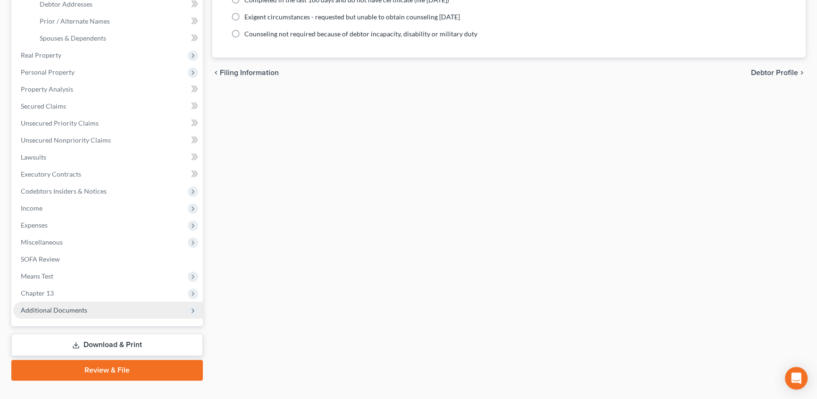
scroll to position [214, 0]
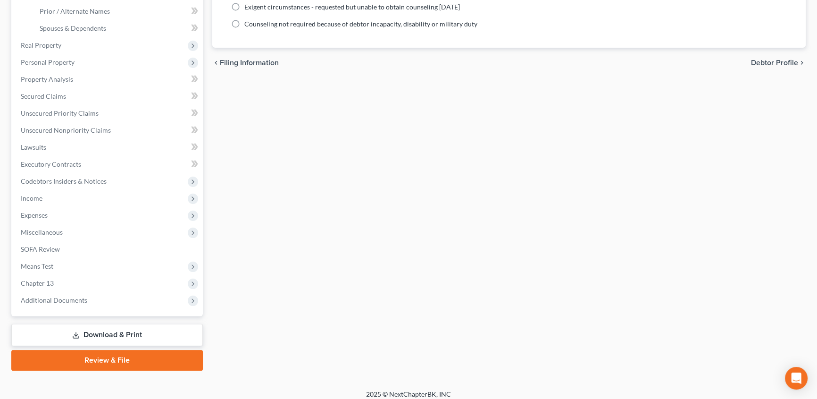
click at [94, 361] on link "Review & File" at bounding box center [107, 360] width 192 height 21
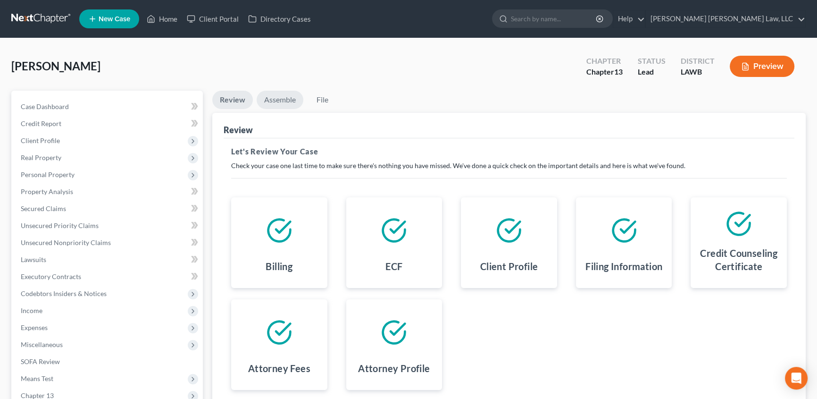
click at [273, 93] on link "Assemble" at bounding box center [280, 100] width 47 height 18
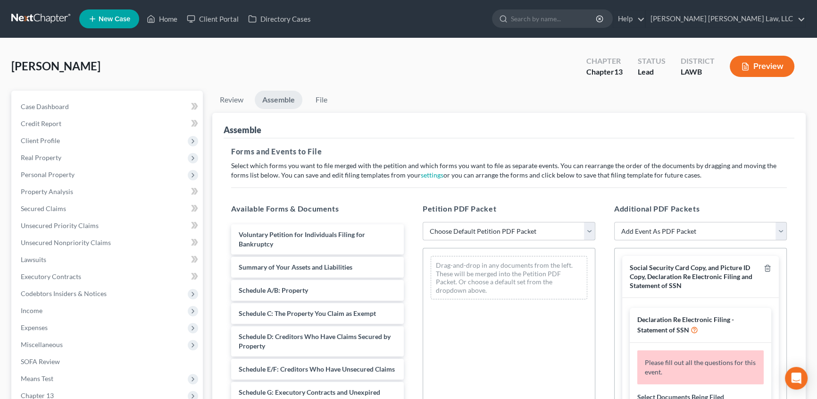
click at [447, 226] on select "Choose Default Petition PDF Packet Complete Bankruptcy Petition (all forms and …" at bounding box center [509, 231] width 173 height 19
select select "0"
click at [423, 222] on select "Choose Default Petition PDF Packet Complete Bankruptcy Petition (all forms and …" at bounding box center [509, 231] width 173 height 19
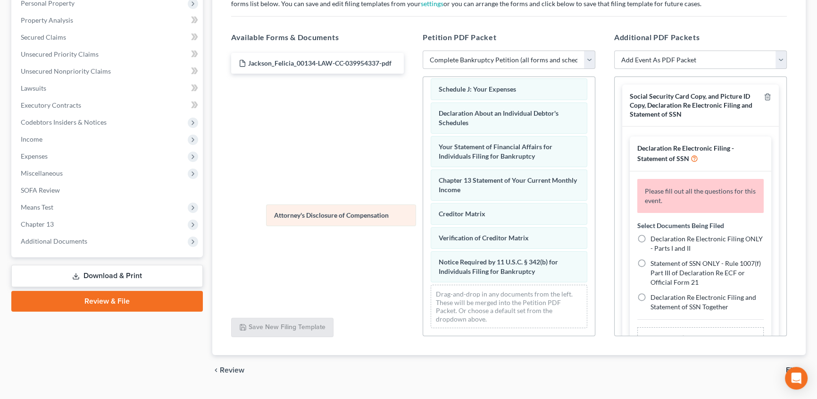
scroll to position [268, 0]
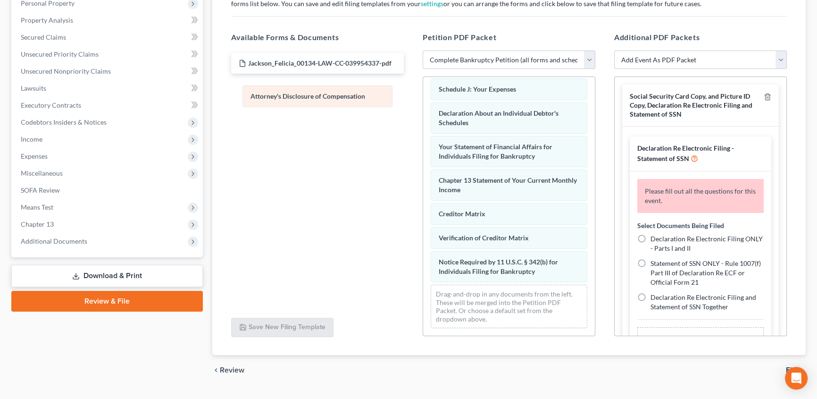
drag, startPoint x: 499, startPoint y: 272, endPoint x: 311, endPoint y: 98, distance: 256.4
click at [423, 98] on div "Attorney's Disclosure of Compensation Voluntary Petition for Individuals Filing…" at bounding box center [509, 75] width 172 height 519
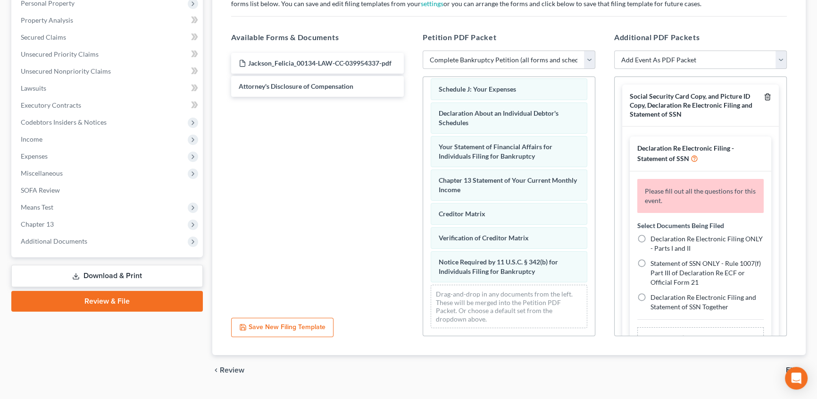
click at [765, 96] on icon "button" at bounding box center [767, 97] width 4 height 6
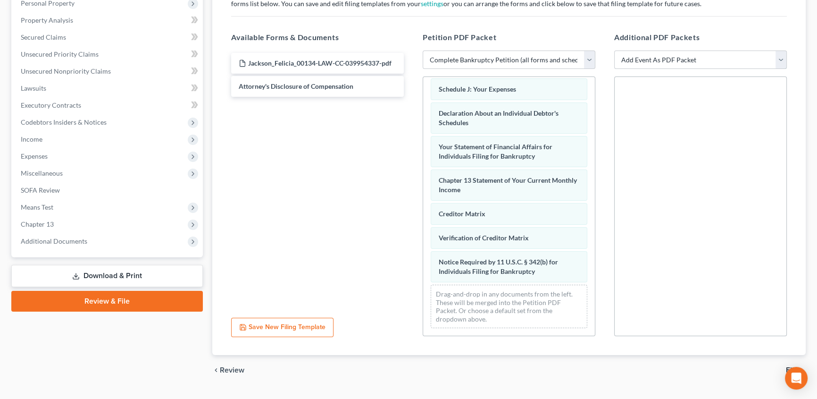
click at [665, 59] on select "Add Event As PDF Packet 20 Largest Unsecured Creditors Amended Creditor Matrix …" at bounding box center [700, 59] width 173 height 19
select select "9"
click at [614, 50] on select "Add Event As PDF Packet 20 Largest Unsecured Creditors Amended Creditor Matrix …" at bounding box center [700, 59] width 173 height 19
select select
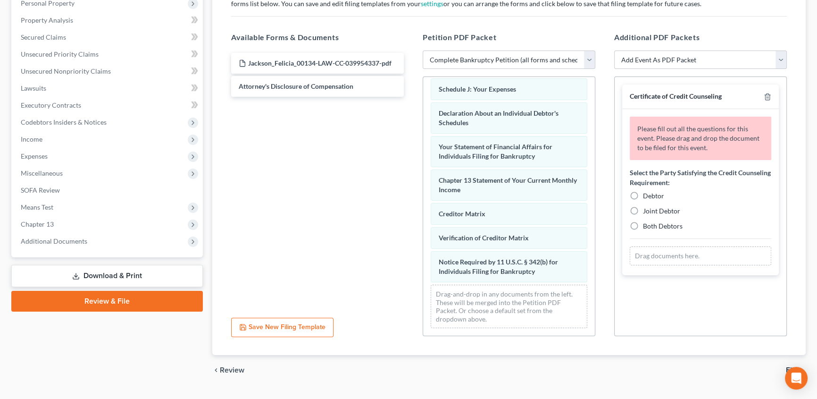
click at [643, 193] on label "Debtor" at bounding box center [653, 195] width 21 height 9
click at [647, 193] on input "Debtor" at bounding box center [650, 194] width 6 height 6
radio input "true"
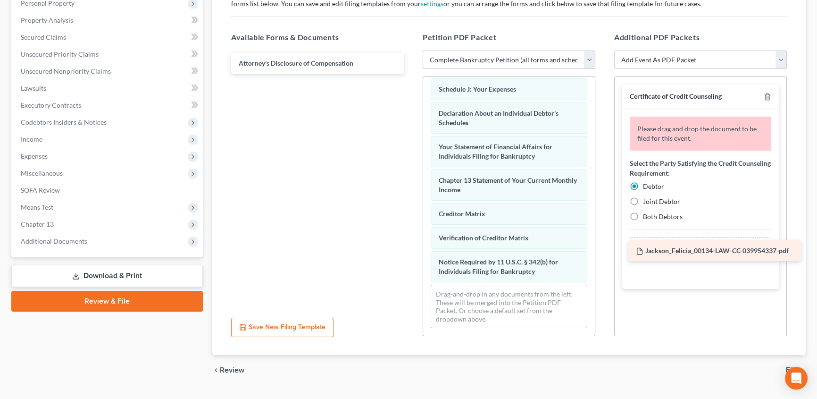
drag, startPoint x: 333, startPoint y: 61, endPoint x: 730, endPoint y: 250, distance: 439.8
click at [411, 74] on div "Jackson_Felicia_00134-LAW-CC-039954337-pdf Jackson_Felicia_00134-LAW-CC-0399543…" at bounding box center [318, 63] width 188 height 21
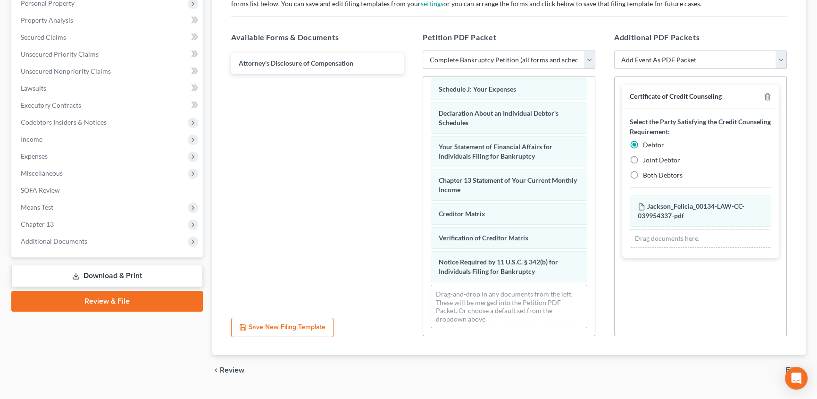
click at [730, 245] on div "Drag documents here." at bounding box center [701, 238] width 142 height 19
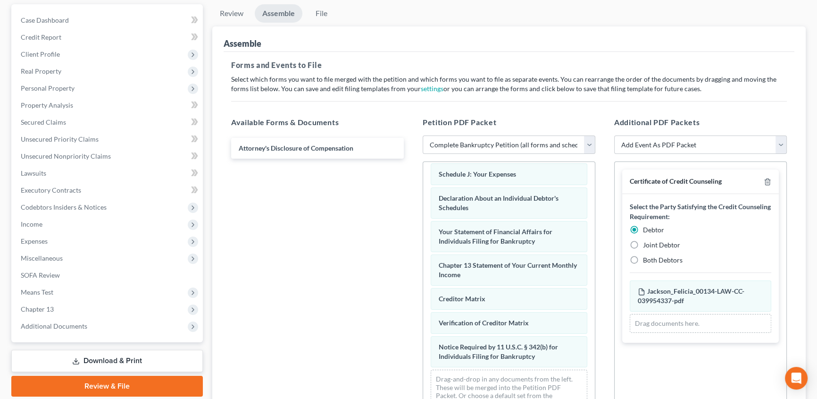
scroll to position [85, 0]
click at [316, 16] on link "File" at bounding box center [321, 14] width 30 height 18
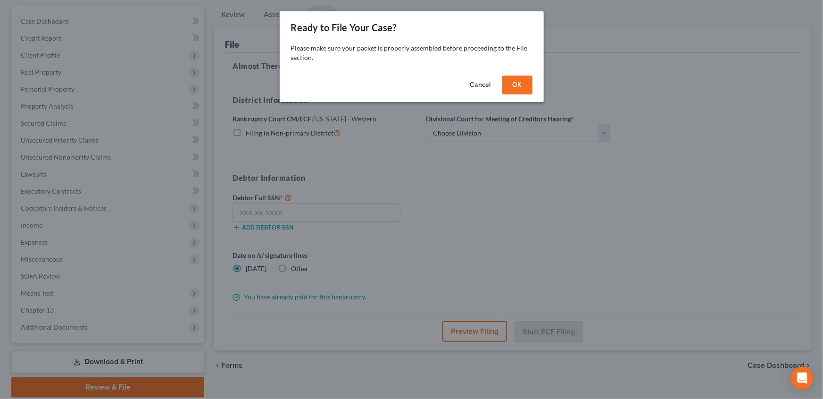
click at [522, 84] on button "OK" at bounding box center [517, 84] width 30 height 19
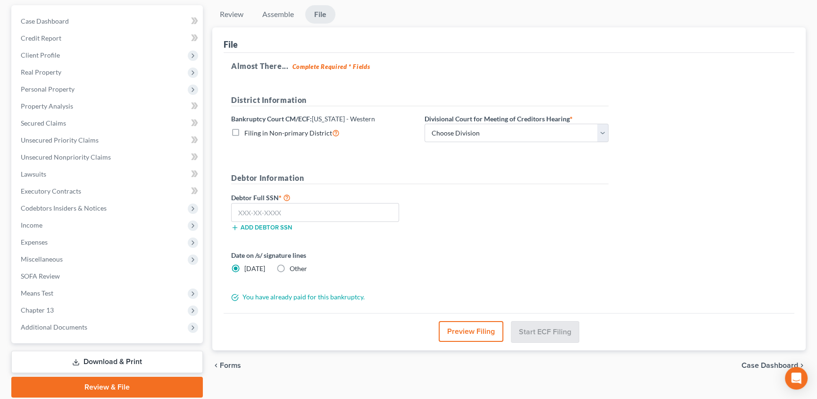
click at [244, 133] on label "Filing in Non-primary District" at bounding box center [291, 132] width 95 height 11
click at [248, 133] on input "Filing in Non-primary District" at bounding box center [251, 130] width 6 height 6
checkbox input "true"
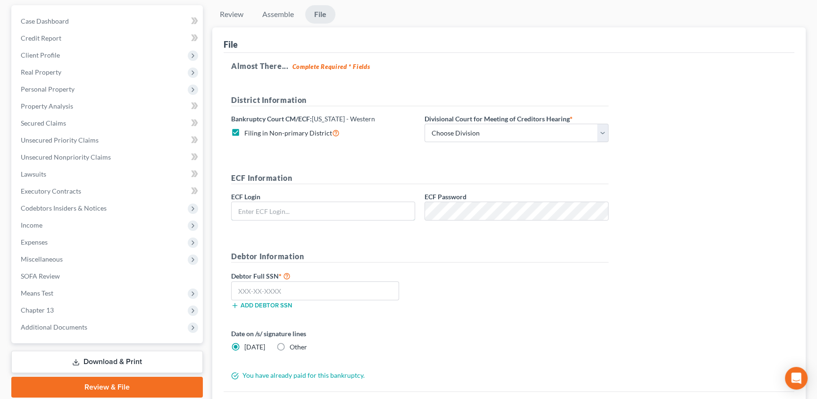
type input "eoyoung3p"
click at [447, 137] on select "Choose Division Alexandria Lafayette-Opelousas Lake Charles Monroe Shreveport" at bounding box center [517, 133] width 184 height 19
select select "3"
click at [425, 124] on select "Choose Division Alexandria Lafayette-Opelousas Lake Charles Monroe Shreveport" at bounding box center [517, 133] width 184 height 19
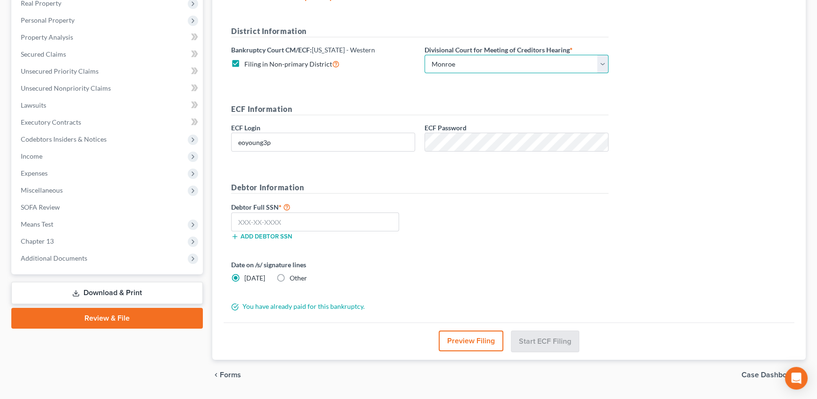
scroll to position [171, 0]
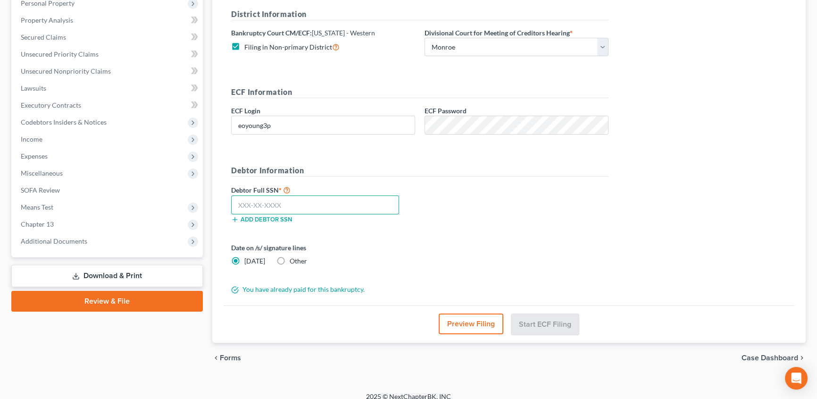
click at [245, 200] on input "text" at bounding box center [315, 204] width 168 height 19
click at [261, 198] on input "text" at bounding box center [315, 204] width 168 height 19
type input "436-15-2018"
click at [542, 319] on button "Start ECF Filing" at bounding box center [544, 323] width 67 height 21
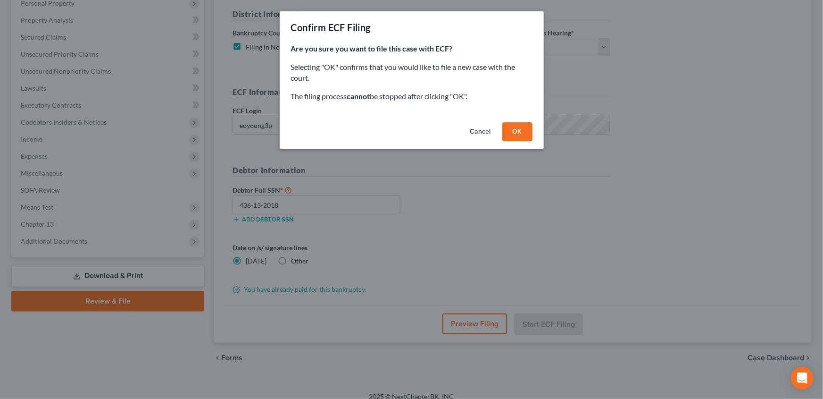
click at [519, 128] on button "OK" at bounding box center [517, 131] width 30 height 19
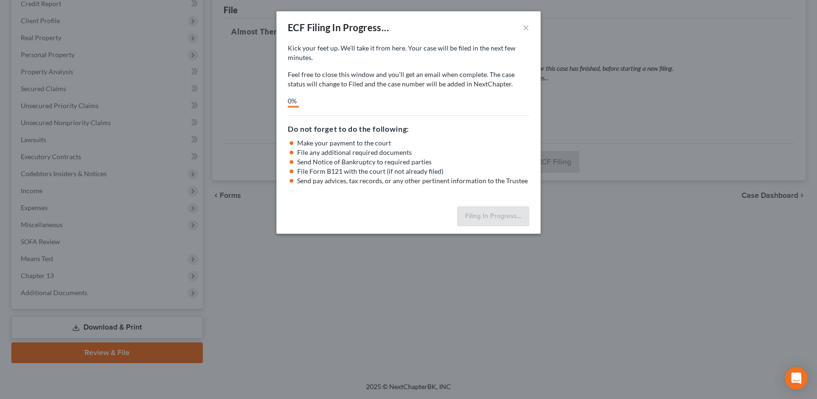
scroll to position [118, 0]
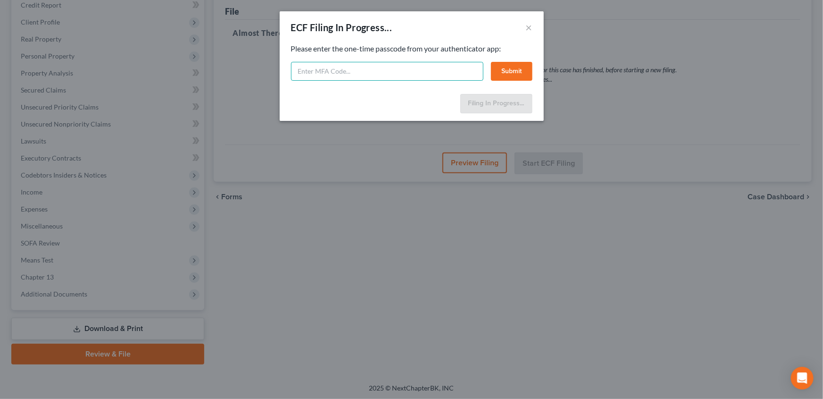
drag, startPoint x: 335, startPoint y: 71, endPoint x: 335, endPoint y: 66, distance: 5.2
click at [335, 71] on input "text" at bounding box center [387, 71] width 192 height 19
click at [337, 68] on input "text" at bounding box center [387, 71] width 192 height 19
type input "607153"
click at [502, 70] on button "Submit" at bounding box center [512, 71] width 42 height 19
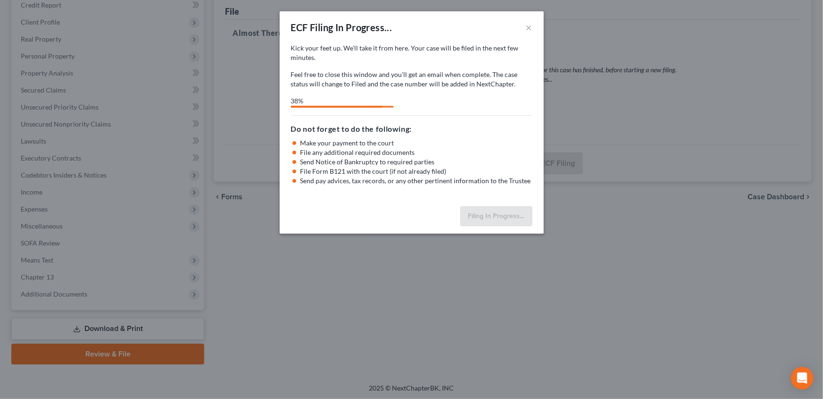
select select "3"
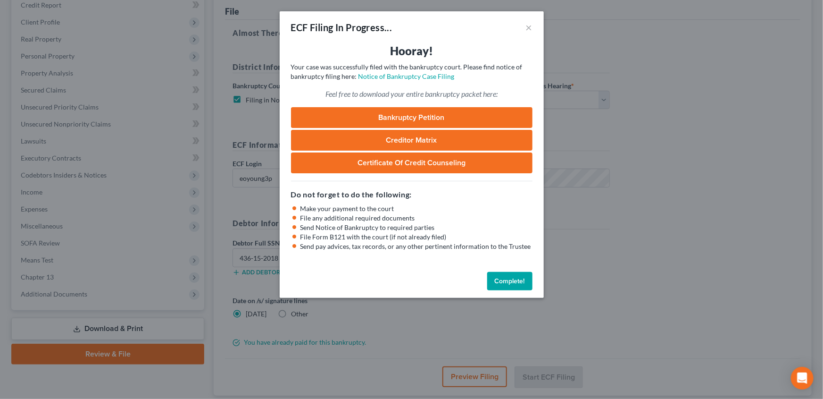
click at [503, 276] on button "Complete!" at bounding box center [509, 281] width 45 height 19
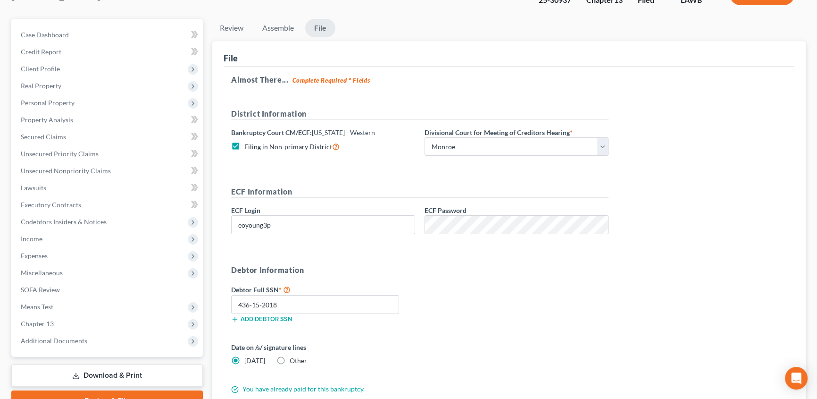
scroll to position [0, 0]
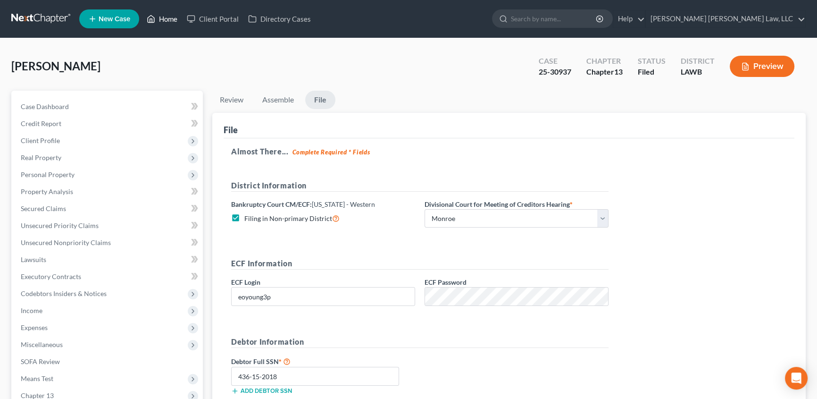
click at [167, 19] on link "Home" at bounding box center [162, 18] width 40 height 17
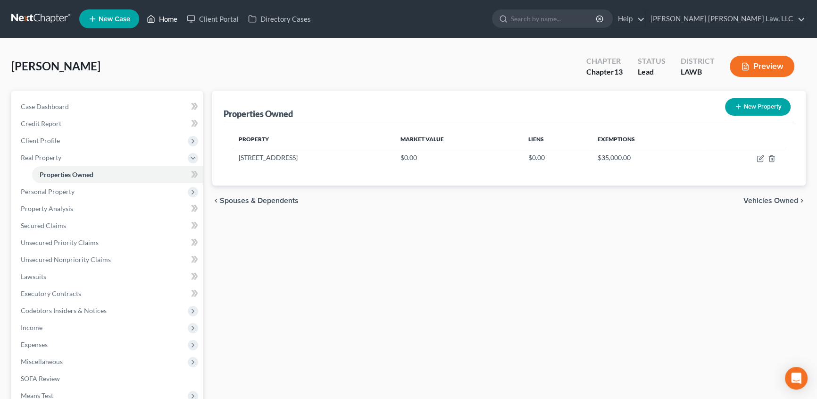
click at [170, 18] on link "Home" at bounding box center [162, 18] width 40 height 17
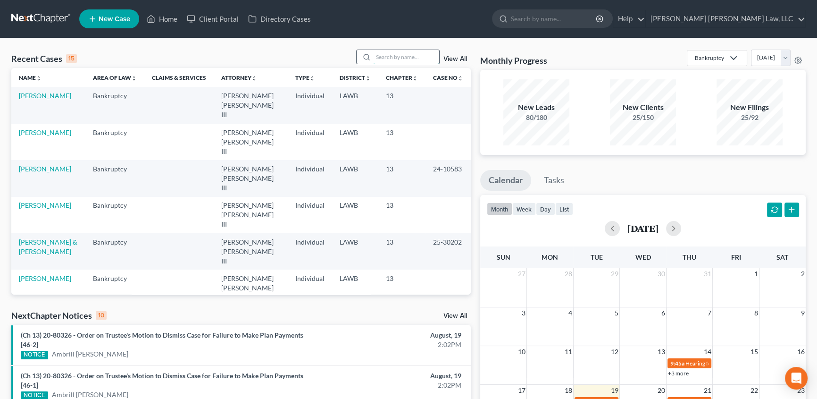
click at [395, 59] on input "search" at bounding box center [406, 57] width 66 height 14
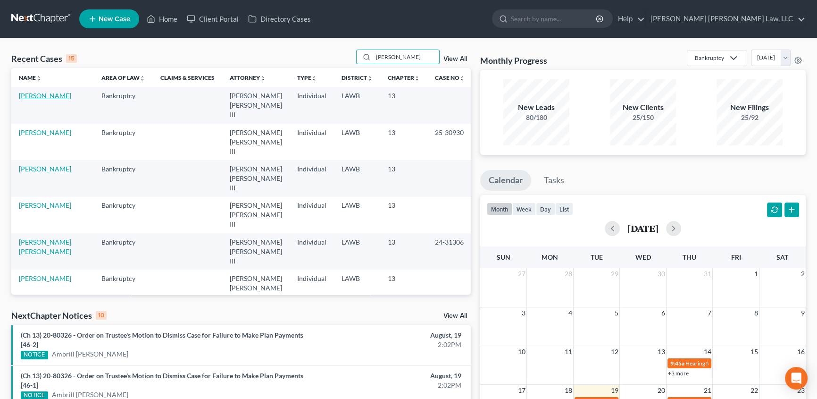
type input "jackson"
click at [38, 97] on link "Jackson, Felica" at bounding box center [45, 96] width 52 height 8
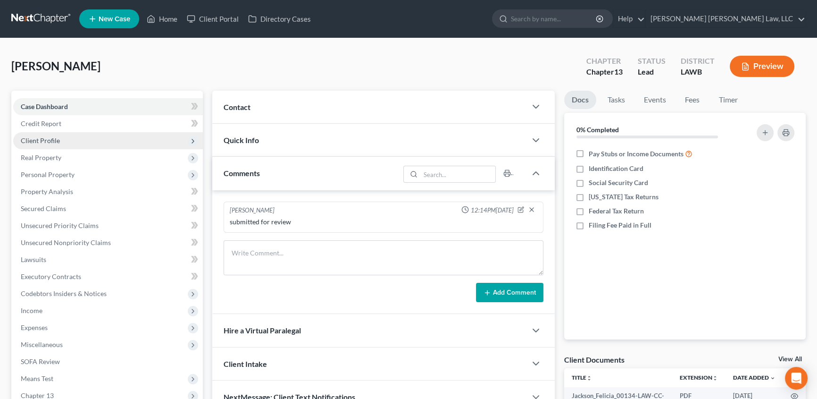
click at [40, 142] on span "Client Profile" at bounding box center [40, 140] width 39 height 8
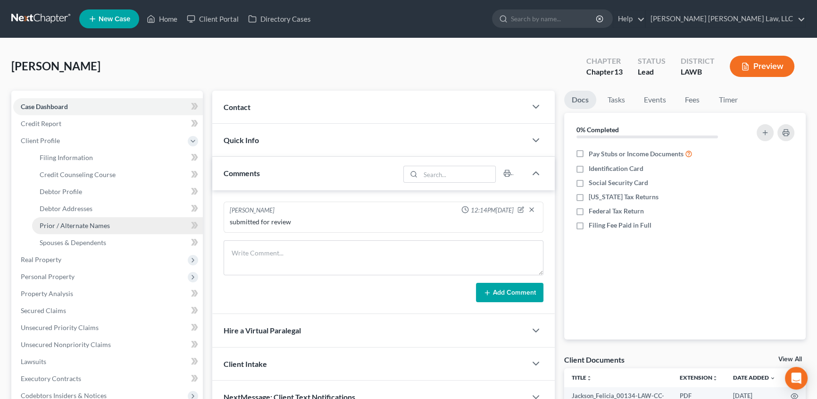
drag, startPoint x: 77, startPoint y: 226, endPoint x: 104, endPoint y: 229, distance: 27.1
click at [77, 226] on span "Prior / Alternate Names" at bounding box center [75, 225] width 70 height 8
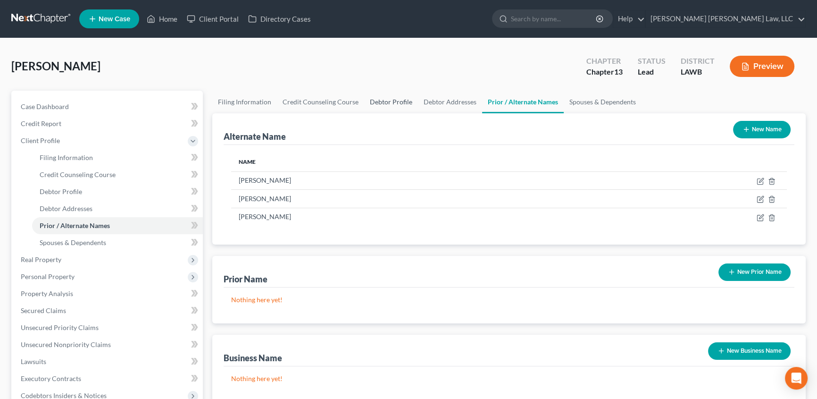
click at [394, 103] on link "Debtor Profile" at bounding box center [391, 102] width 54 height 23
select select "0"
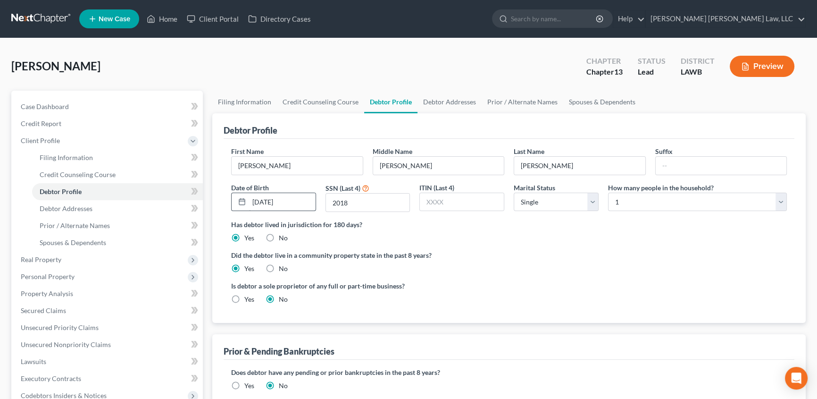
radio input "true"
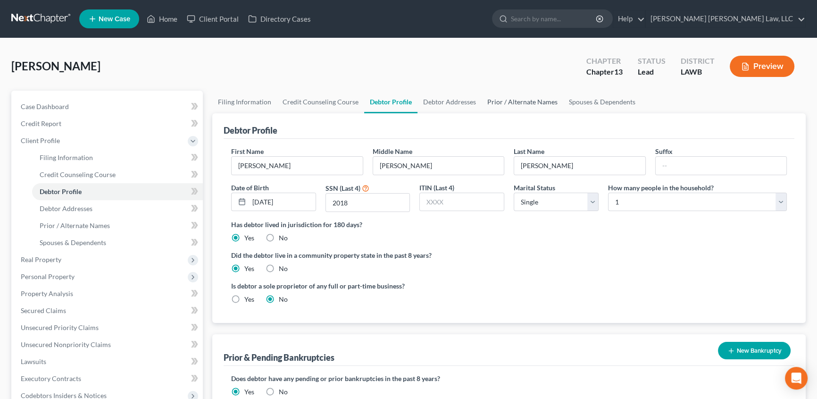
click at [519, 99] on link "Prior / Alternate Names" at bounding box center [523, 102] width 82 height 23
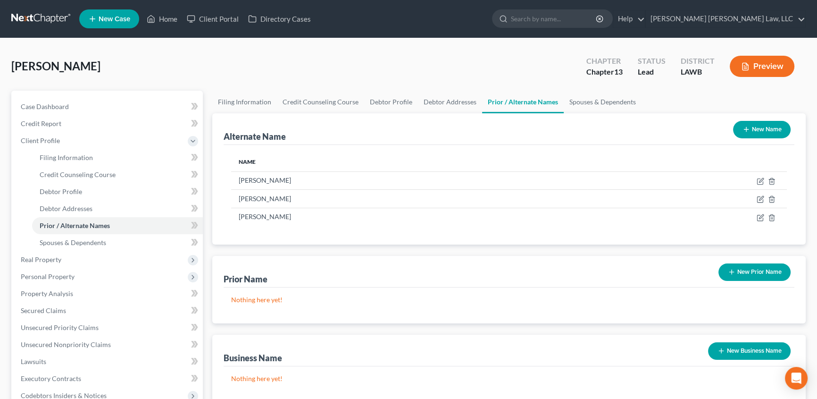
click at [754, 129] on button "New Name" at bounding box center [762, 129] width 58 height 17
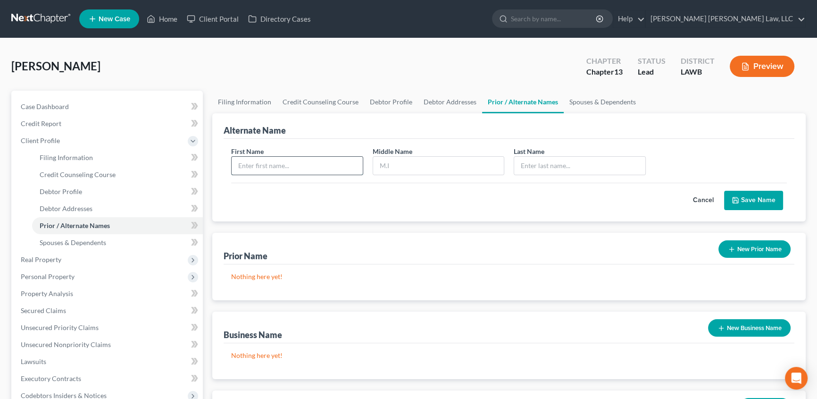
click at [296, 170] on input "text" at bounding box center [297, 166] width 131 height 18
type input "Felica"
click at [409, 169] on input "text" at bounding box center [438, 166] width 131 height 18
type input "Deanne"
type input "Jackson"
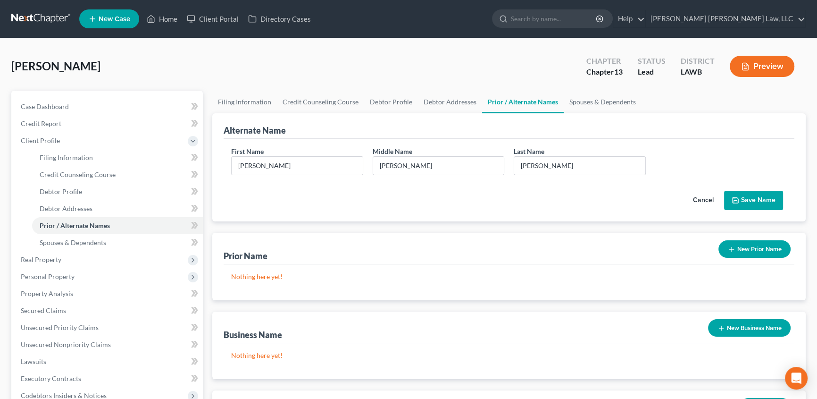
click at [772, 199] on button "Save Name" at bounding box center [753, 201] width 59 height 20
